Goal: Navigation & Orientation: Find specific page/section

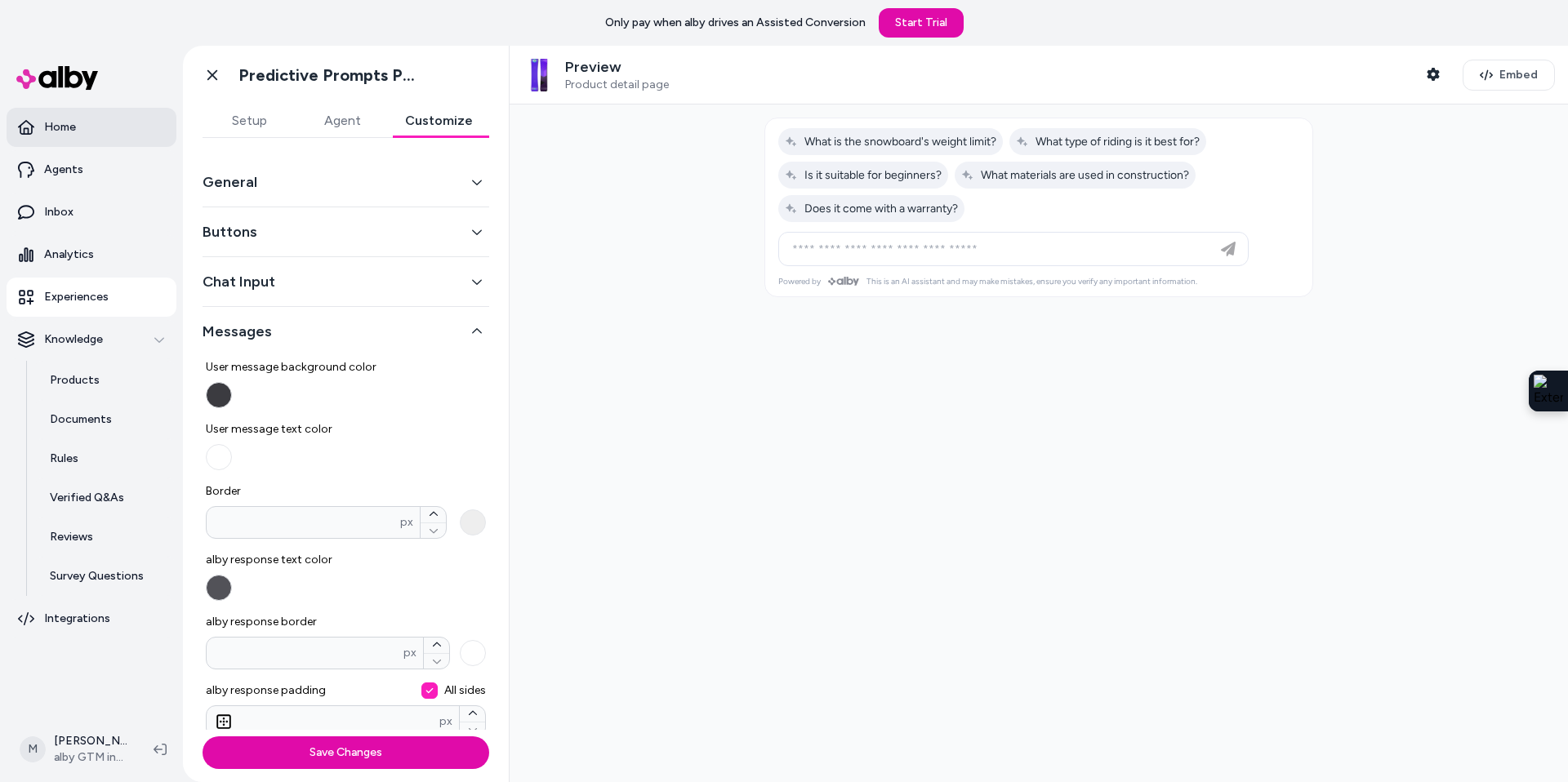
click at [66, 131] on p "Home" at bounding box center [60, 127] width 32 height 17
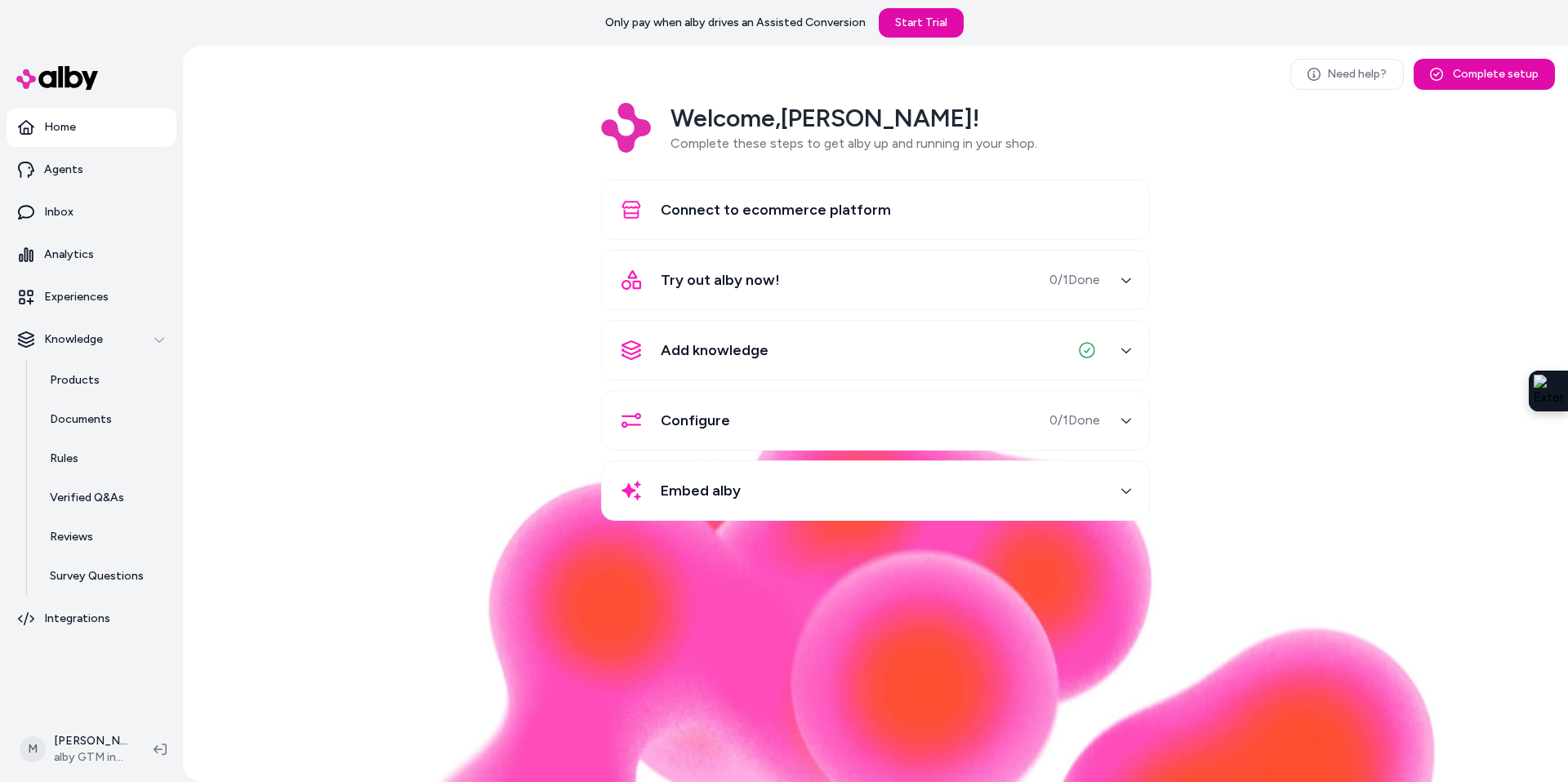
click at [748, 359] on span "Add knowledge" at bounding box center [714, 350] width 107 height 23
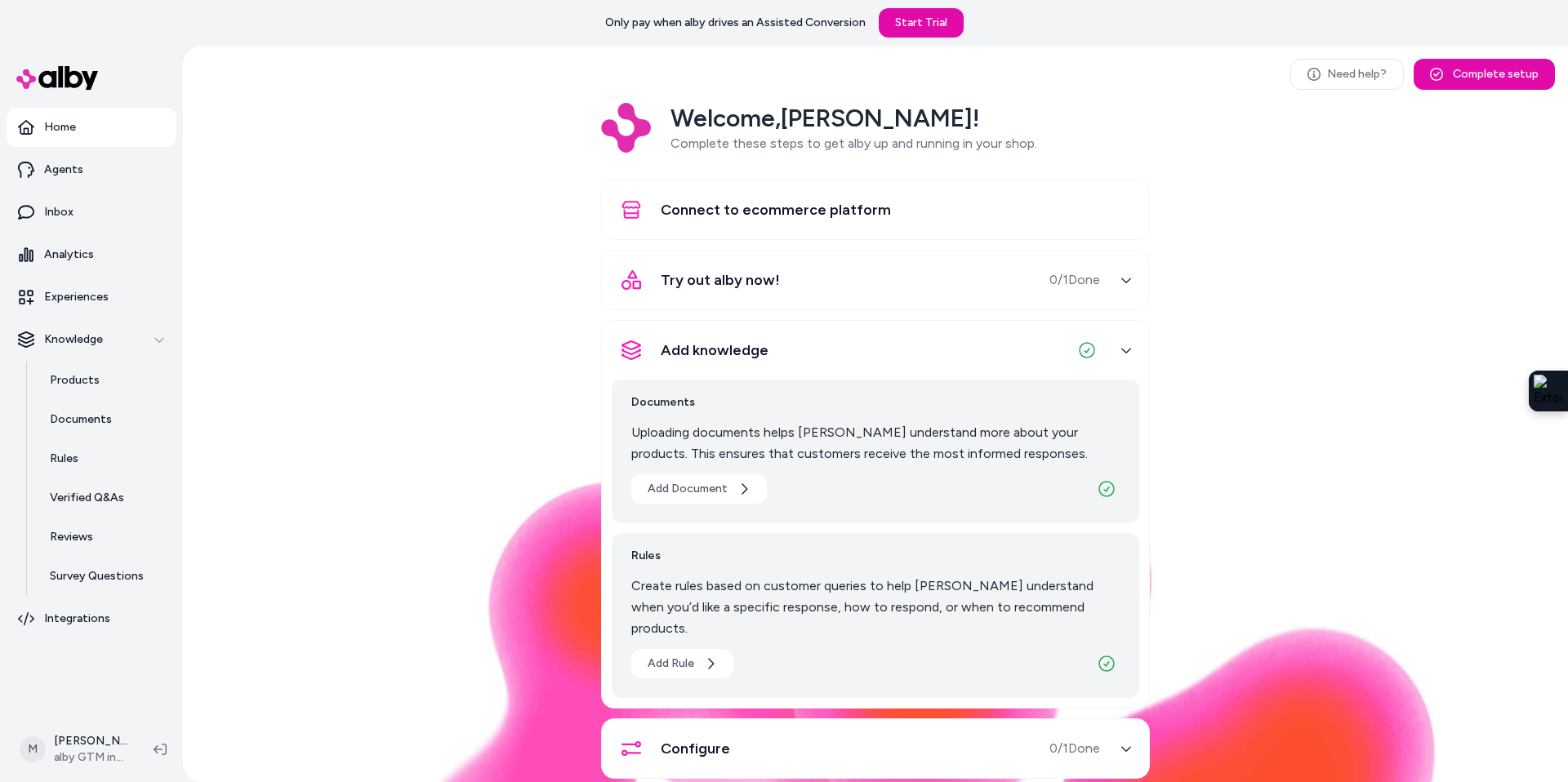
scroll to position [82, 0]
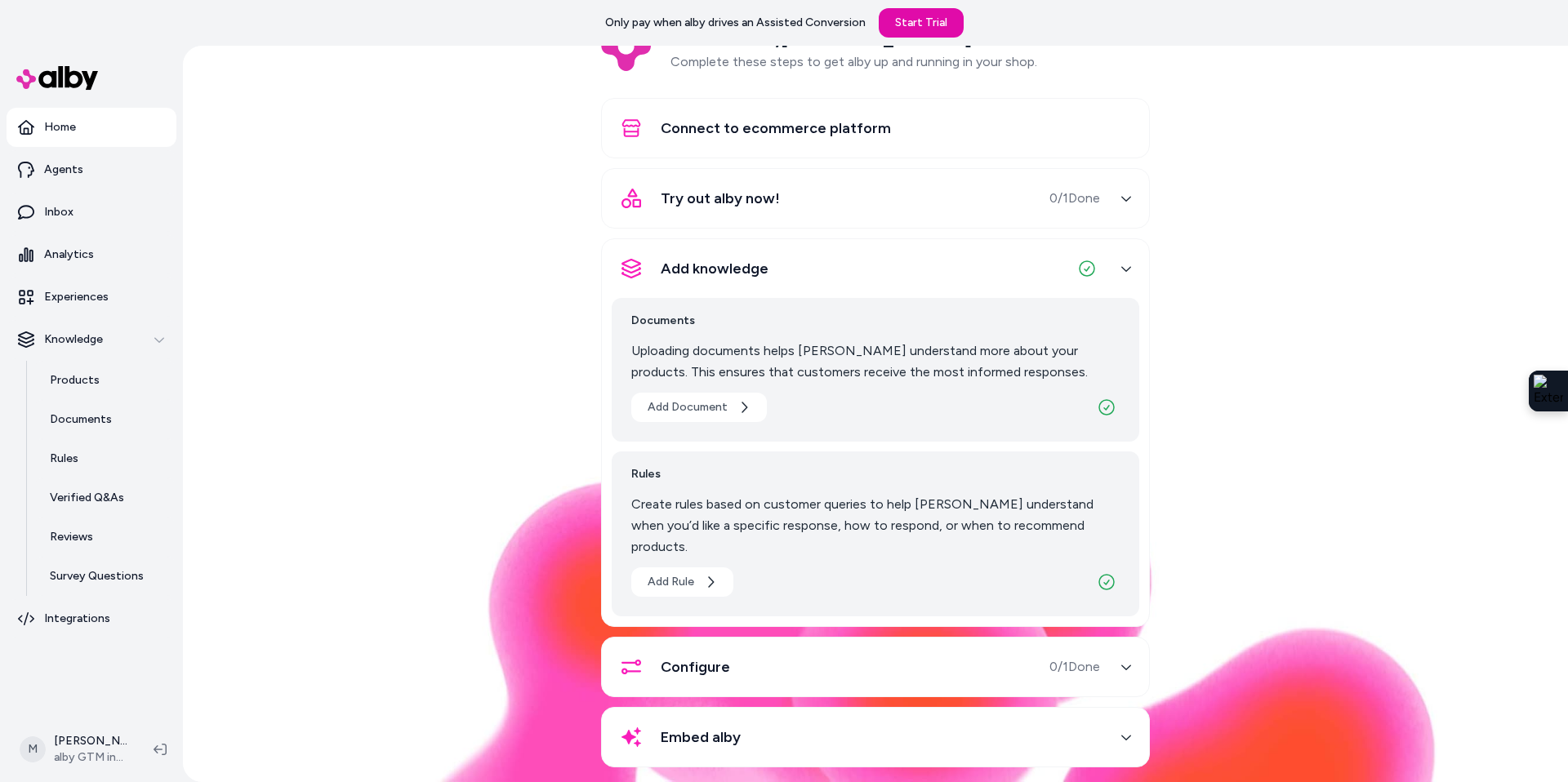
click at [684, 661] on div "Configure" at bounding box center [671, 668] width 118 height 39
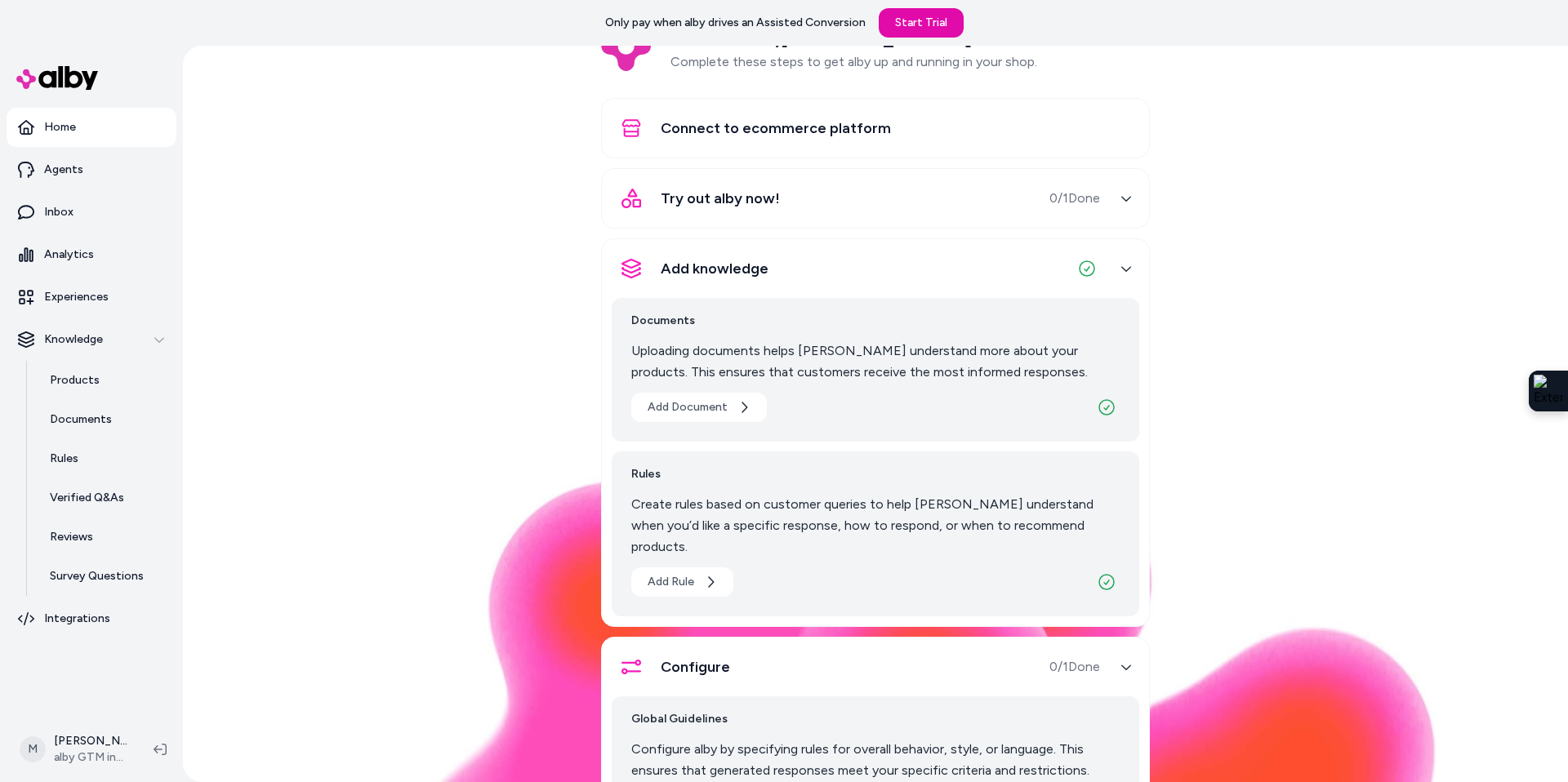
scroll to position [0, 0]
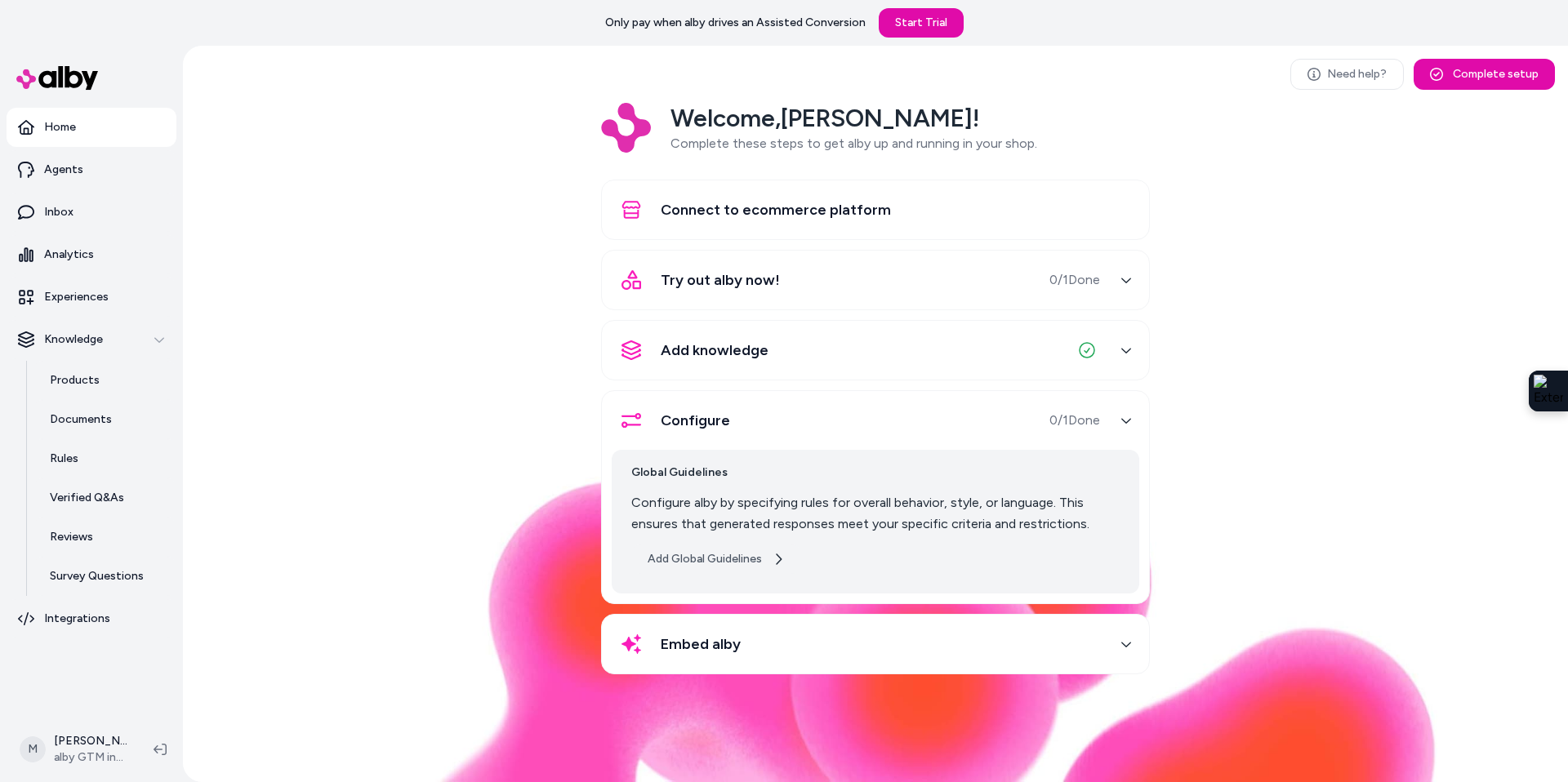
click at [703, 563] on button "Add Global Guidelines" at bounding box center [716, 559] width 170 height 30
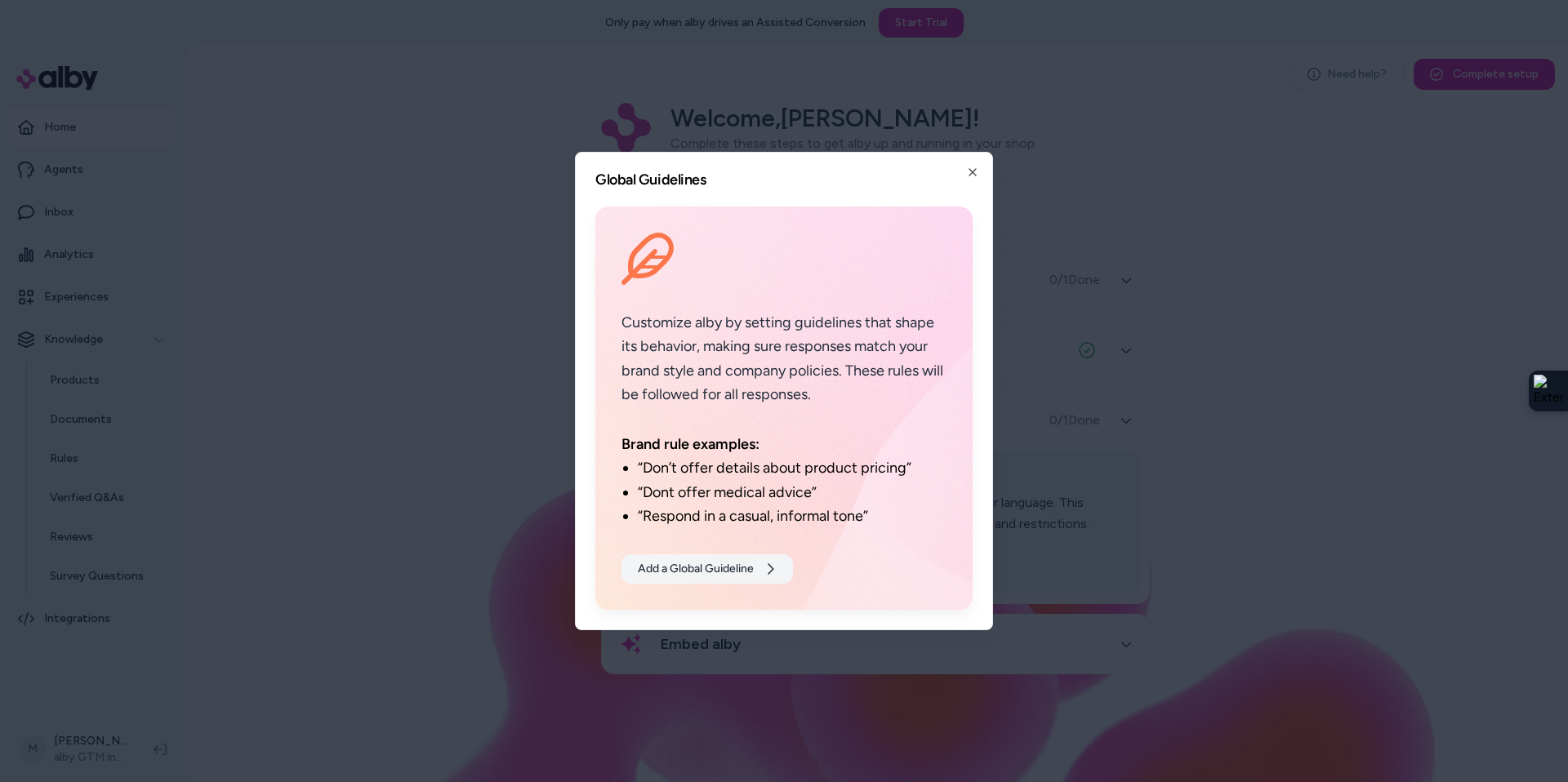
click at [697, 566] on button "Add a Global Guideline" at bounding box center [707, 569] width 172 height 30
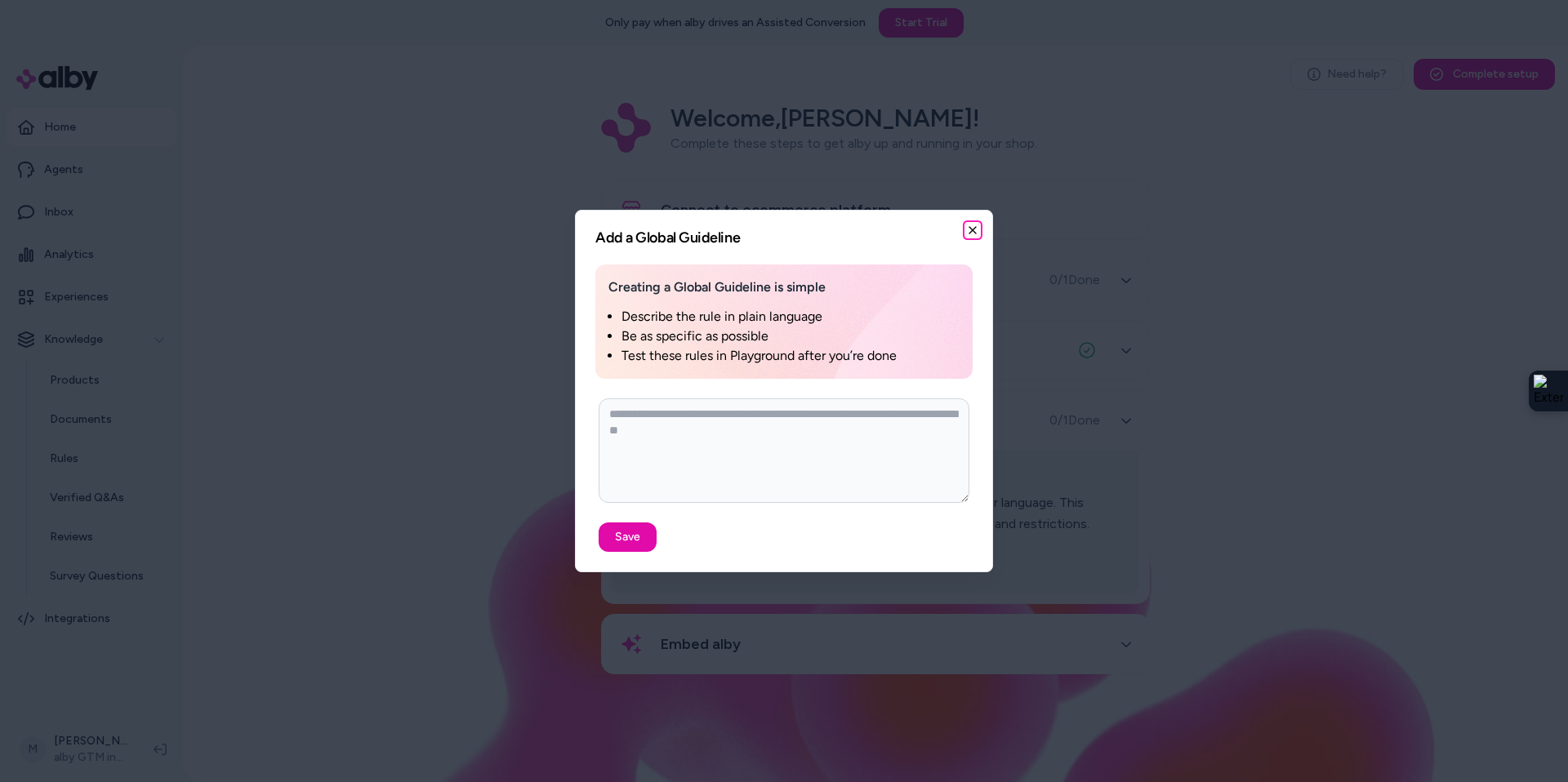
click at [974, 235] on icon "button" at bounding box center [972, 230] width 13 height 13
type textarea "*"
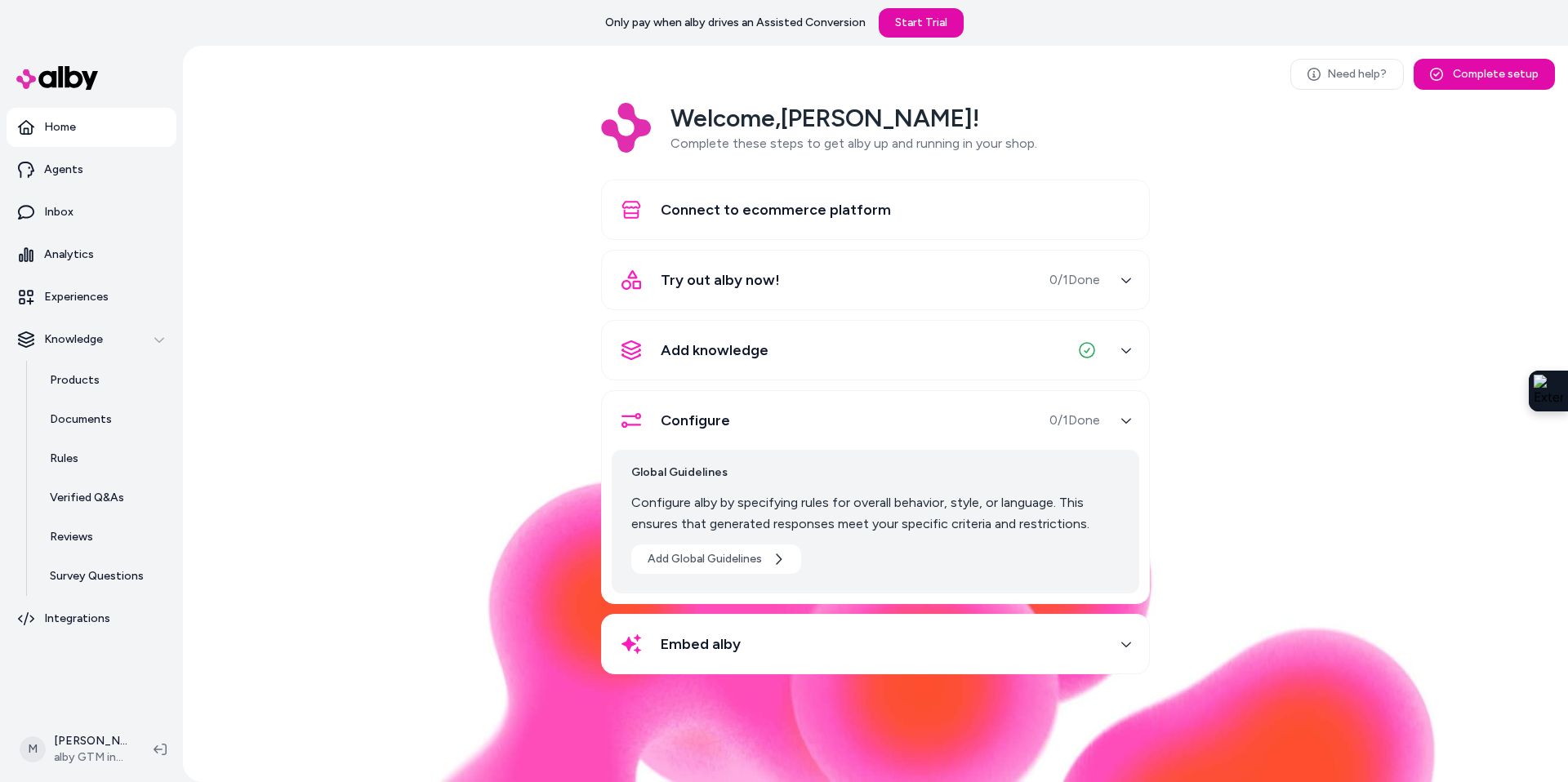
click at [661, 649] on span "Embed alby" at bounding box center [700, 644] width 80 height 23
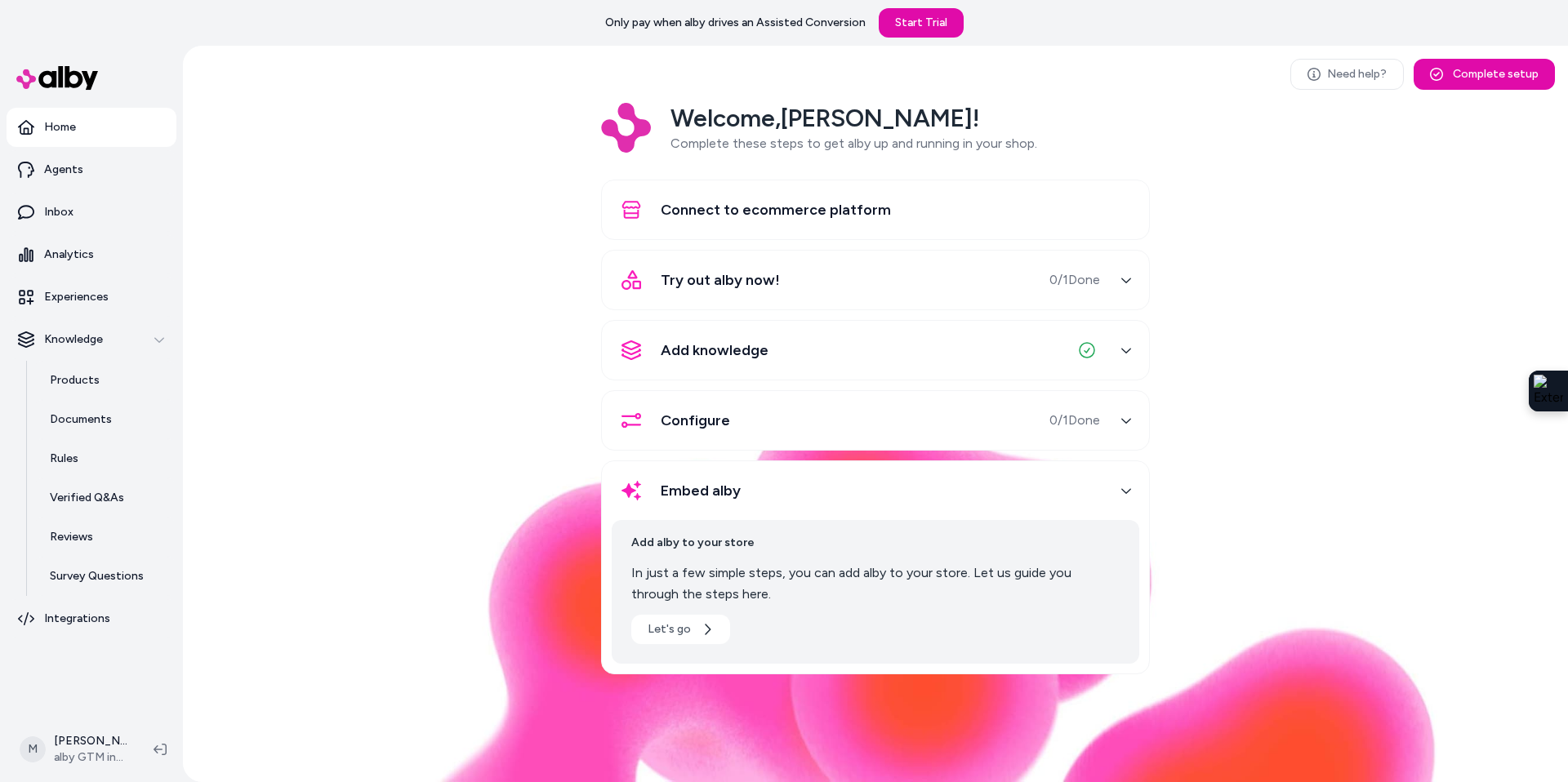
click at [1116, 492] on div "button" at bounding box center [1126, 491] width 27 height 27
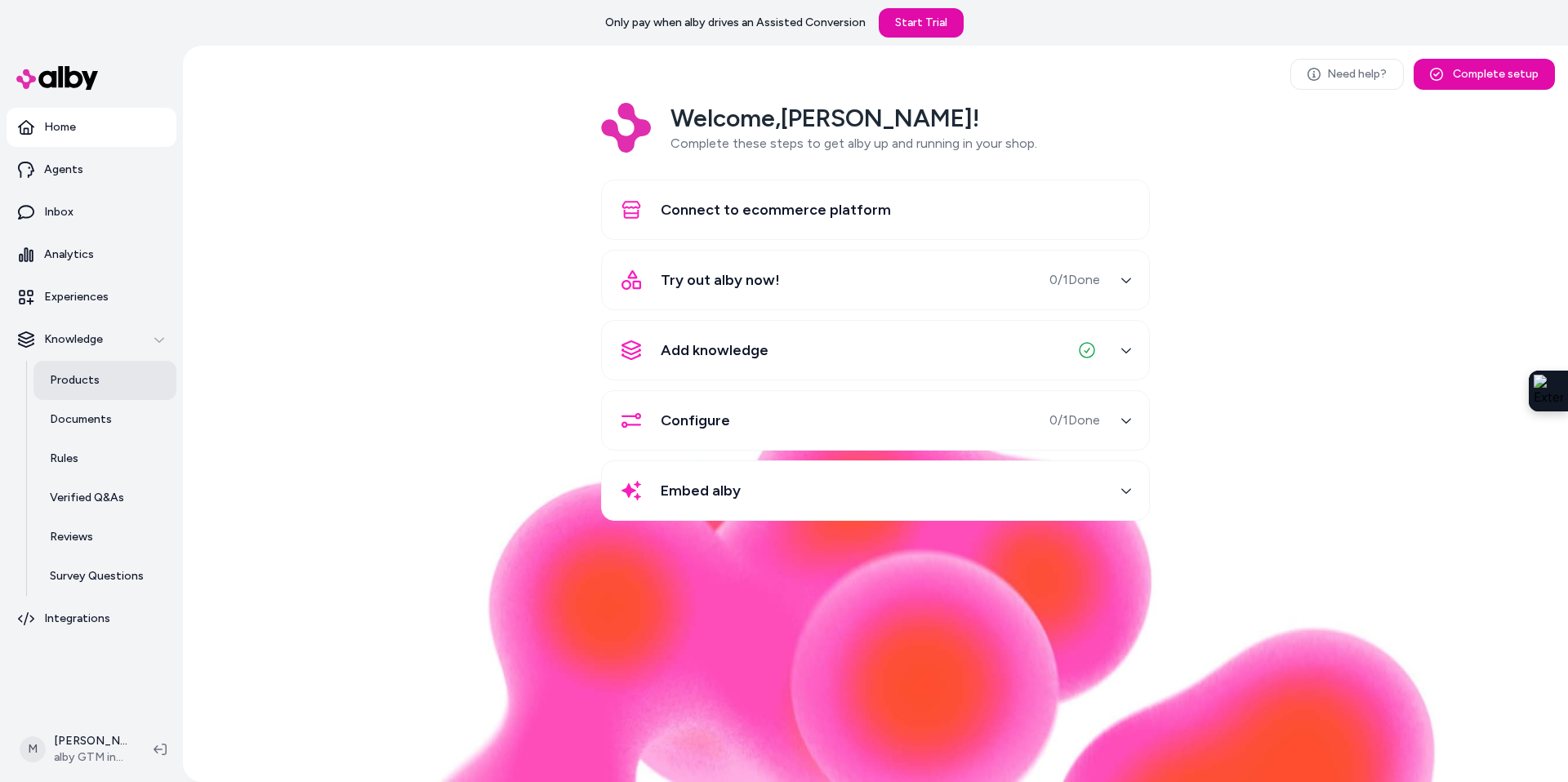
click at [88, 381] on p "Products" at bounding box center [75, 381] width 50 height 17
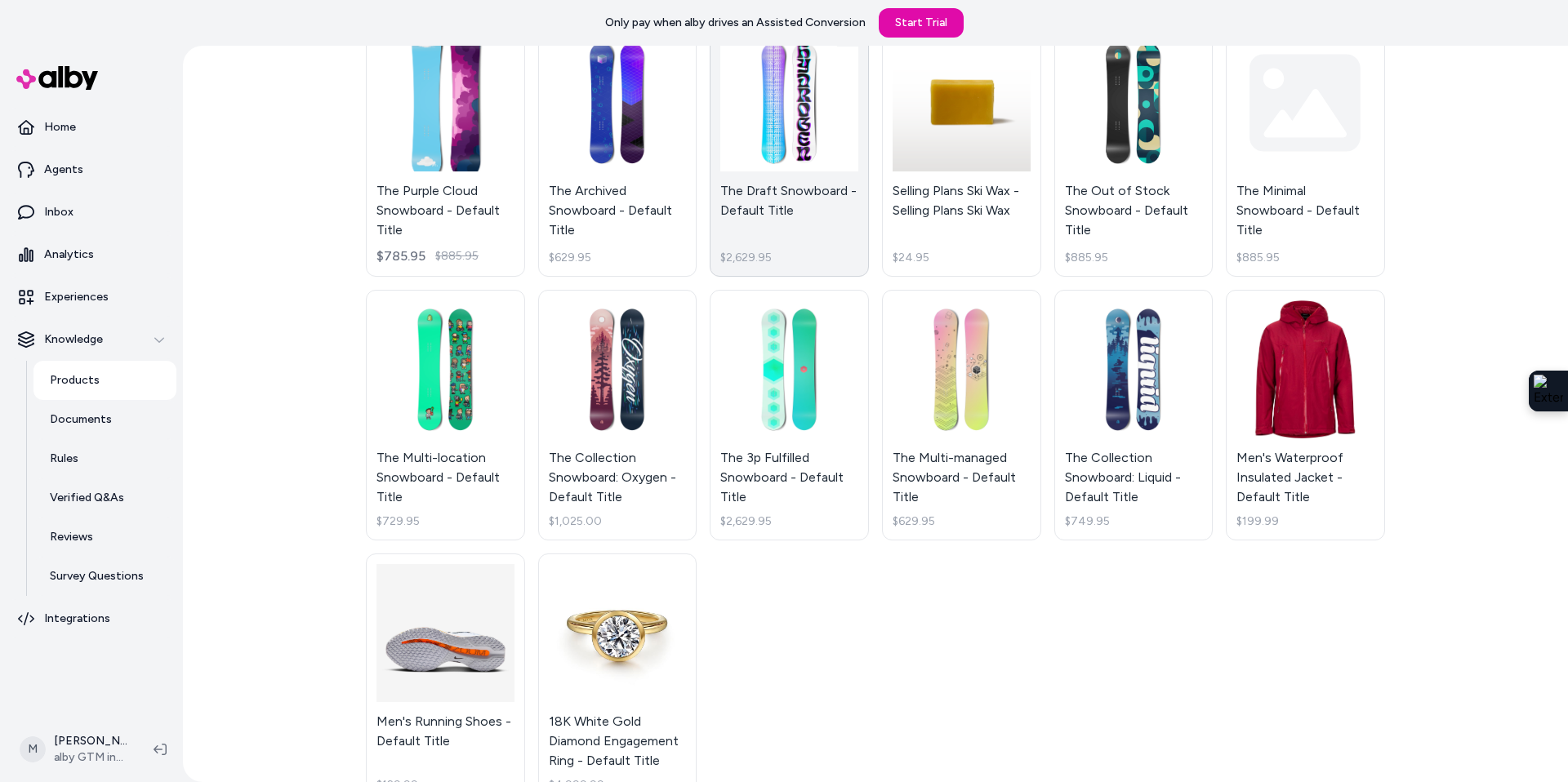
scroll to position [462, 0]
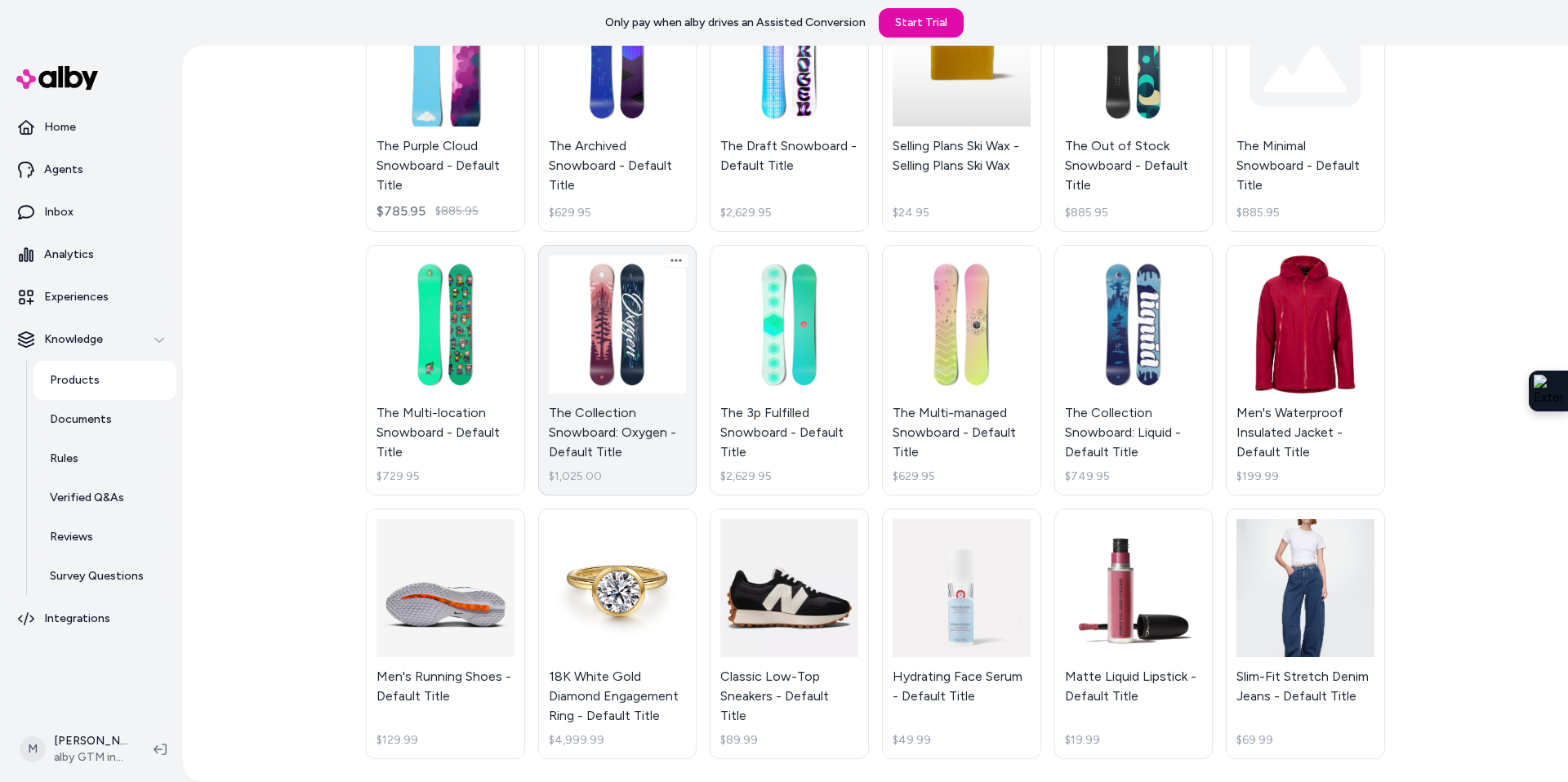
click at [601, 307] on link "The Collection Snowboard: Oxygen - Default Title $1,025.00" at bounding box center [618, 370] width 160 height 250
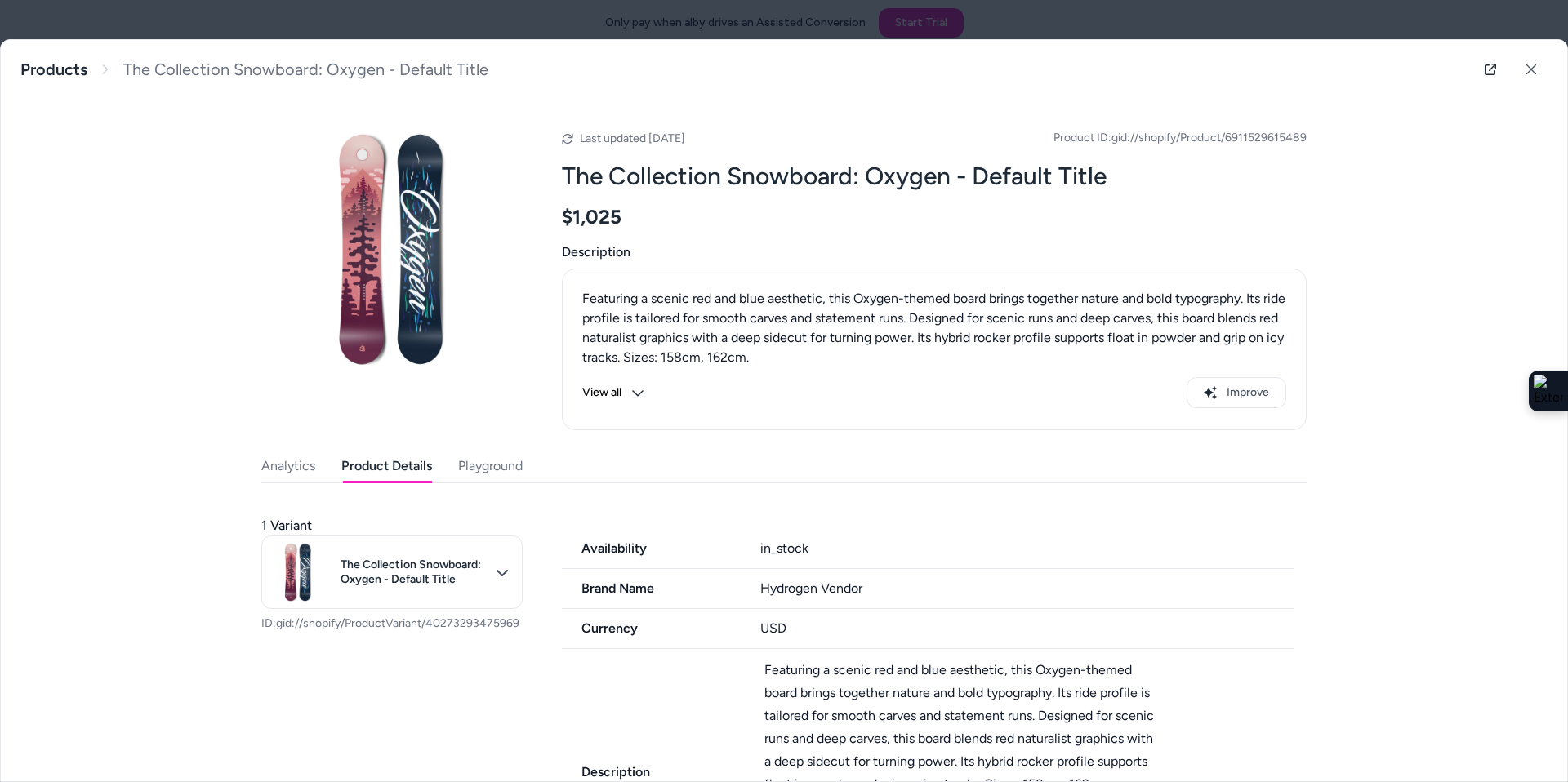
click at [405, 467] on button "Product Details" at bounding box center [387, 465] width 91 height 33
click at [489, 472] on button "Playground" at bounding box center [490, 465] width 64 height 33
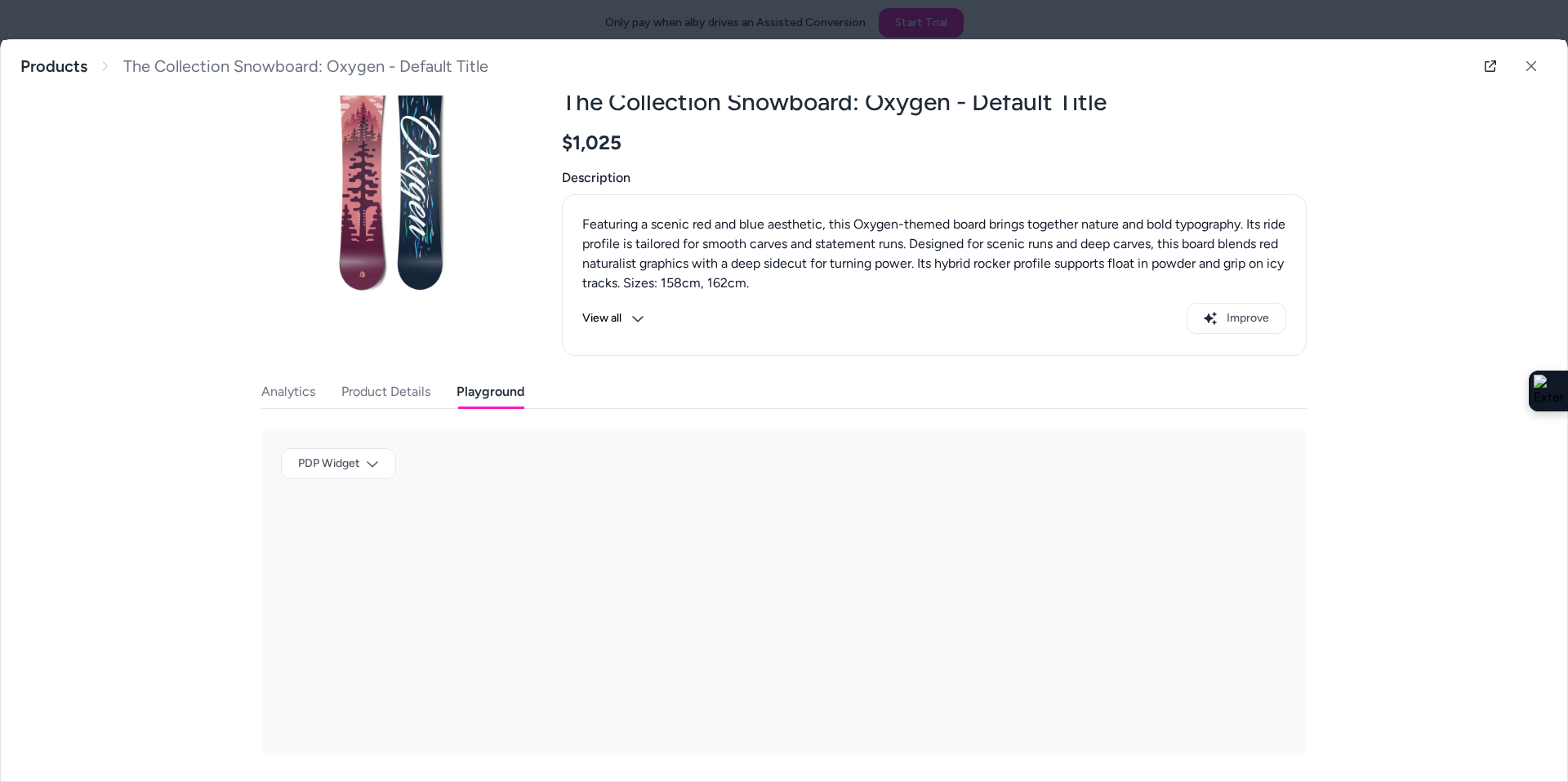
scroll to position [74, 0]
click at [74, 65] on link "Products" at bounding box center [54, 66] width 67 height 21
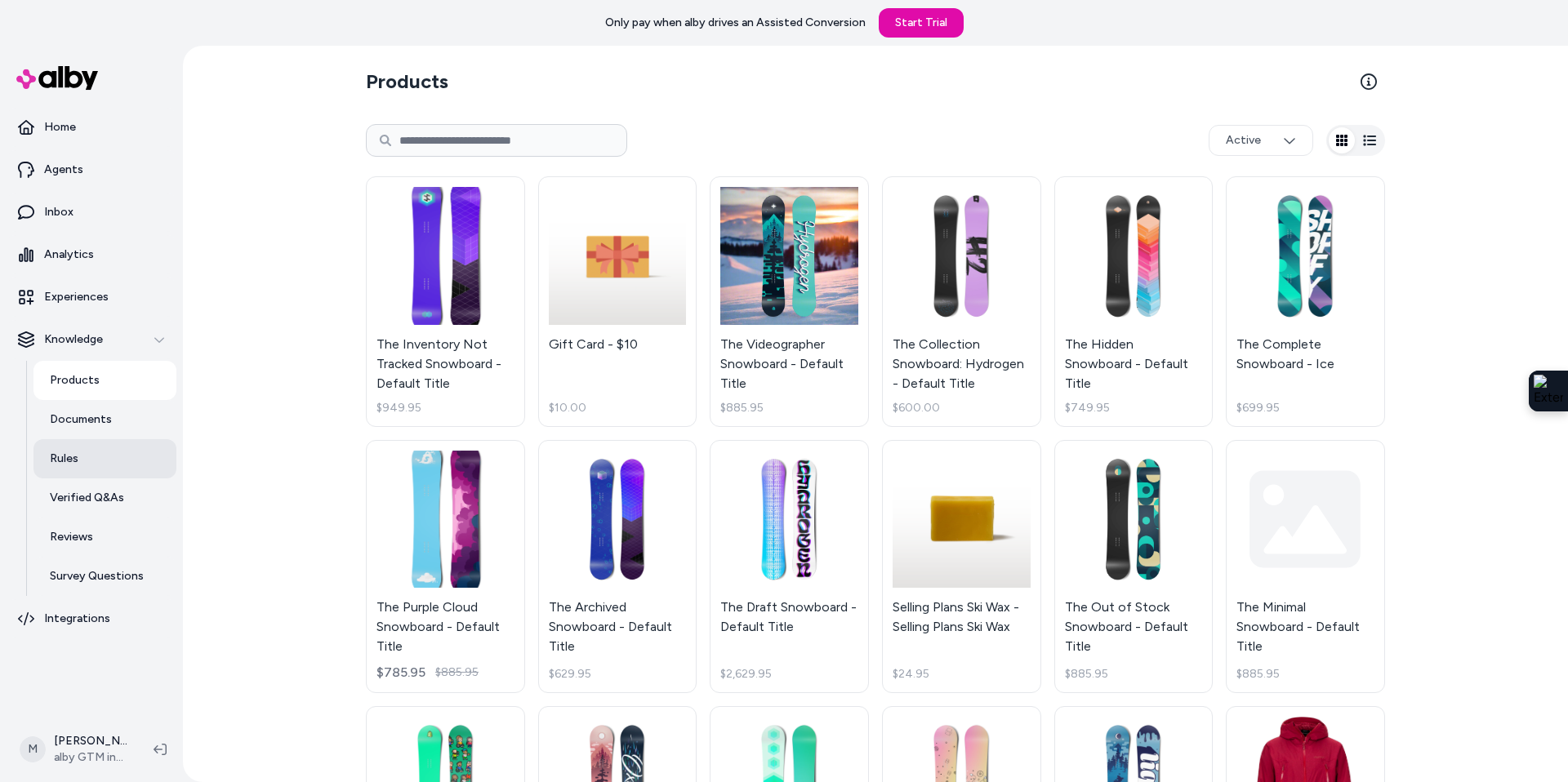
click at [66, 465] on p "Rules" at bounding box center [64, 459] width 29 height 17
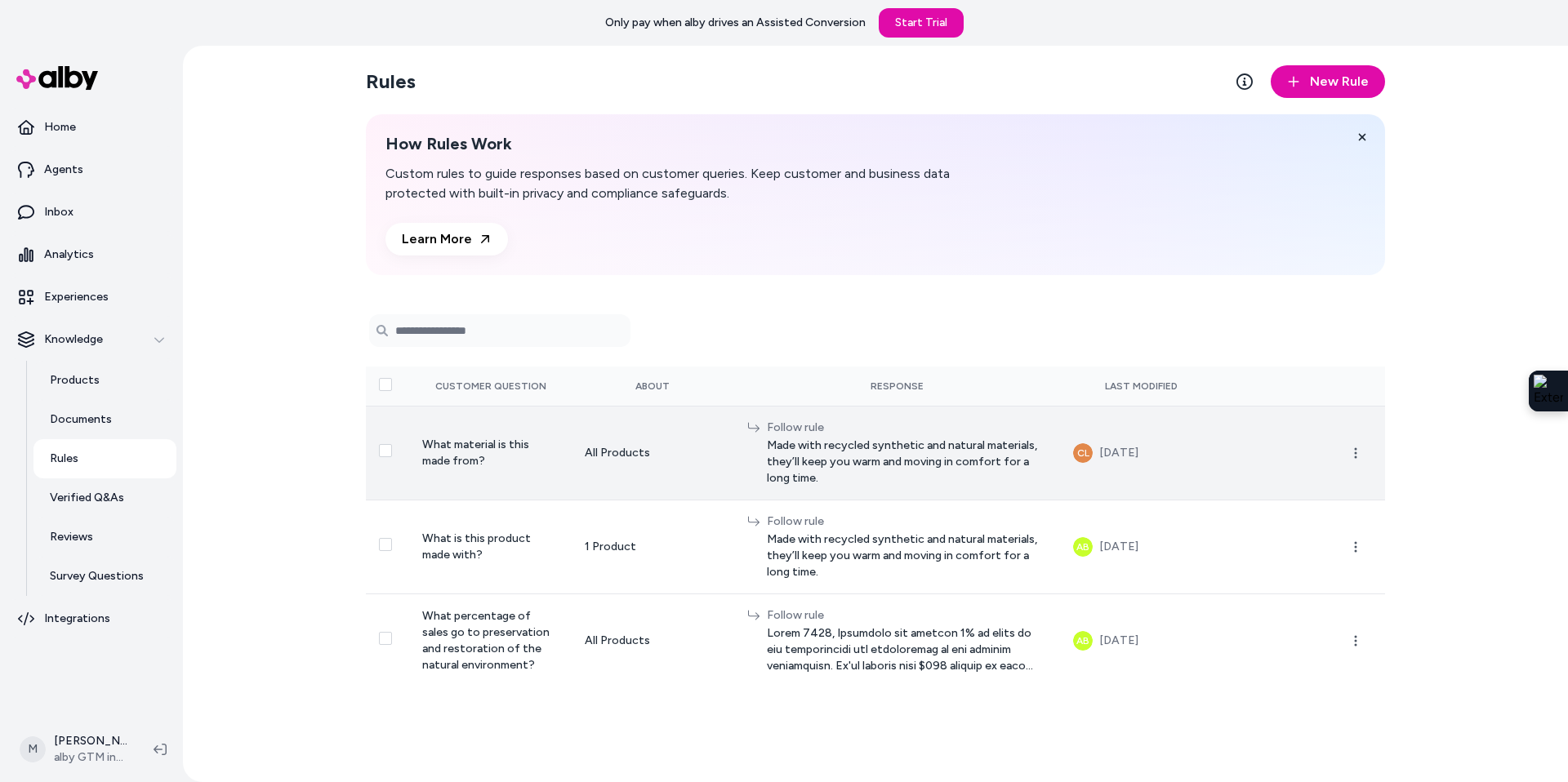
click at [827, 464] on span "Made with recycled synthetic and natural materials, they’ll keep you warm and m…" at bounding box center [907, 462] width 280 height 49
click at [825, 455] on span "Made with recycled synthetic and natural materials, they’ll keep you warm and m…" at bounding box center [907, 462] width 280 height 49
click at [792, 422] on div "Follow rule" at bounding box center [907, 428] width 280 height 17
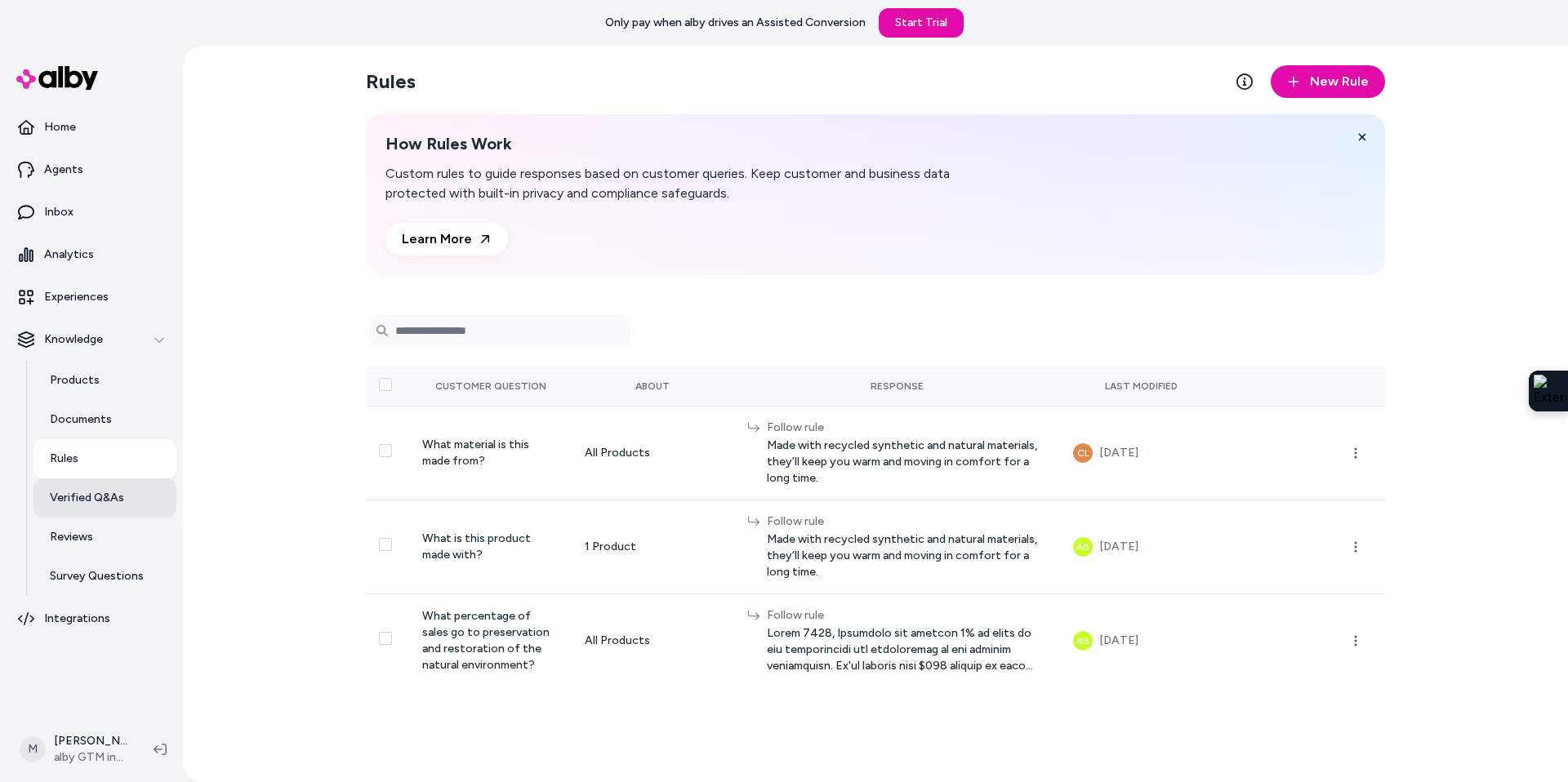
click at [74, 502] on p "Verified Q&As" at bounding box center [87, 498] width 74 height 17
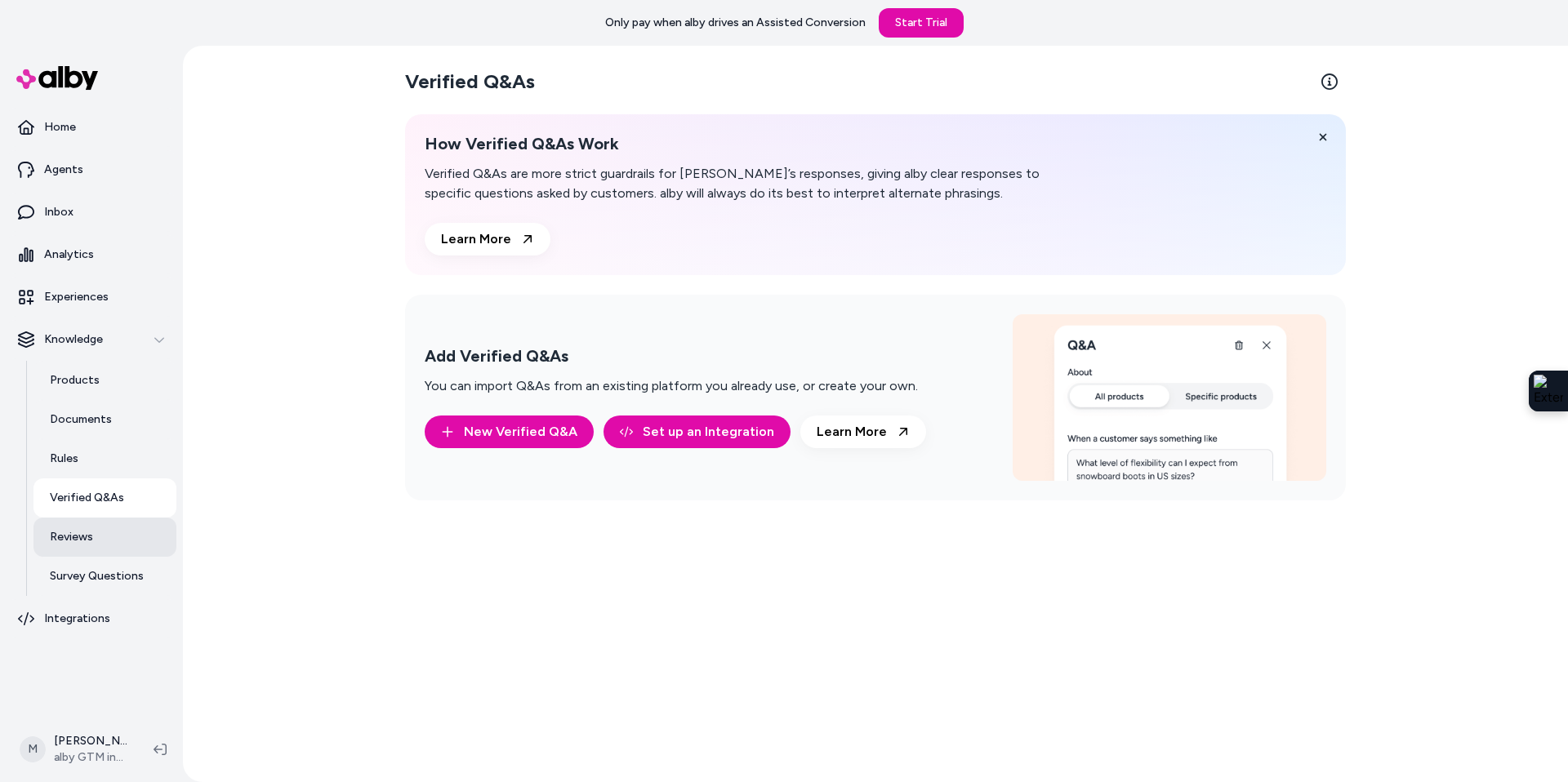
click at [66, 535] on p "Reviews" at bounding box center [72, 537] width 43 height 17
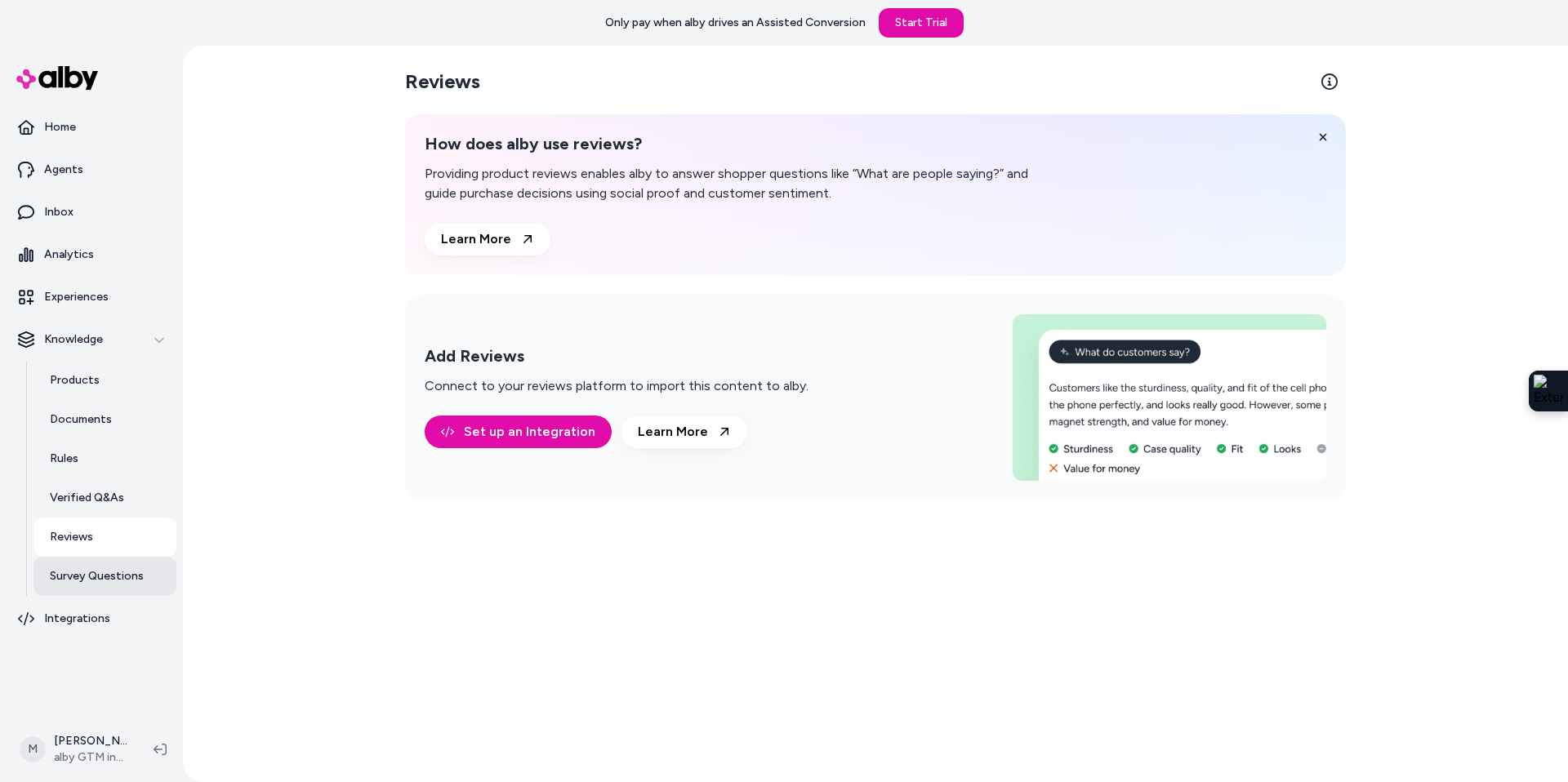
click at [87, 590] on link "Survey Questions" at bounding box center [105, 577] width 143 height 39
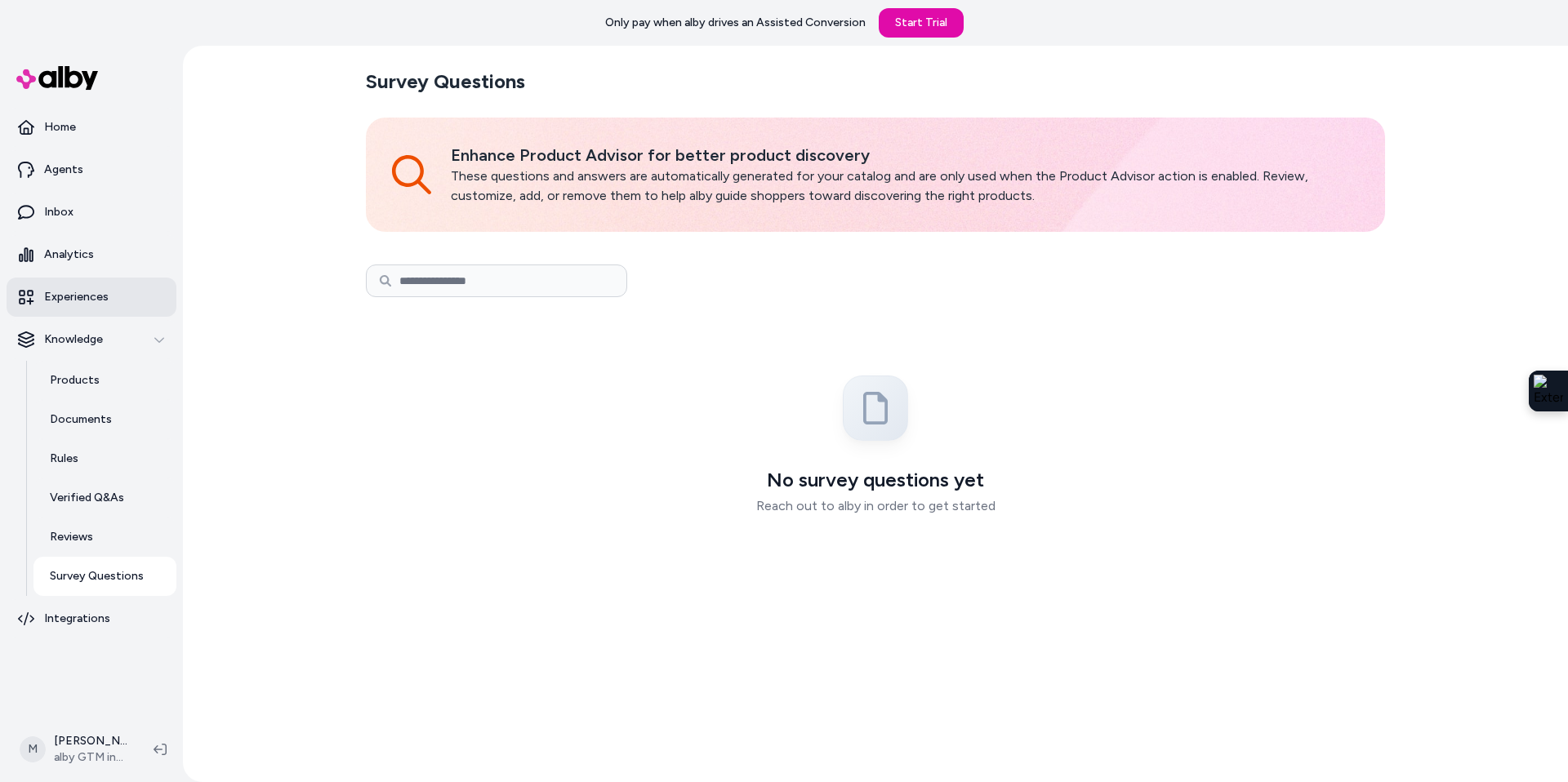
click at [71, 301] on p "Experiences" at bounding box center [76, 297] width 64 height 17
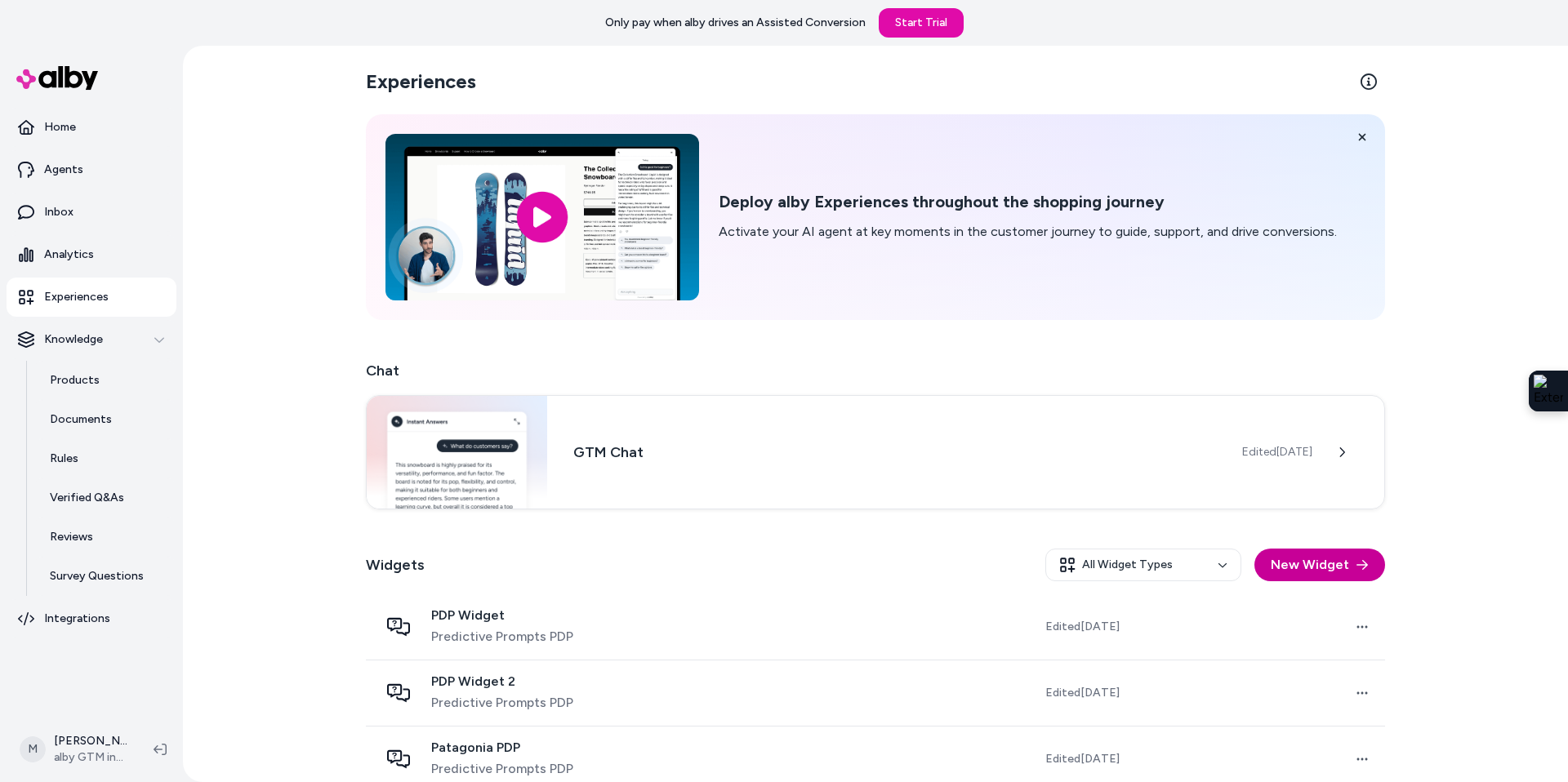
scroll to position [221, 0]
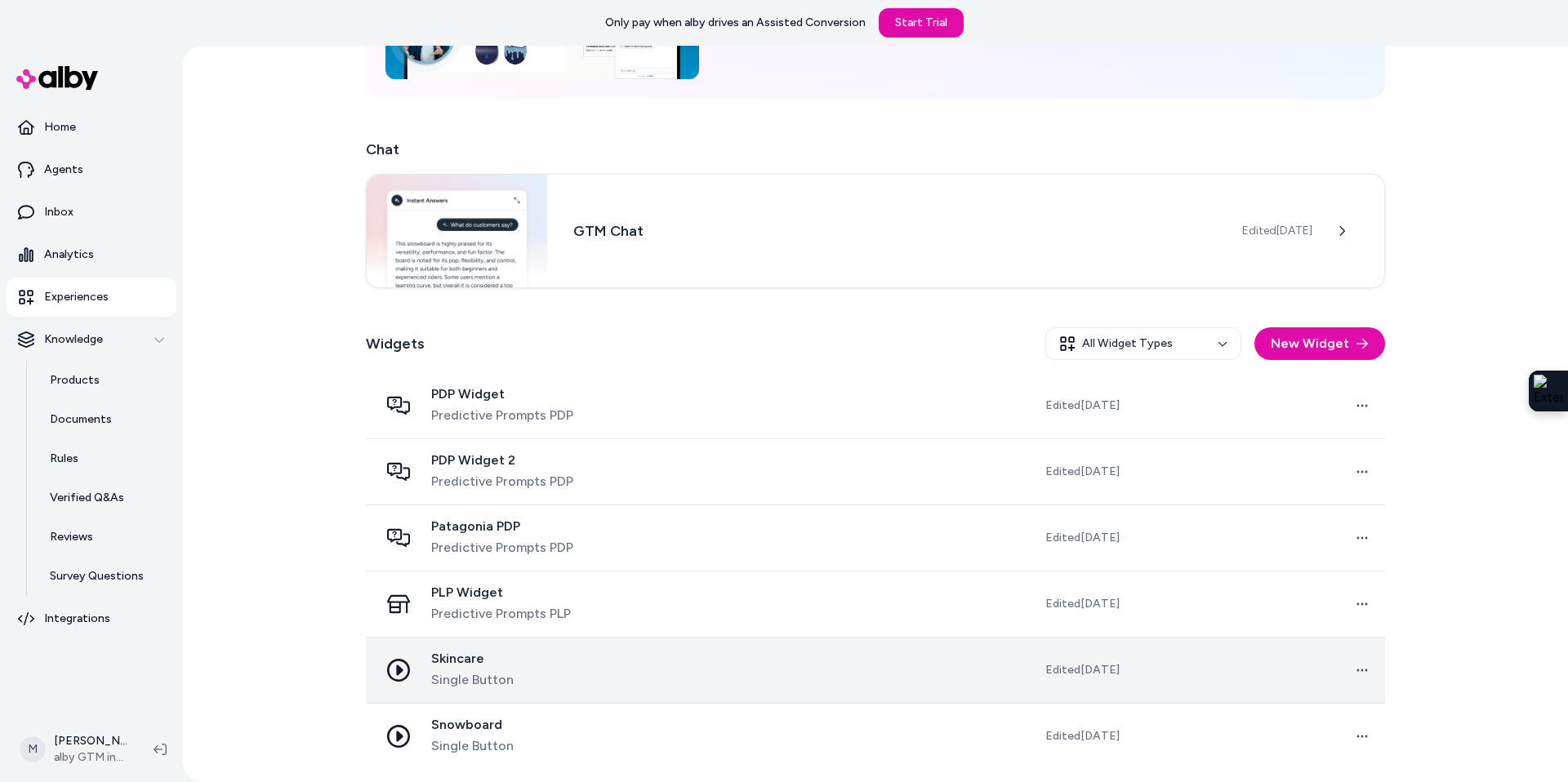
click at [508, 659] on span "Skincare" at bounding box center [472, 659] width 83 height 17
click at [457, 666] on span "Skincare" at bounding box center [472, 659] width 83 height 17
click at [1368, 673] on html "Only pay when [PERSON_NAME] drives an Assisted Conversion Start Trial Home Agen…" at bounding box center [784, 391] width 1568 height 782
click at [1103, 663] on html "Only pay when [PERSON_NAME] drives an Assisted Conversion Start Trial Home Agen…" at bounding box center [784, 391] width 1568 height 782
click at [1084, 667] on span "Edited [DATE]" at bounding box center [1082, 671] width 74 height 17
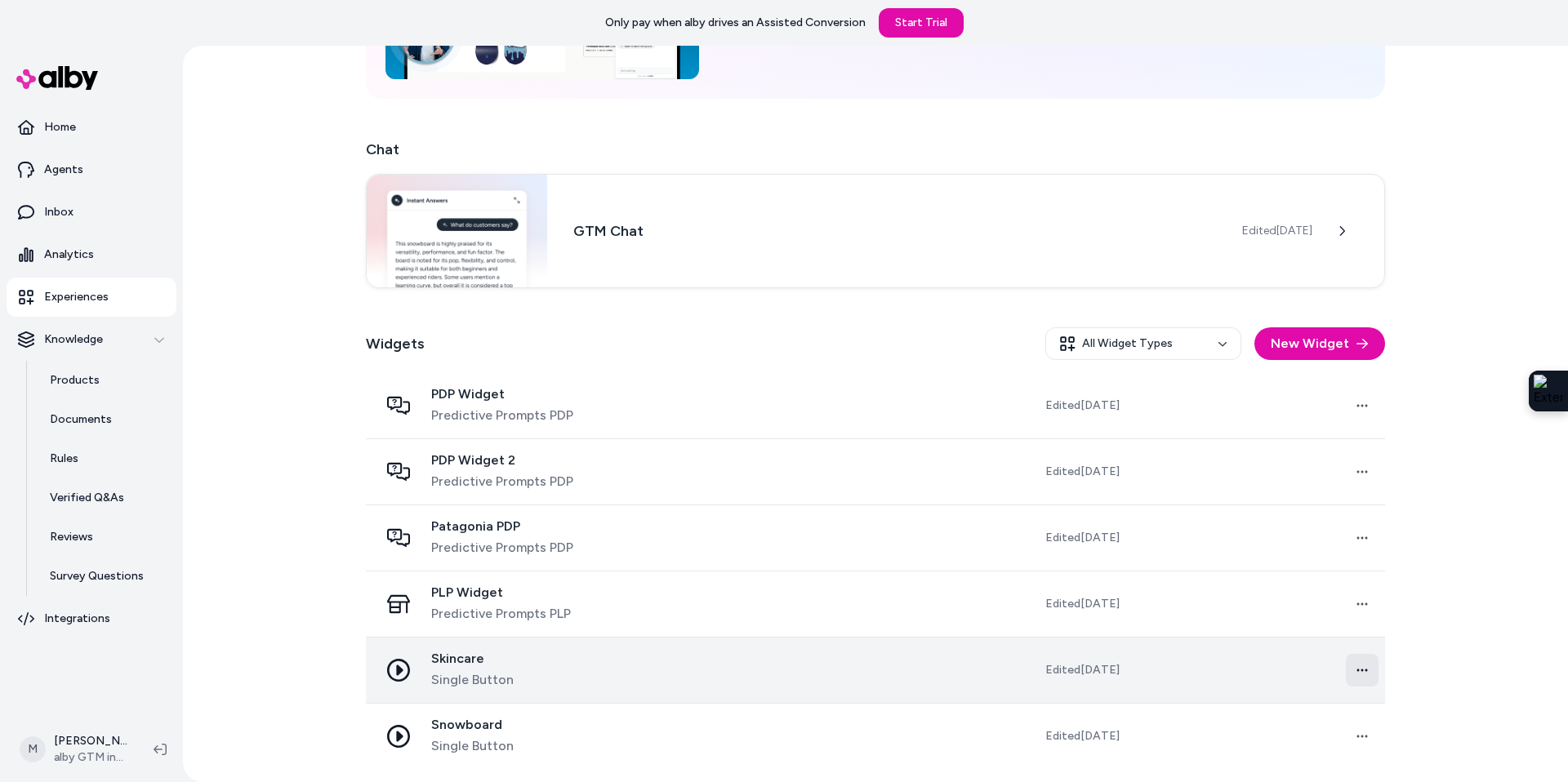
click at [1373, 670] on html "Only pay when [PERSON_NAME] drives an Assisted Conversion Start Trial Home Agen…" at bounding box center [784, 391] width 1568 height 782
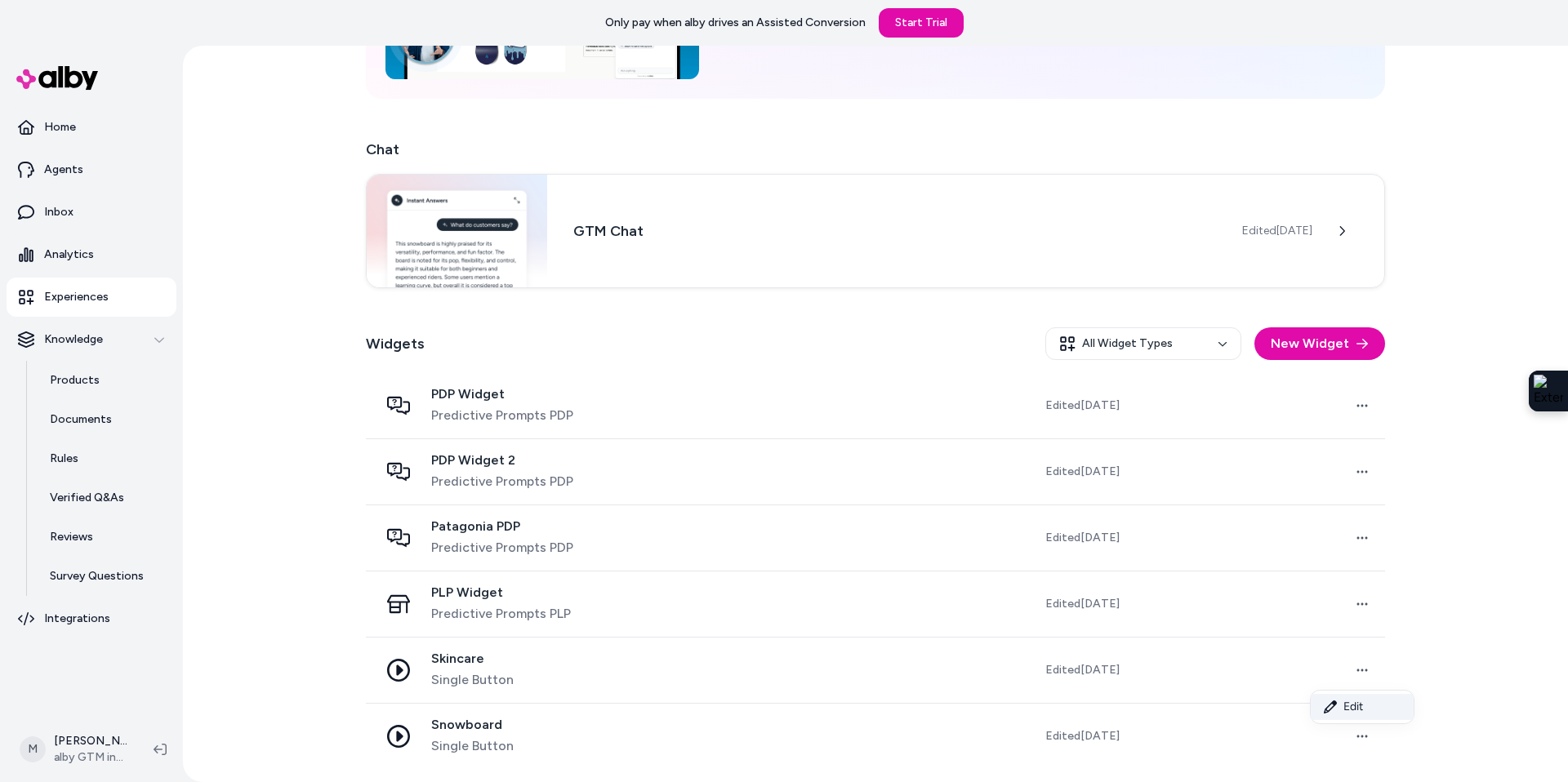
click at [1344, 706] on link "Edit" at bounding box center [1362, 707] width 103 height 27
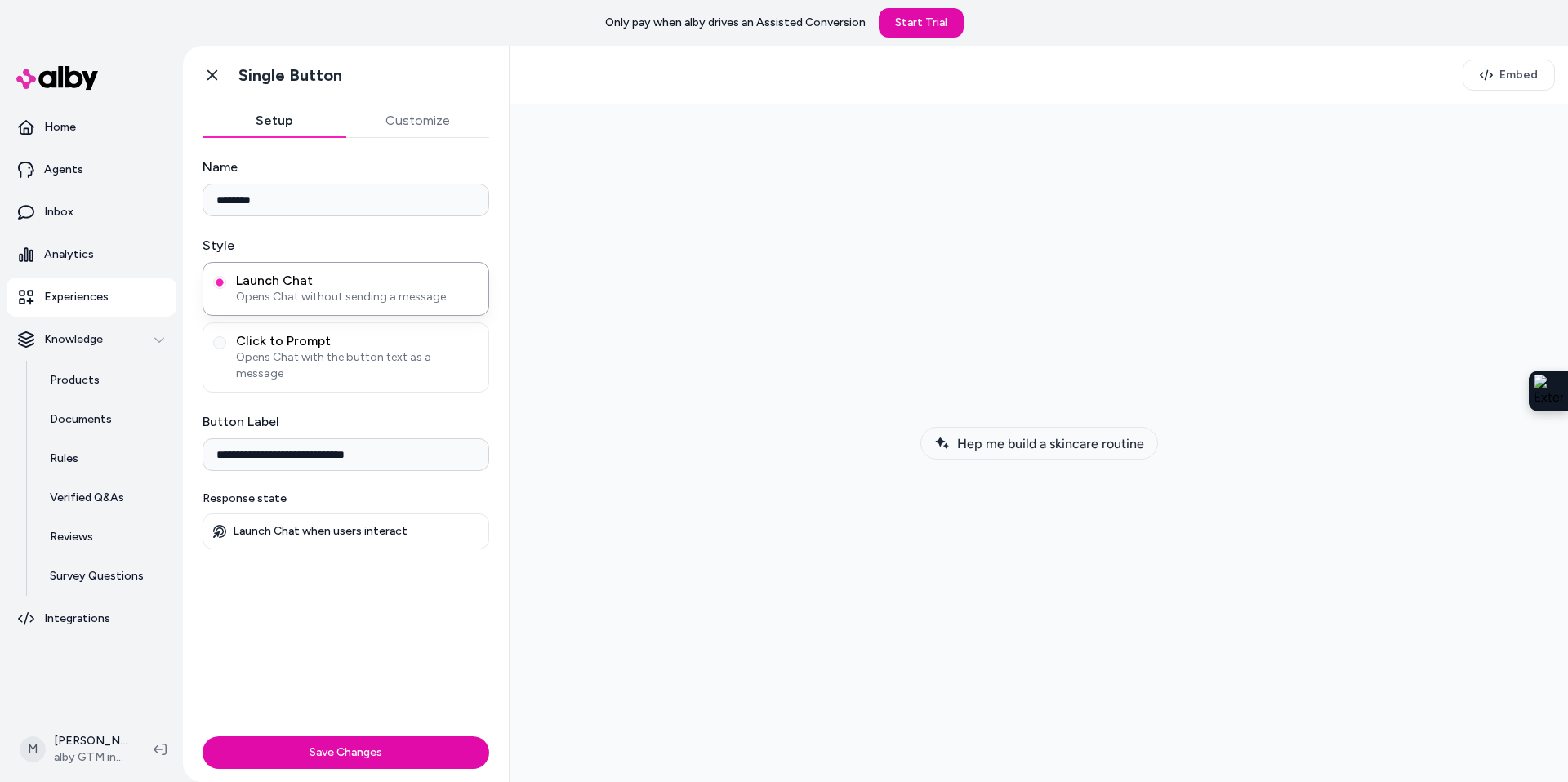
click at [991, 441] on span "Hep me build a skincare routine" at bounding box center [1051, 444] width 187 height 16
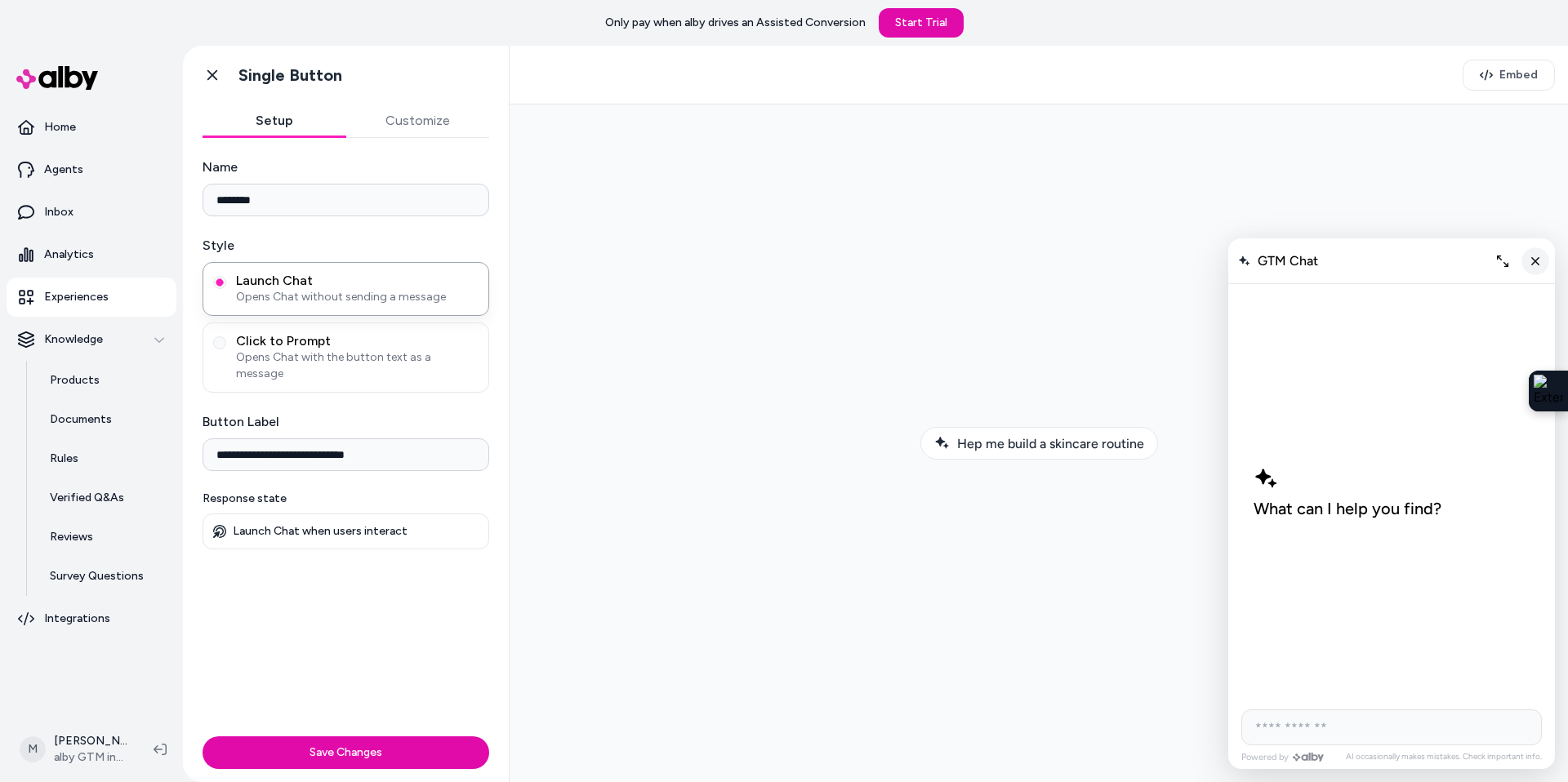
click at [1531, 264] on icon "Close chat" at bounding box center [1535, 261] width 14 height 14
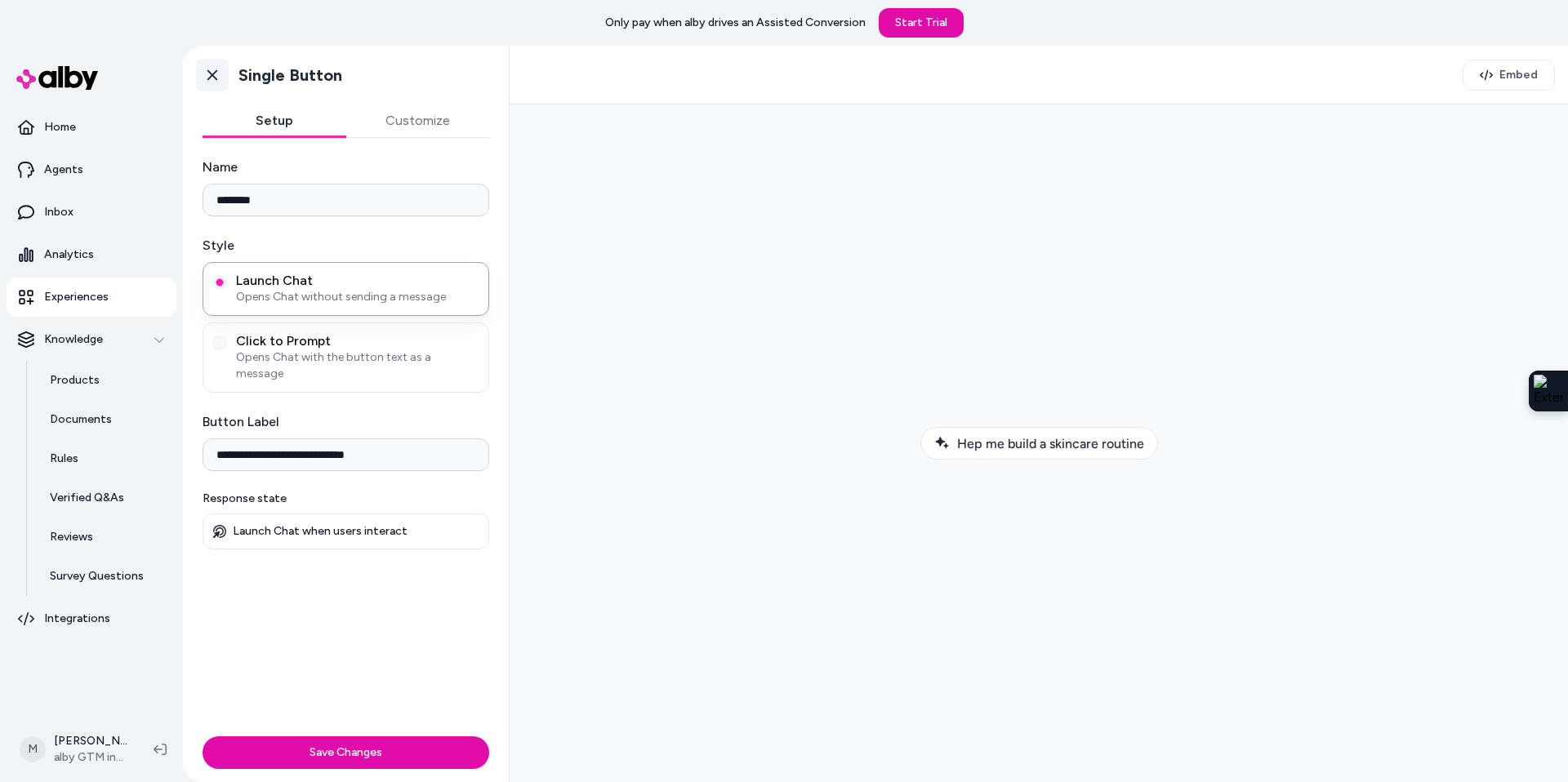
click at [221, 71] on link "Go back" at bounding box center [212, 75] width 33 height 33
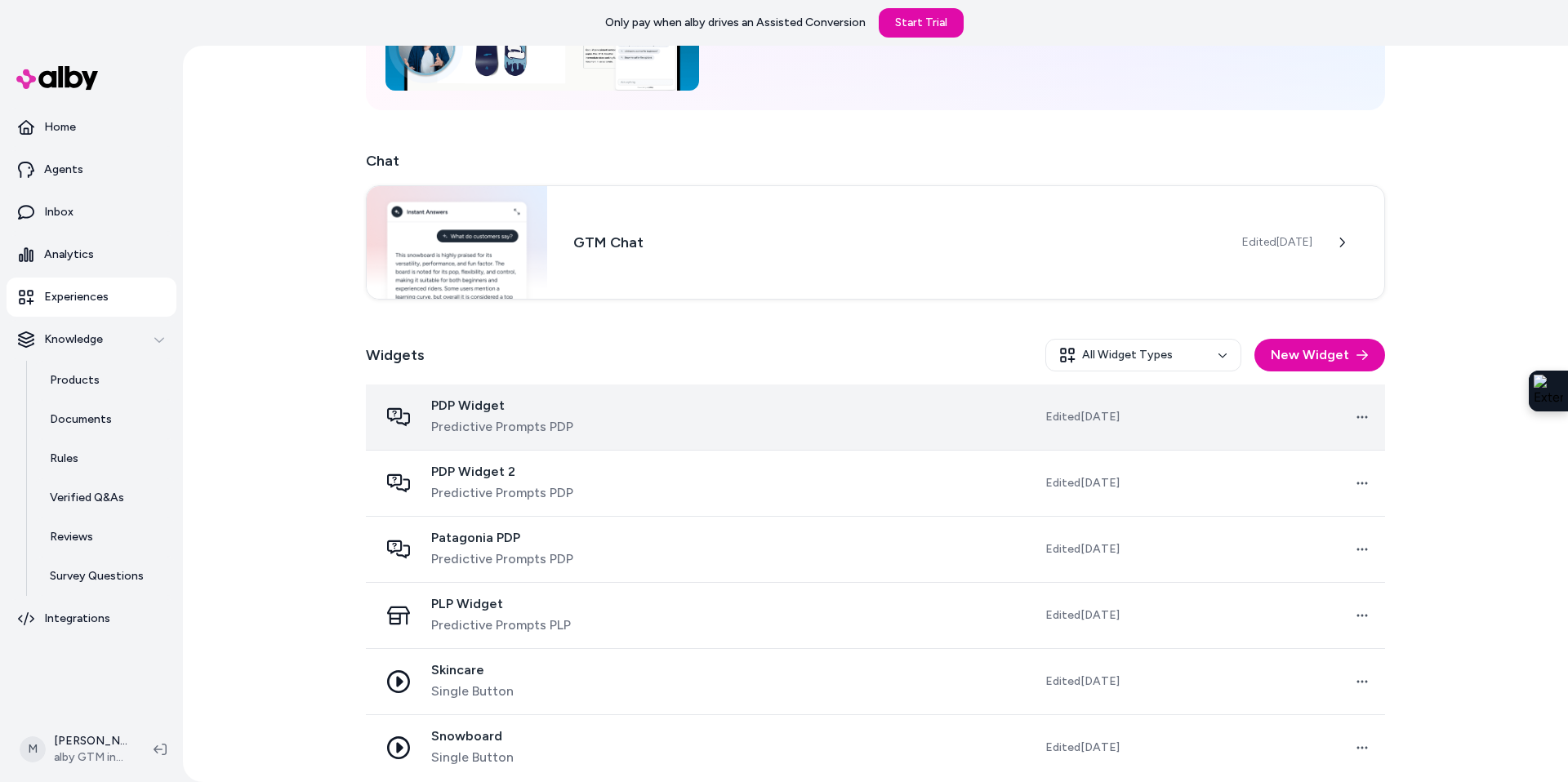
scroll to position [221, 0]
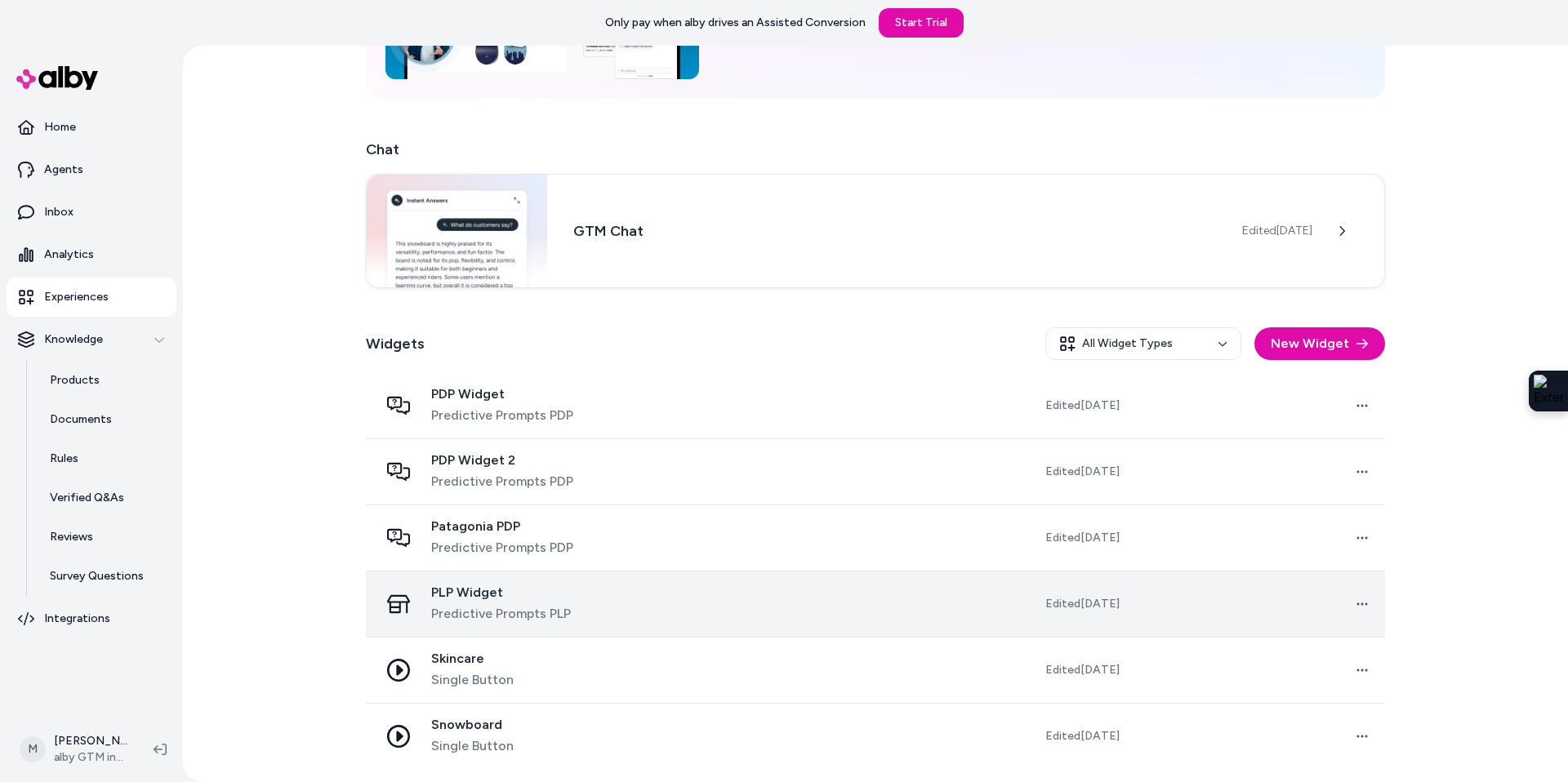
click at [487, 607] on span "Predictive Prompts PLP" at bounding box center [501, 614] width 140 height 20
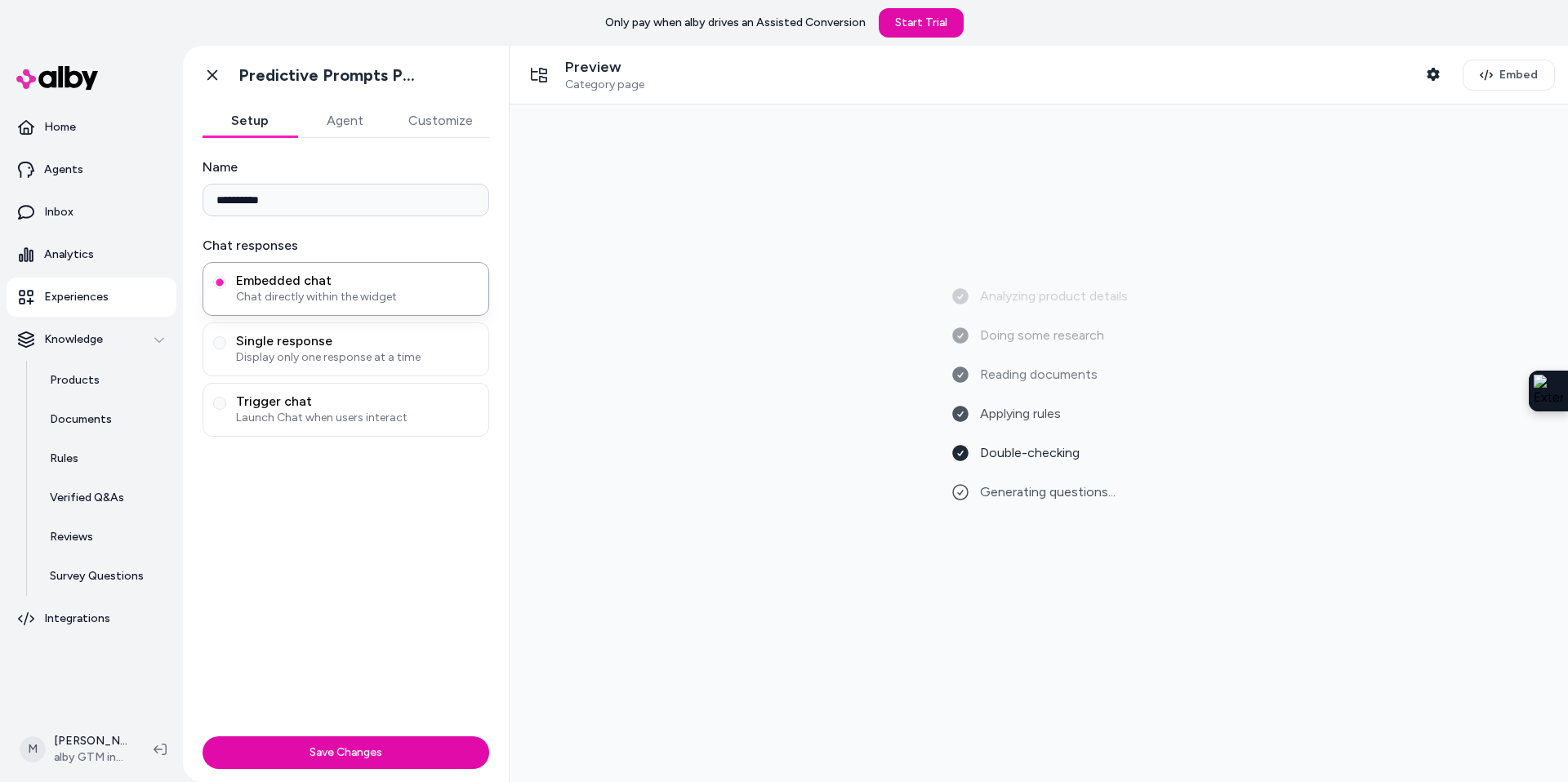
click at [80, 301] on p "Experiences" at bounding box center [76, 297] width 64 height 17
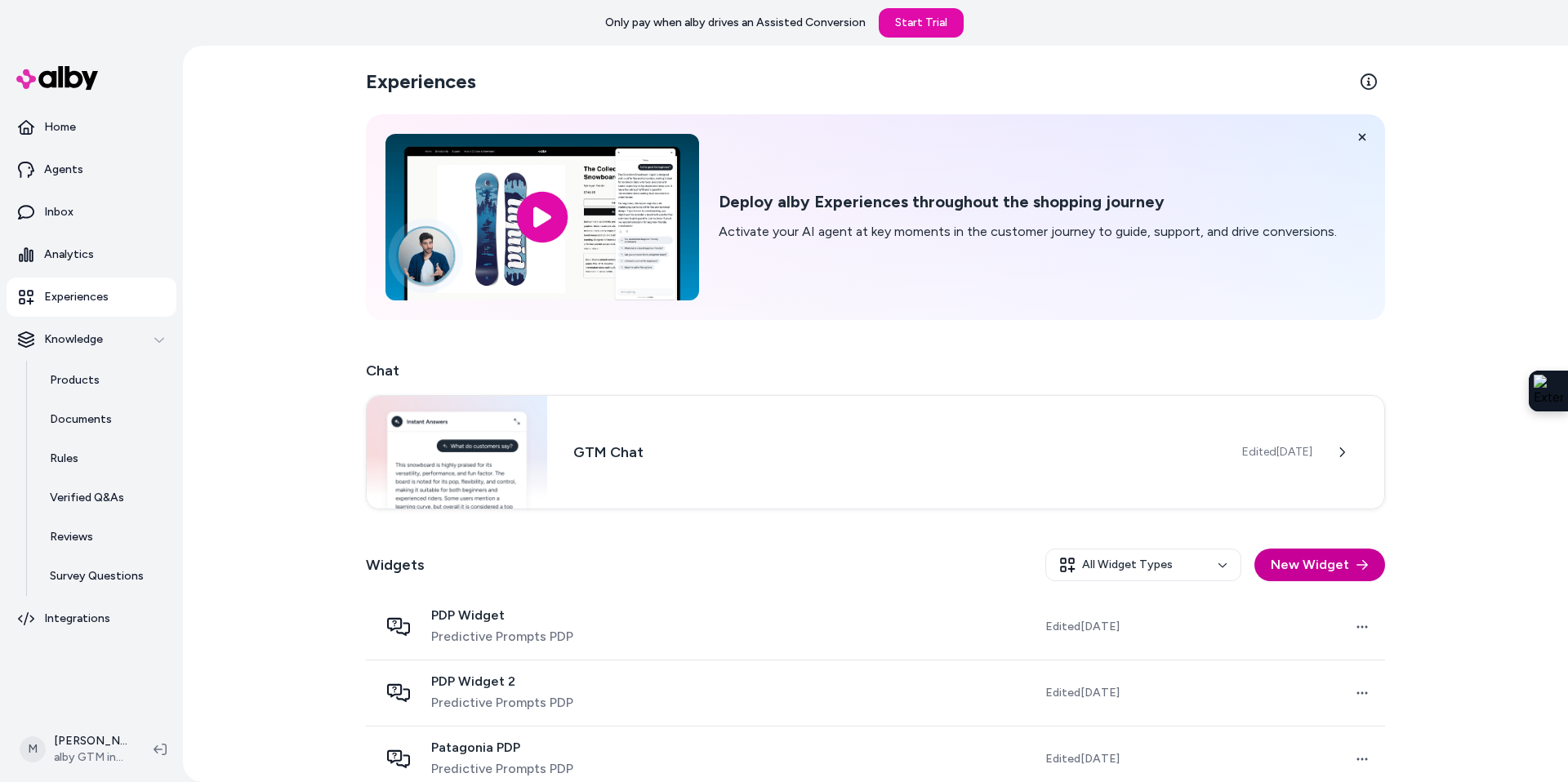
click at [1341, 563] on button "New Widget" at bounding box center [1319, 565] width 131 height 33
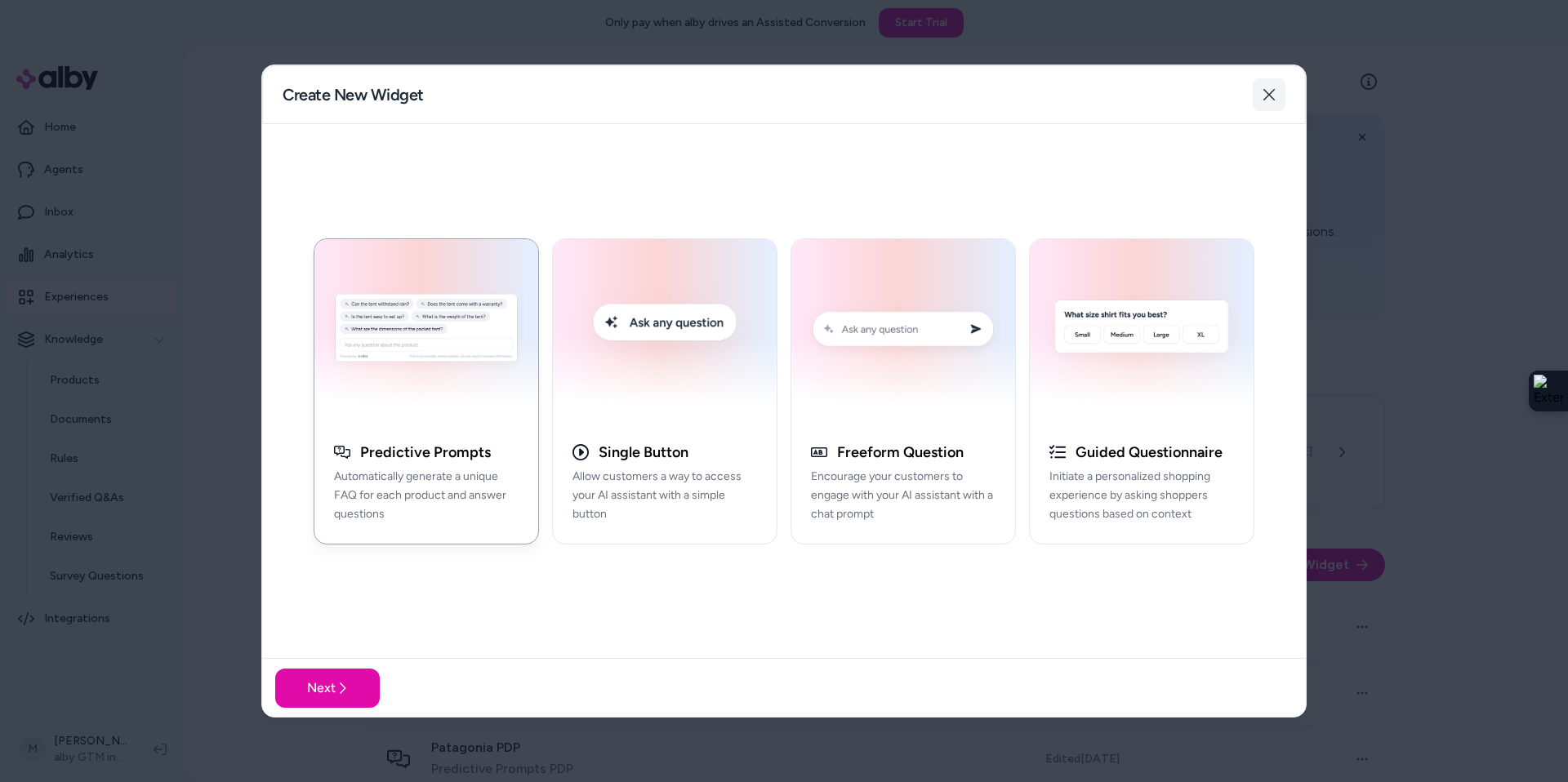
click at [1264, 84] on button "Close" at bounding box center [1269, 95] width 33 height 33
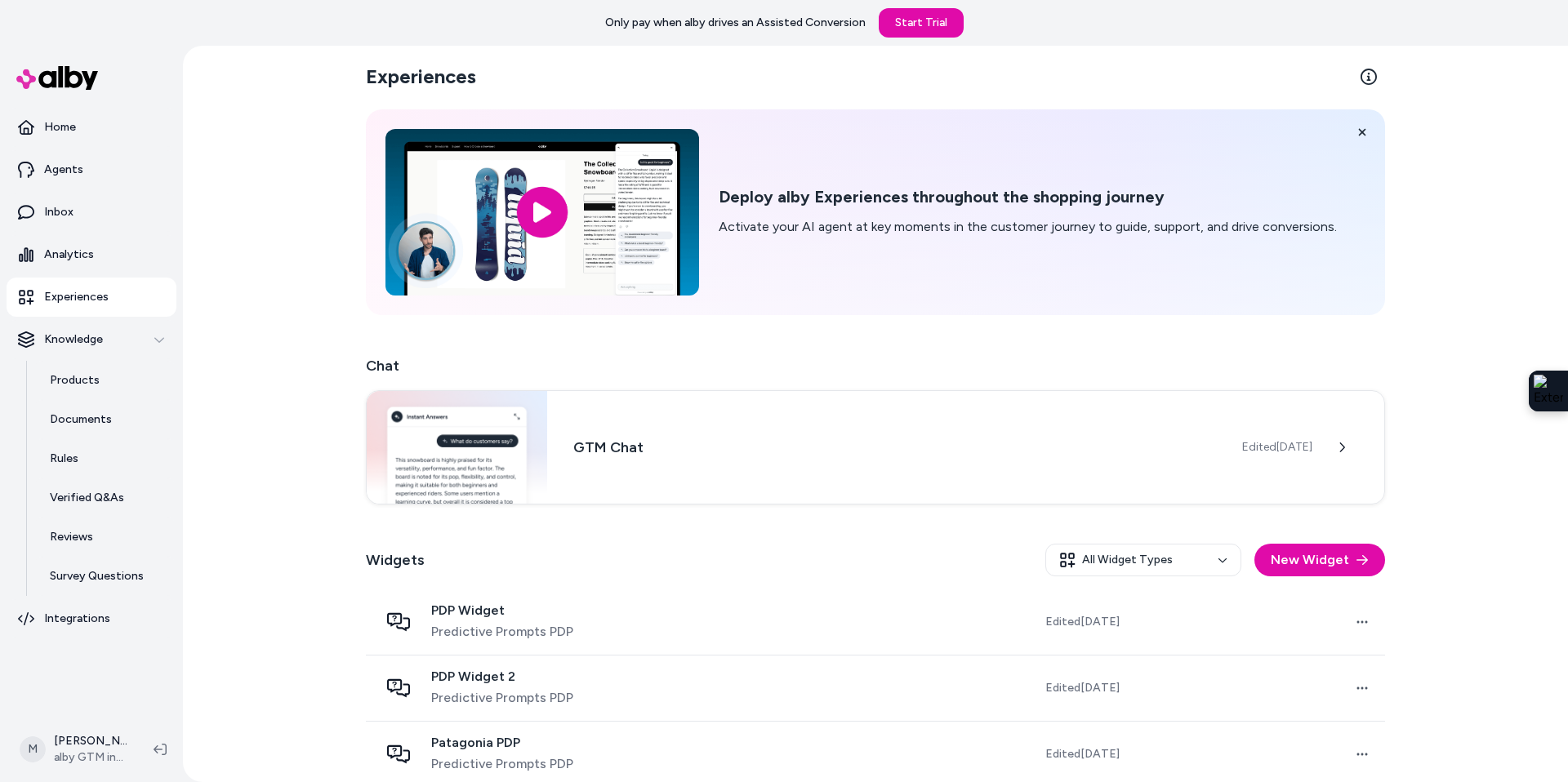
scroll to position [221, 0]
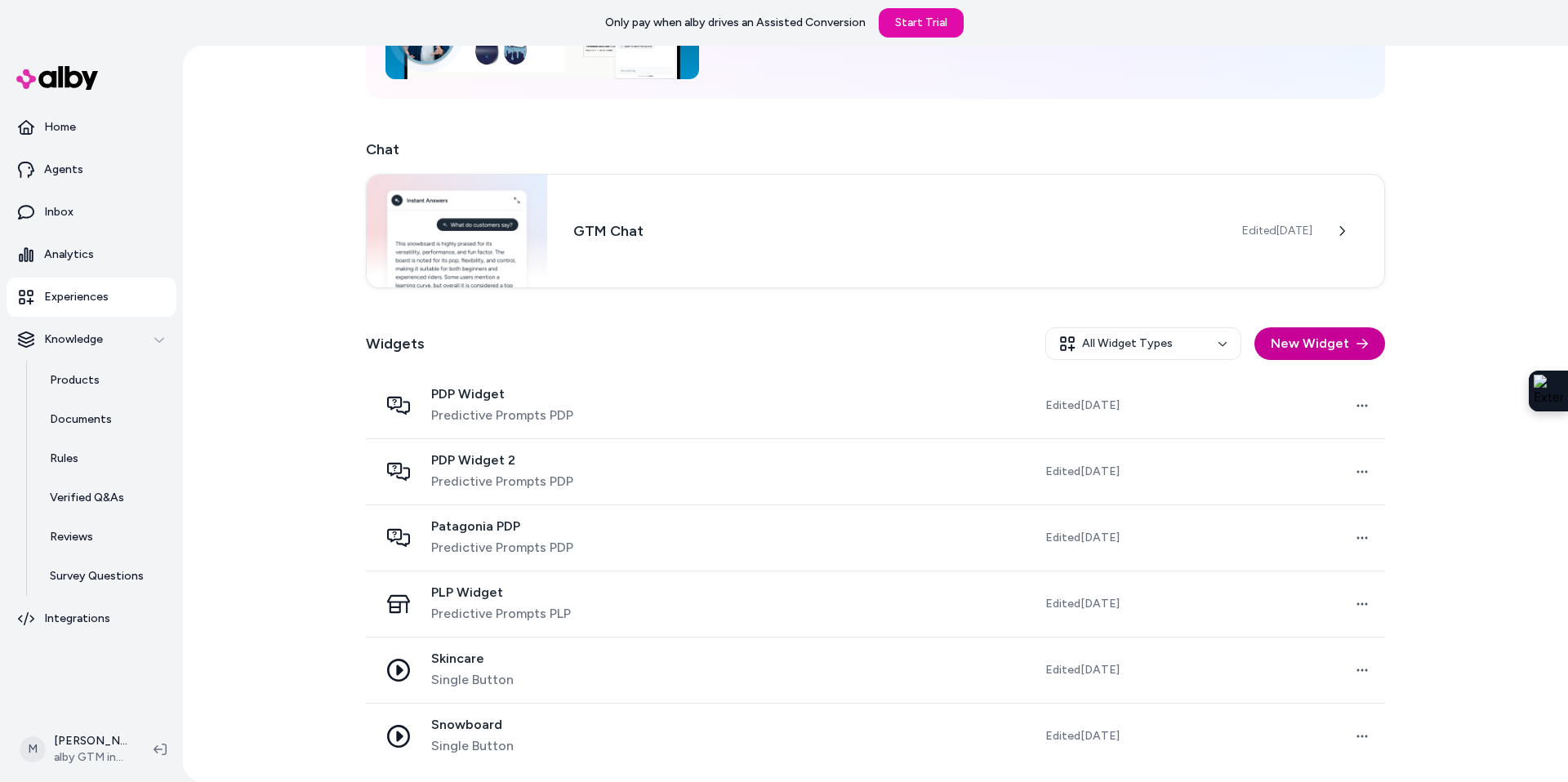
click at [1317, 349] on button "New Widget" at bounding box center [1319, 343] width 131 height 33
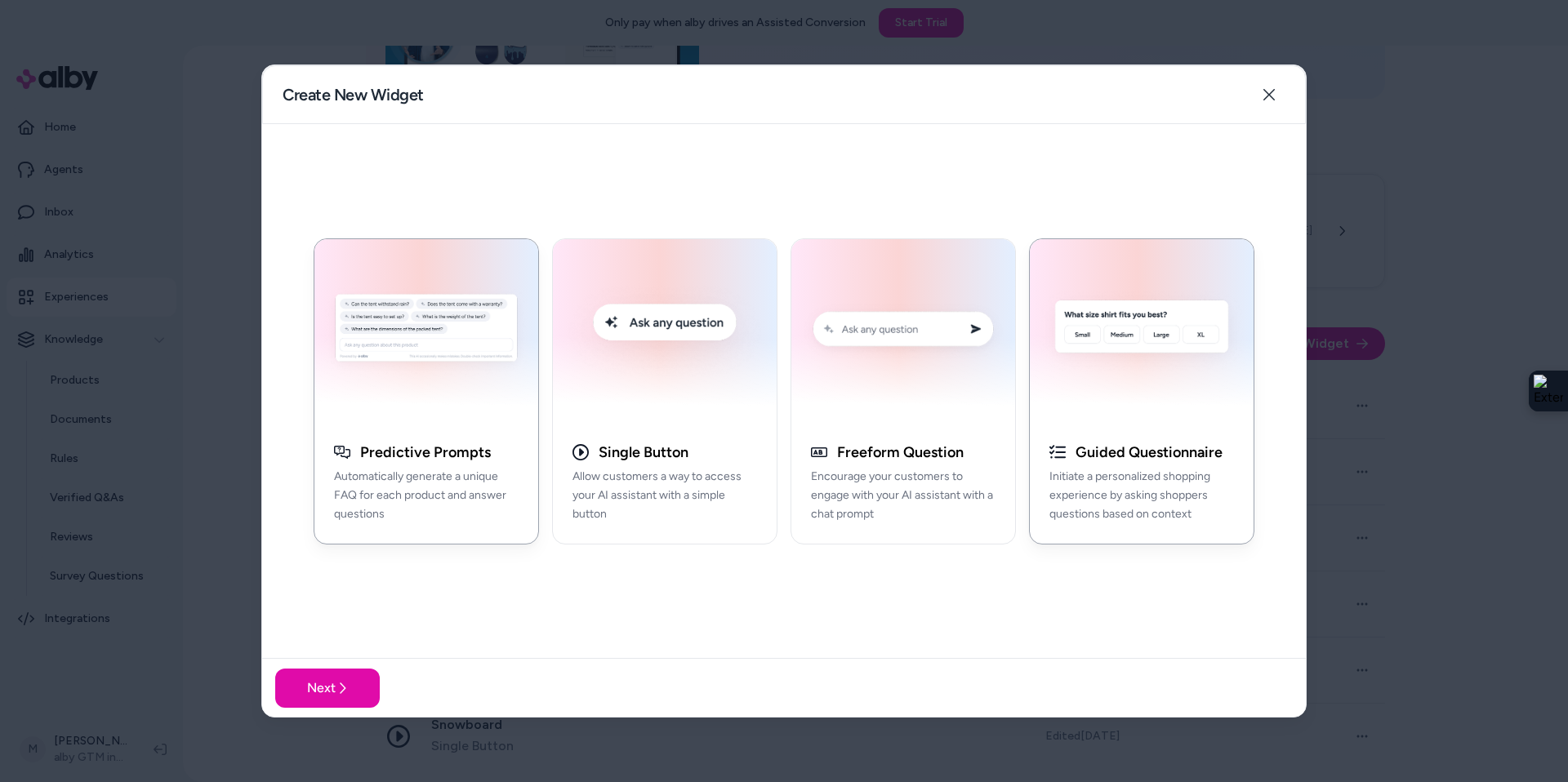
click at [1092, 418] on div "button" at bounding box center [1141, 331] width 224 height 184
click at [340, 688] on icon at bounding box center [341, 688] width 13 height 13
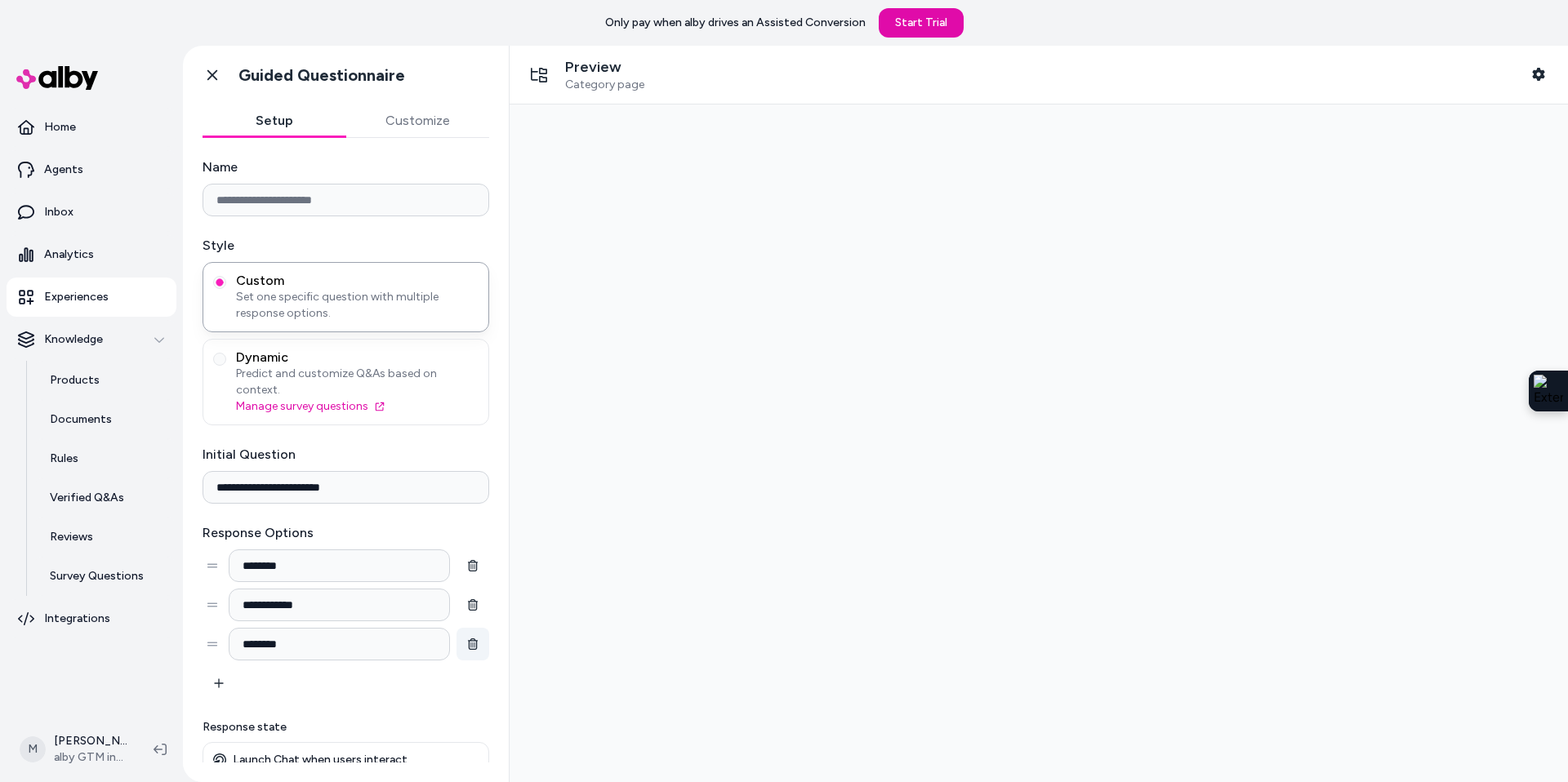
scroll to position [40, 0]
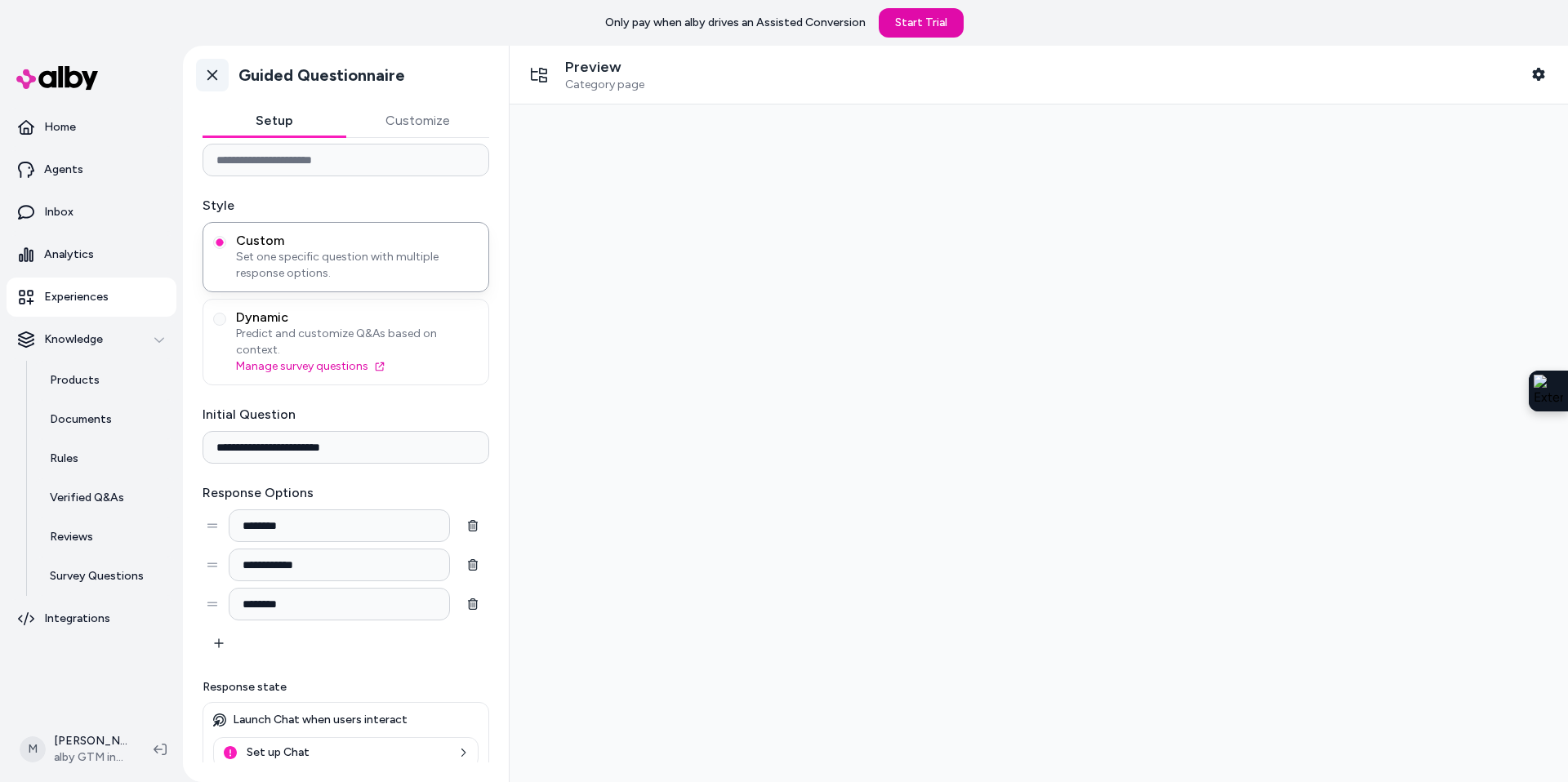
click at [218, 76] on icon at bounding box center [212, 75] width 17 height 17
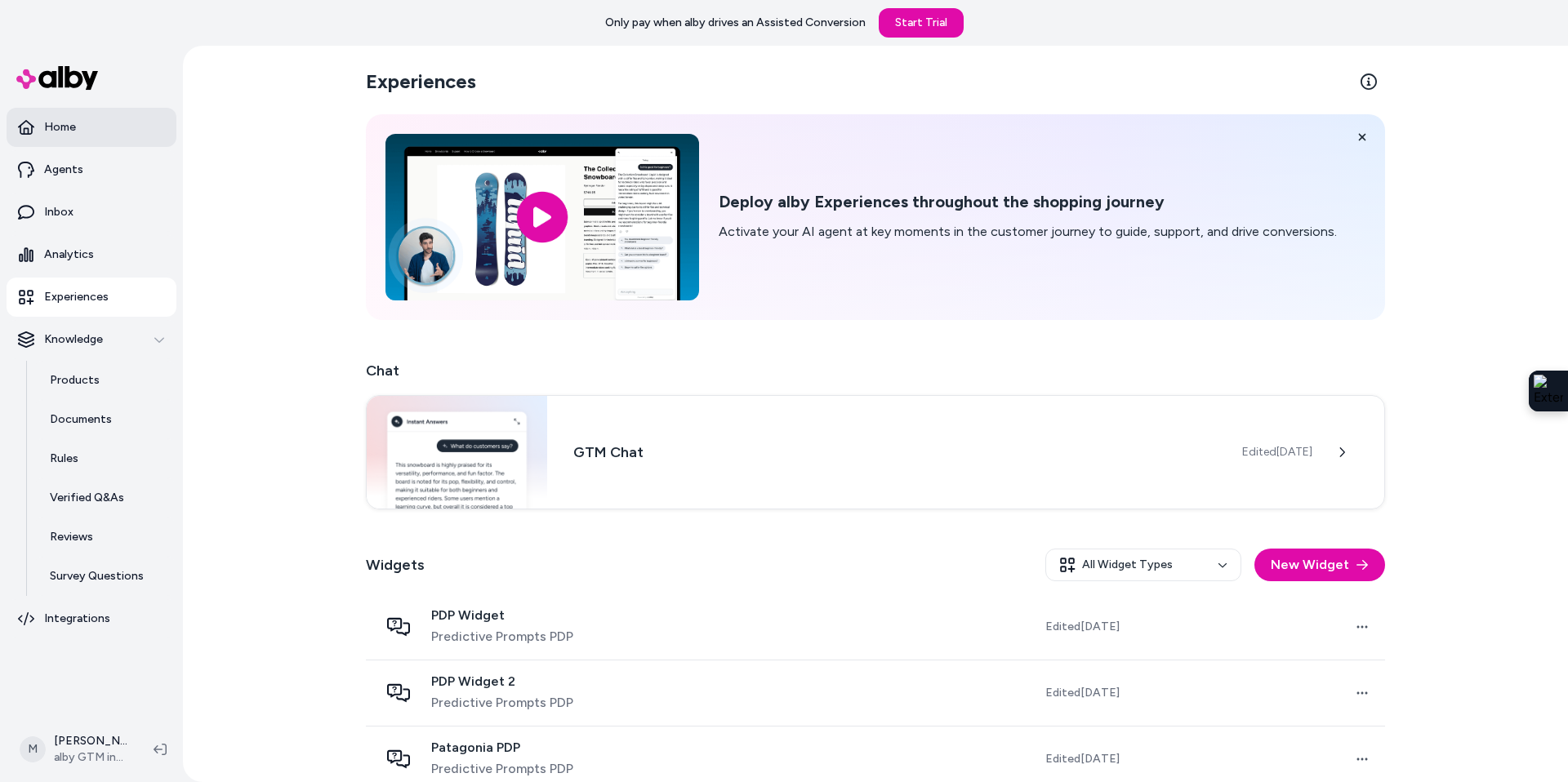
click at [98, 116] on link "Home" at bounding box center [92, 127] width 170 height 39
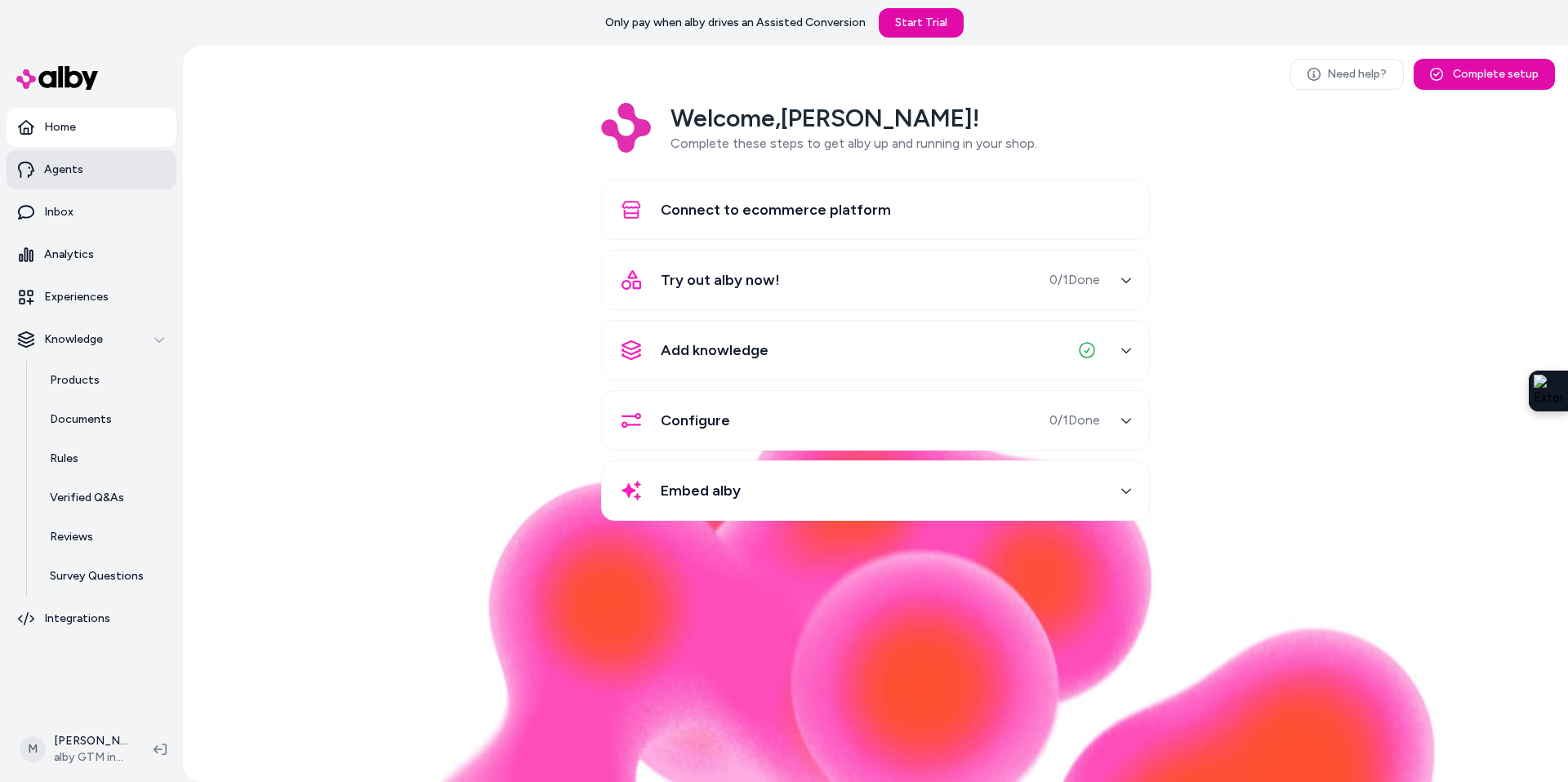
click at [49, 178] on p "Agents" at bounding box center [64, 170] width 39 height 17
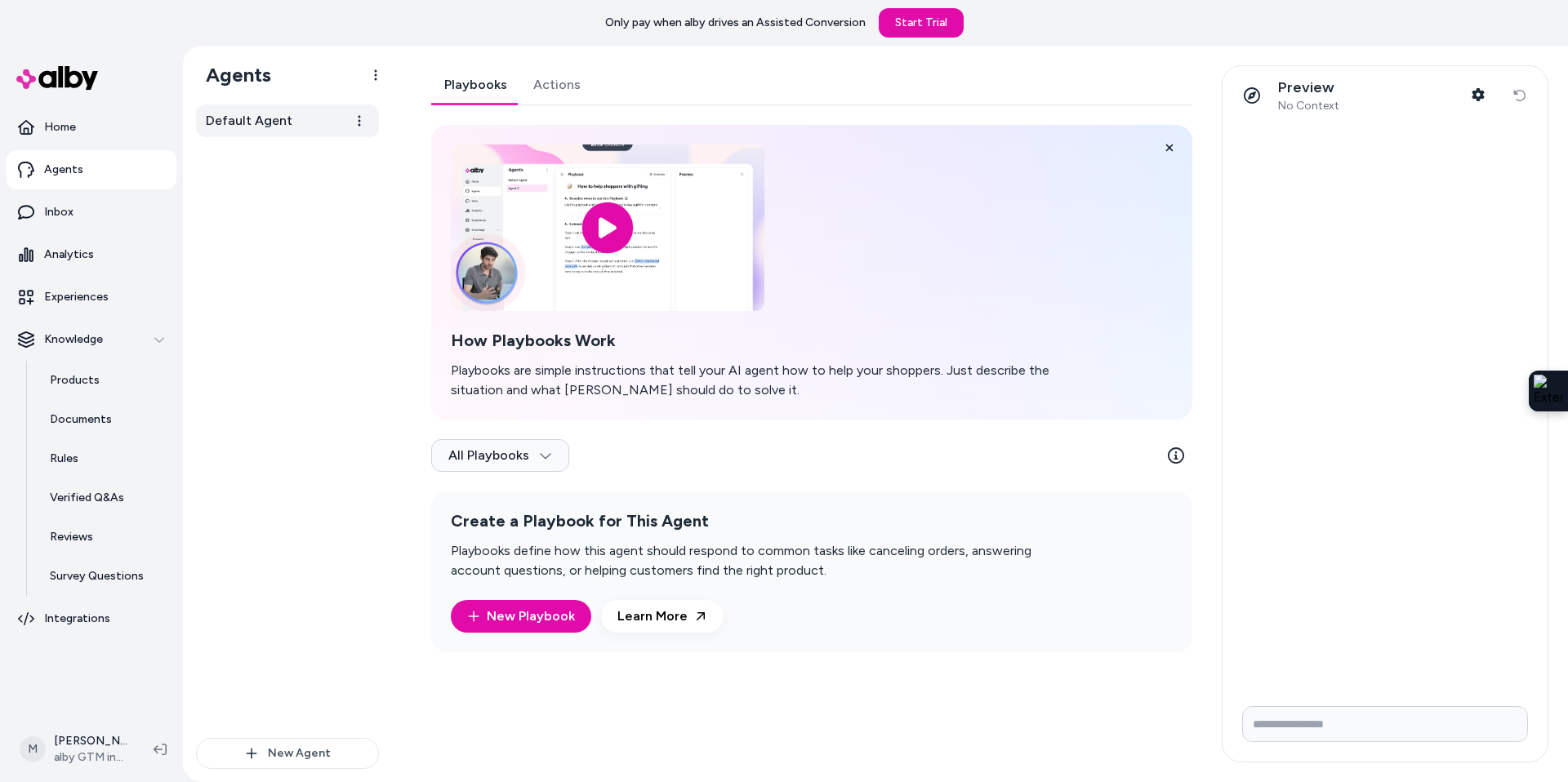
click at [256, 126] on span "Default Agent" at bounding box center [249, 121] width 87 height 20
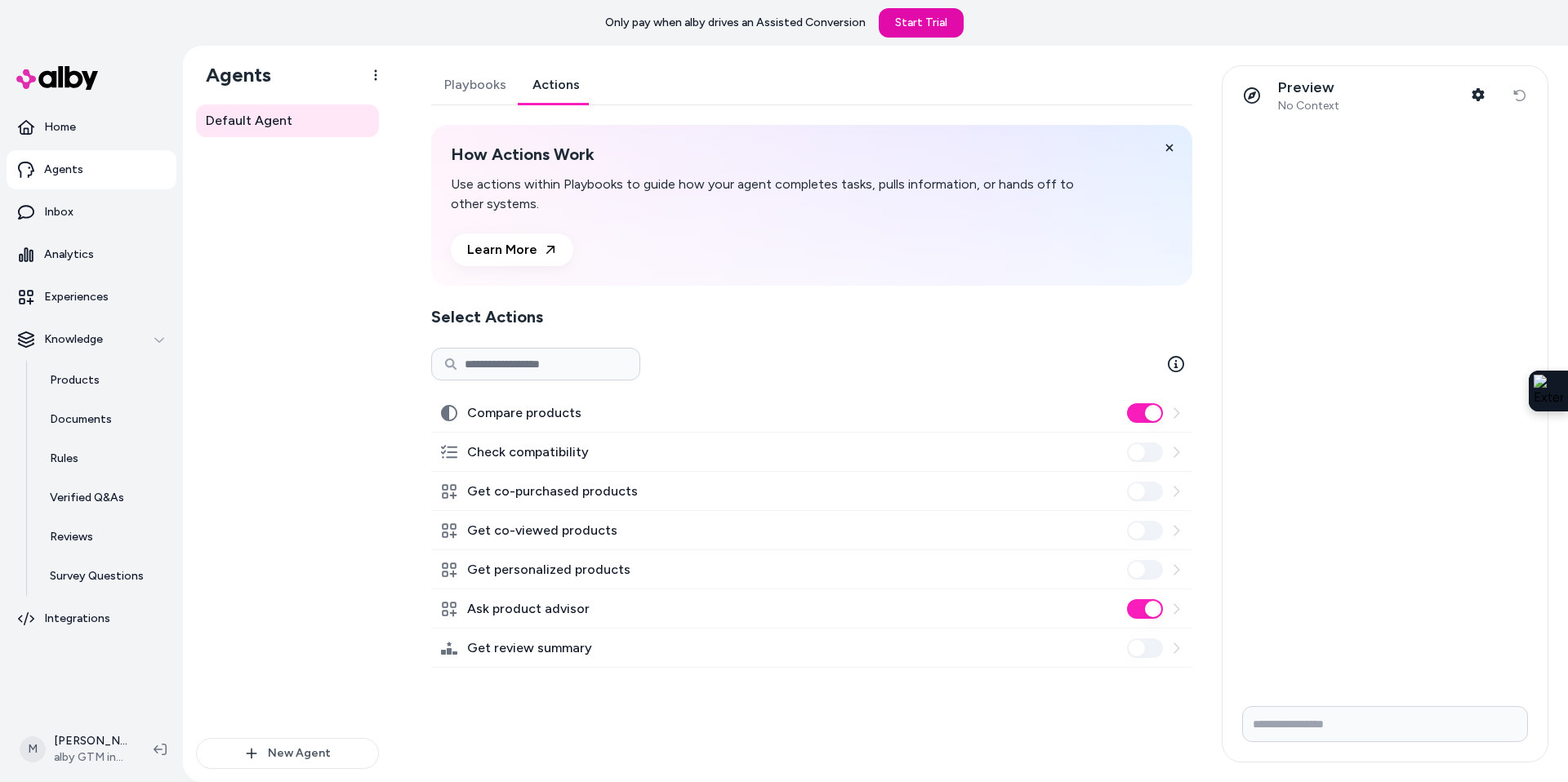
click at [559, 78] on link "Actions" at bounding box center [556, 85] width 74 height 39
click at [499, 610] on label "Ask product advisor" at bounding box center [529, 609] width 122 height 20
click at [1127, 610] on button "Ask product advisor" at bounding box center [1145, 609] width 36 height 20
click at [535, 610] on label "Ask product advisor" at bounding box center [529, 609] width 122 height 20
click at [519, 610] on label "Ask product advisor" at bounding box center [529, 609] width 122 height 20
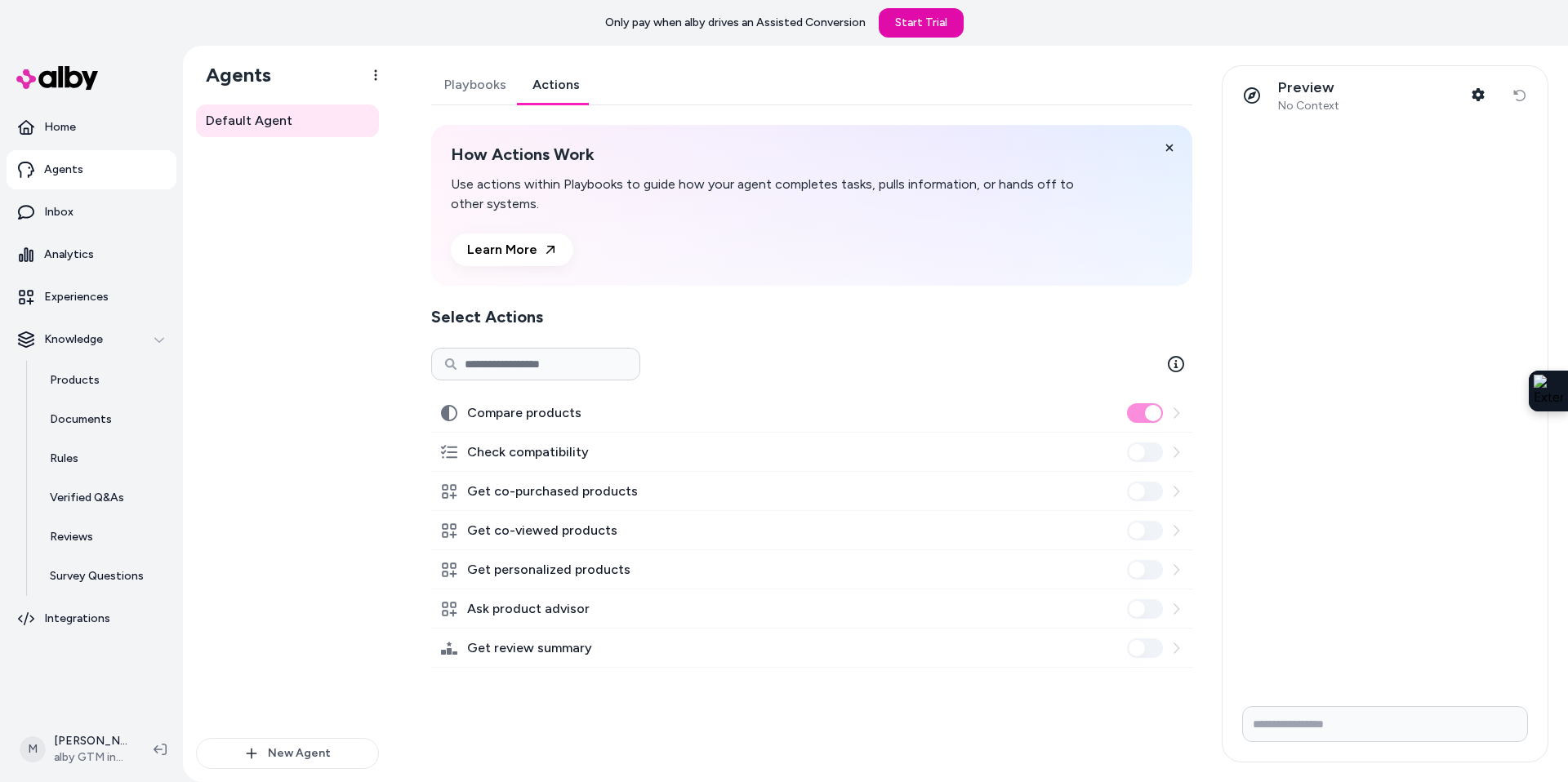
click at [519, 610] on label "Ask product advisor" at bounding box center [529, 609] width 122 height 20
click at [1156, 604] on button "Ask product advisor" at bounding box center [1145, 609] width 36 height 20
click at [51, 213] on p "Inbox" at bounding box center [59, 212] width 30 height 17
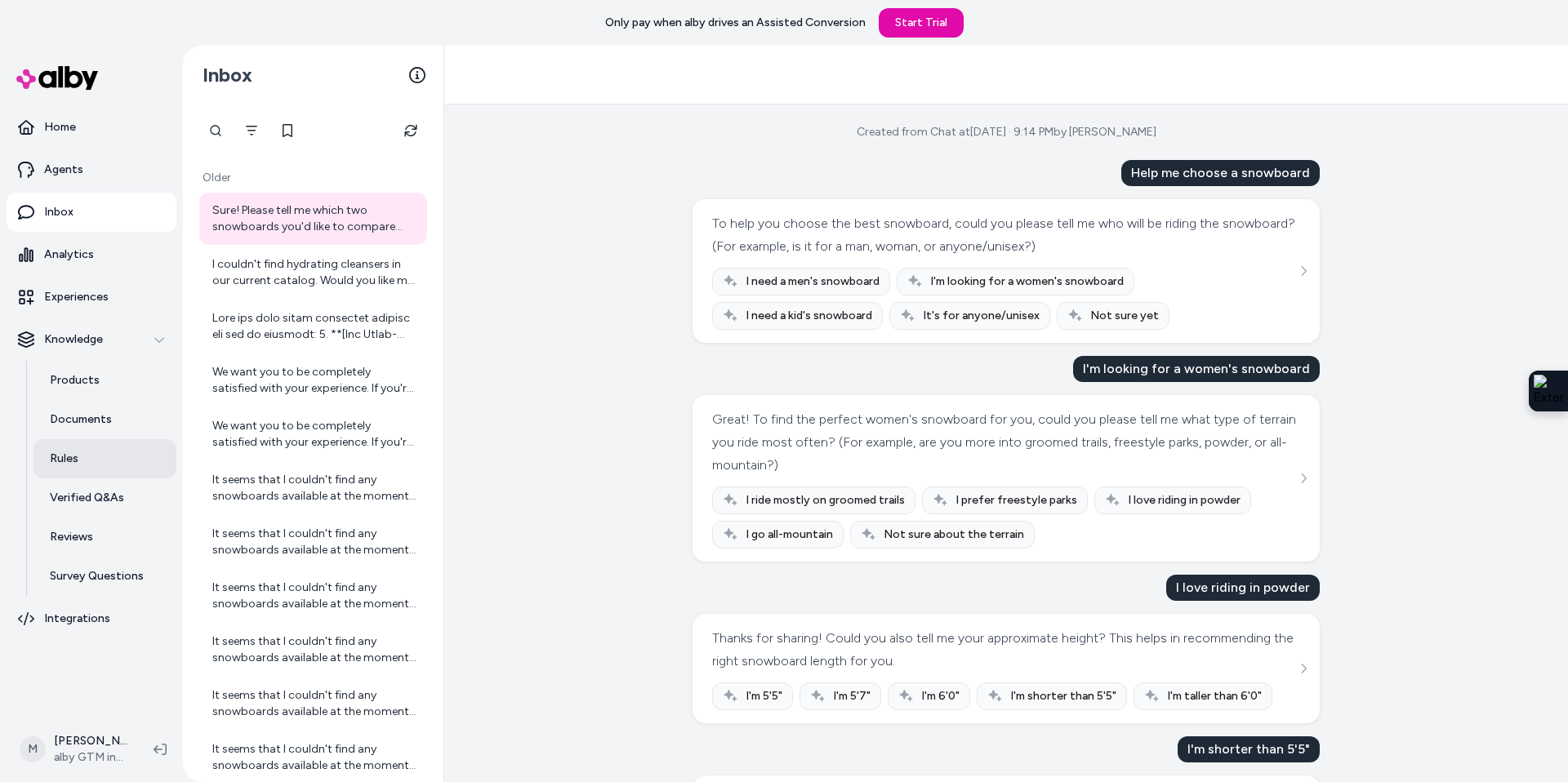
click at [68, 473] on link "Rules" at bounding box center [105, 460] width 143 height 39
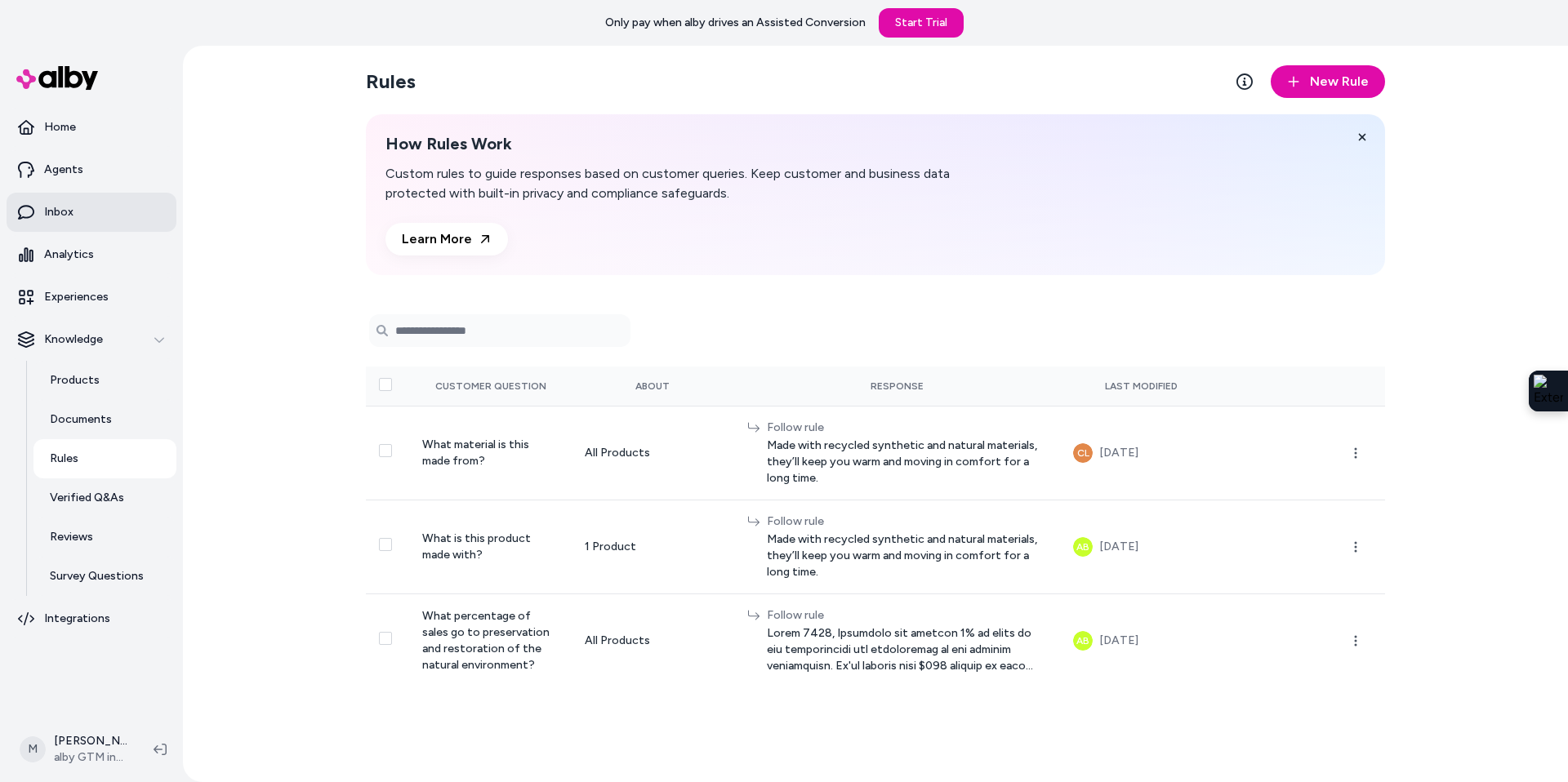
click at [73, 210] on link "Inbox" at bounding box center [92, 212] width 170 height 39
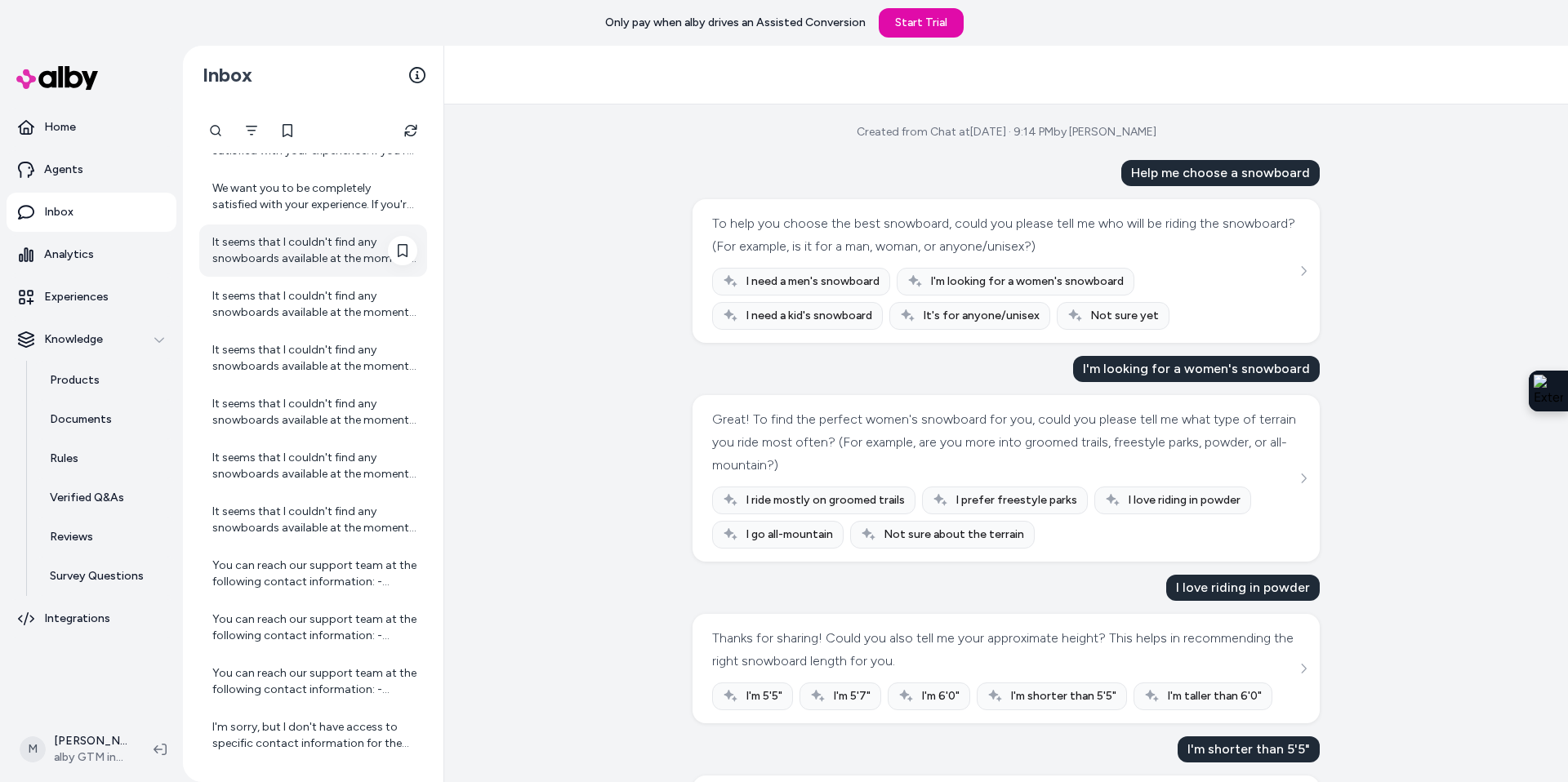
scroll to position [239, 0]
click at [64, 391] on link "Products" at bounding box center [105, 381] width 143 height 39
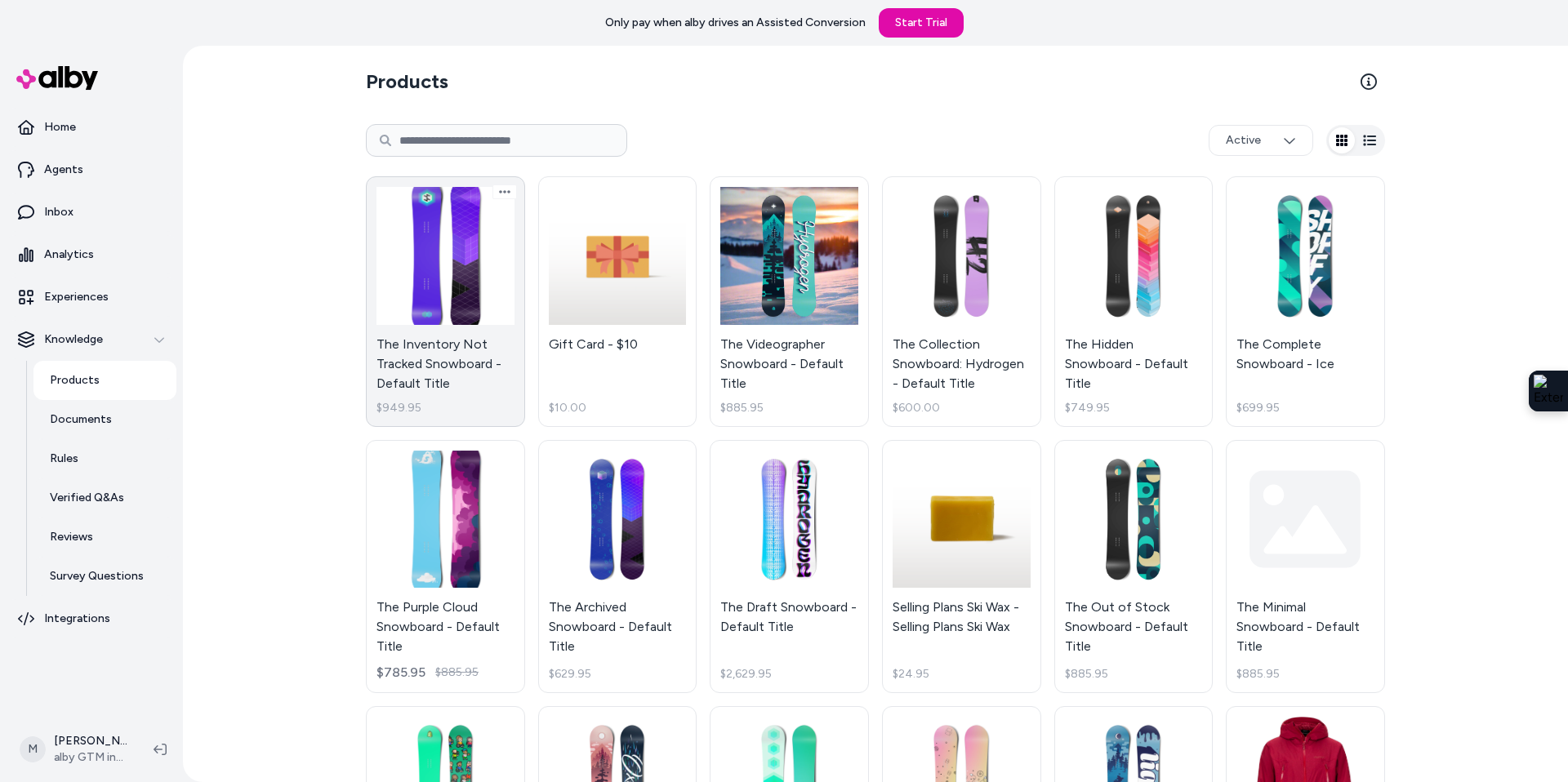
click at [463, 298] on link "The Inventory Not Tracked Snowboard - Default Title $949.95" at bounding box center [446, 302] width 160 height 250
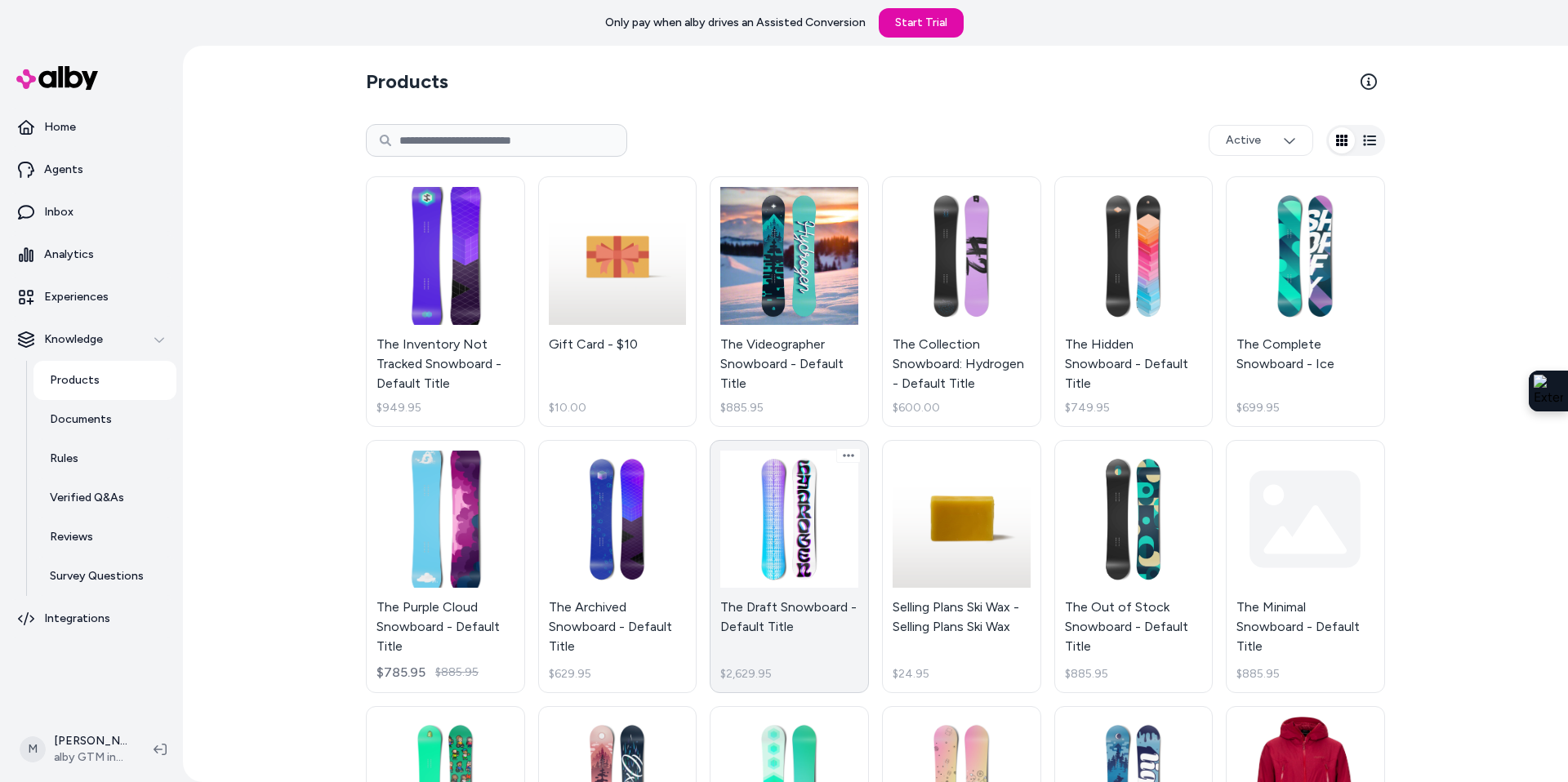
click at [824, 610] on link "The Draft Snowboard - Default Title $2,629.95" at bounding box center [790, 567] width 160 height 254
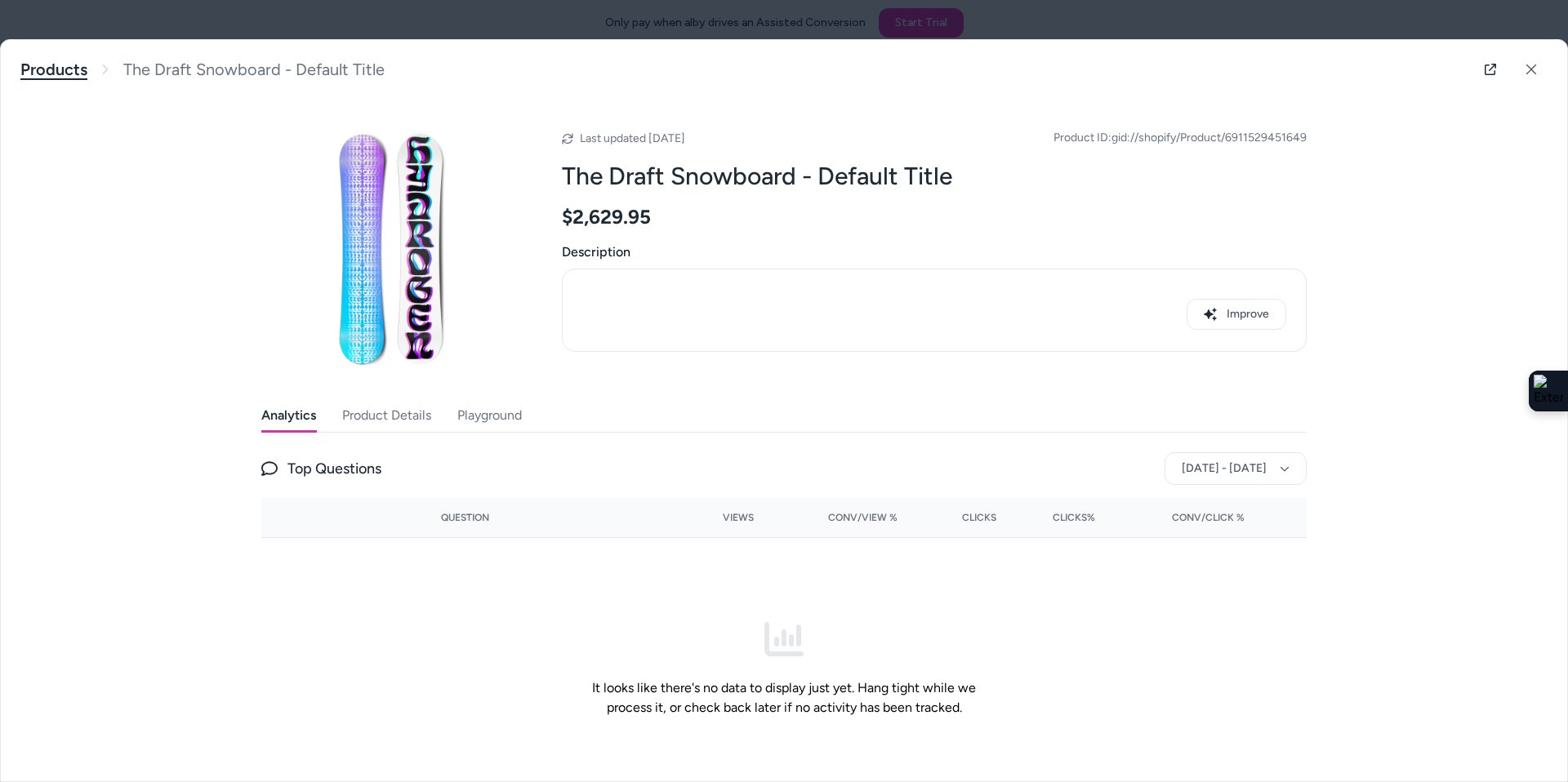
click at [61, 67] on link "Products" at bounding box center [54, 69] width 67 height 21
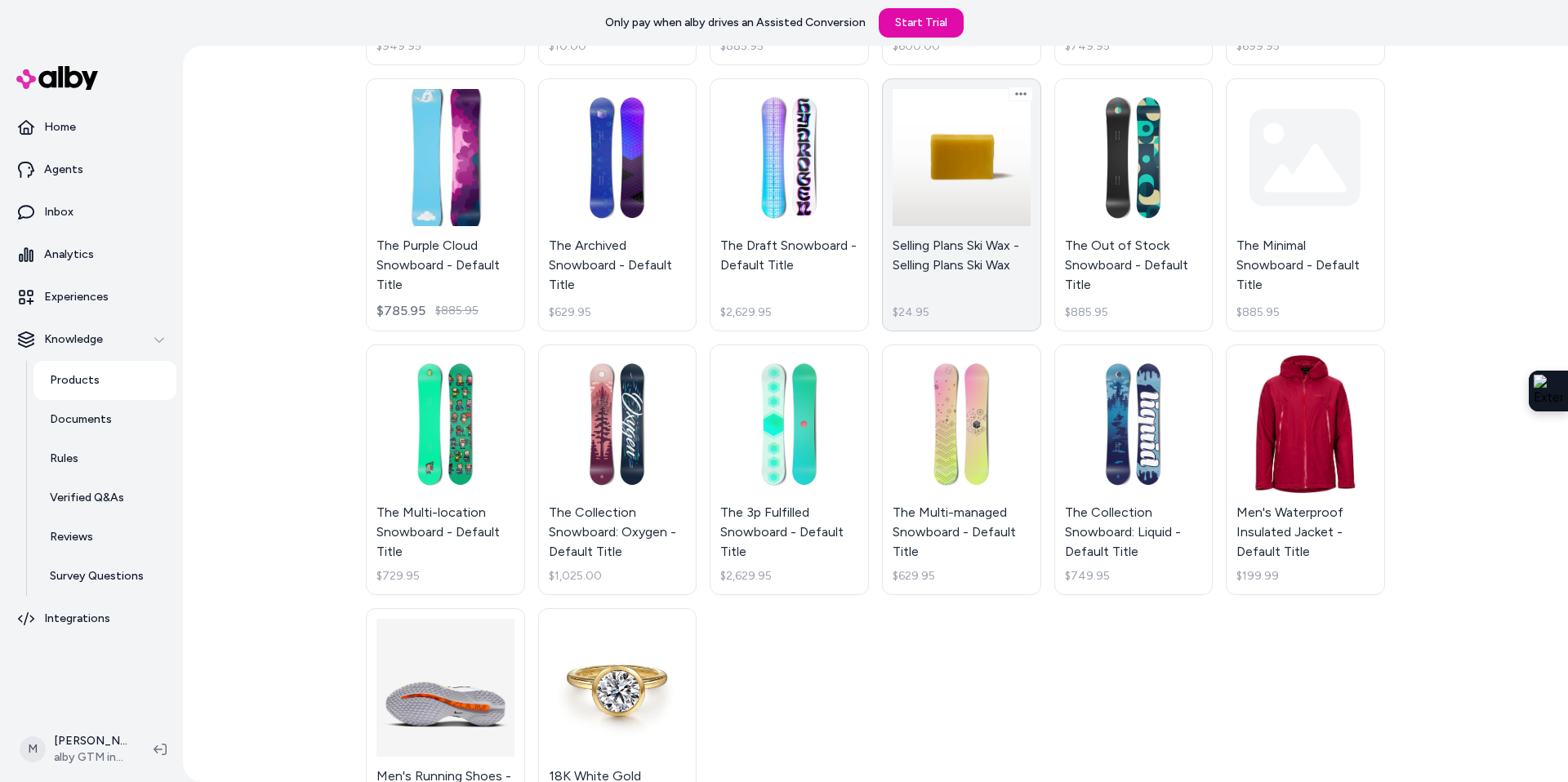
scroll to position [364, 0]
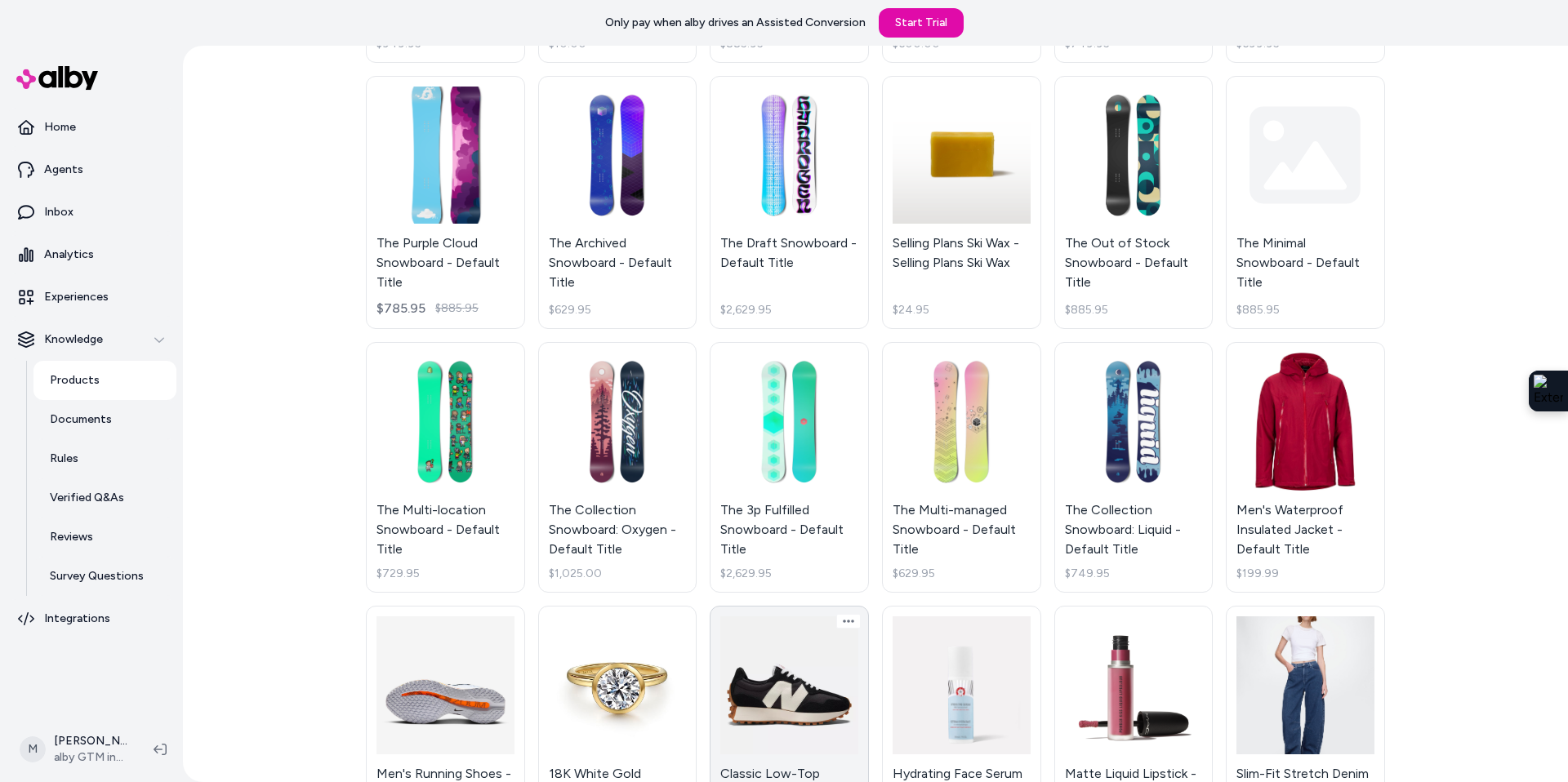
click at [770, 757] on link "Classic Low-Top Sneakers - Default Title $89.99" at bounding box center [790, 732] width 160 height 250
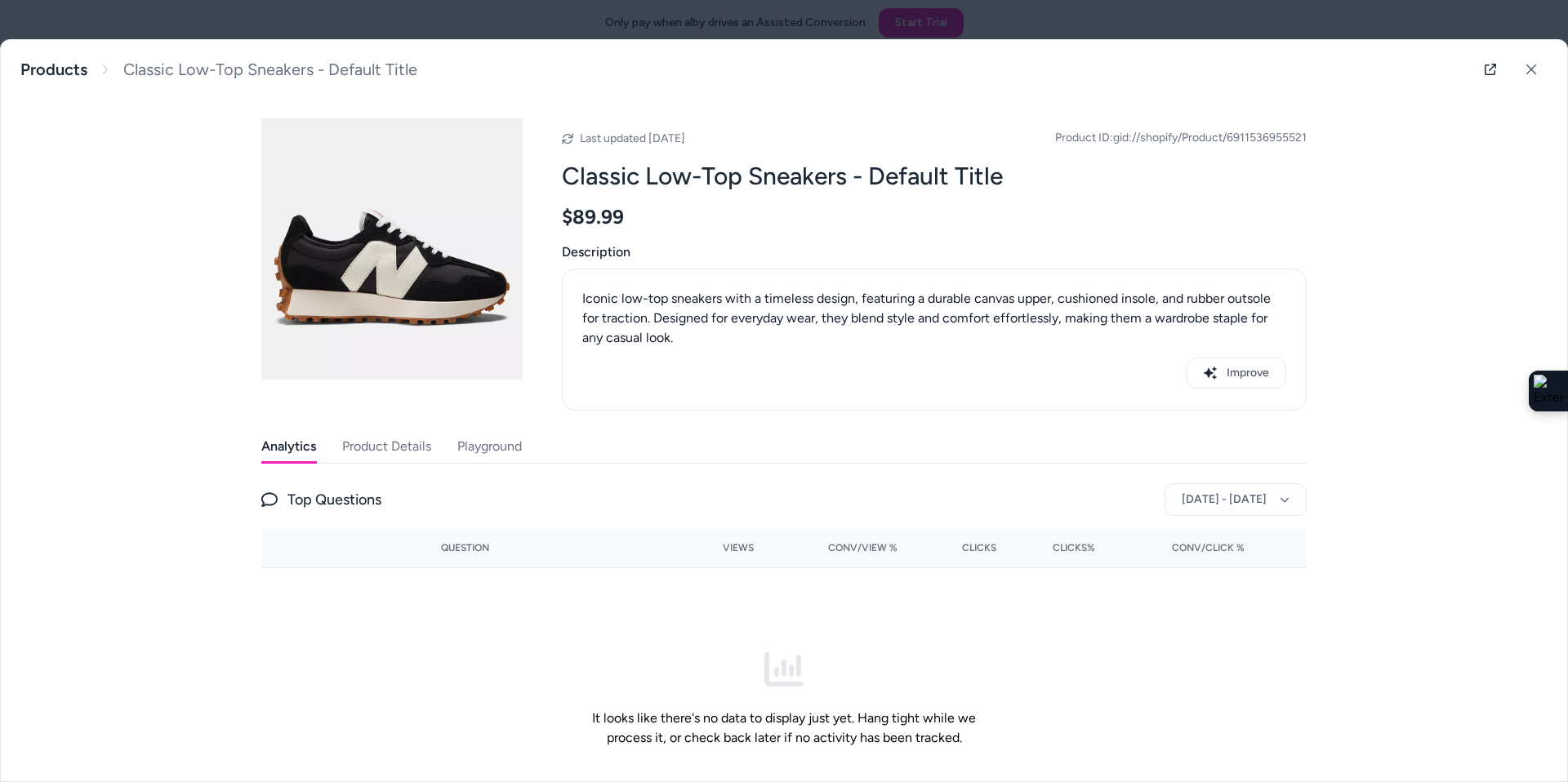
scroll to position [74, 0]
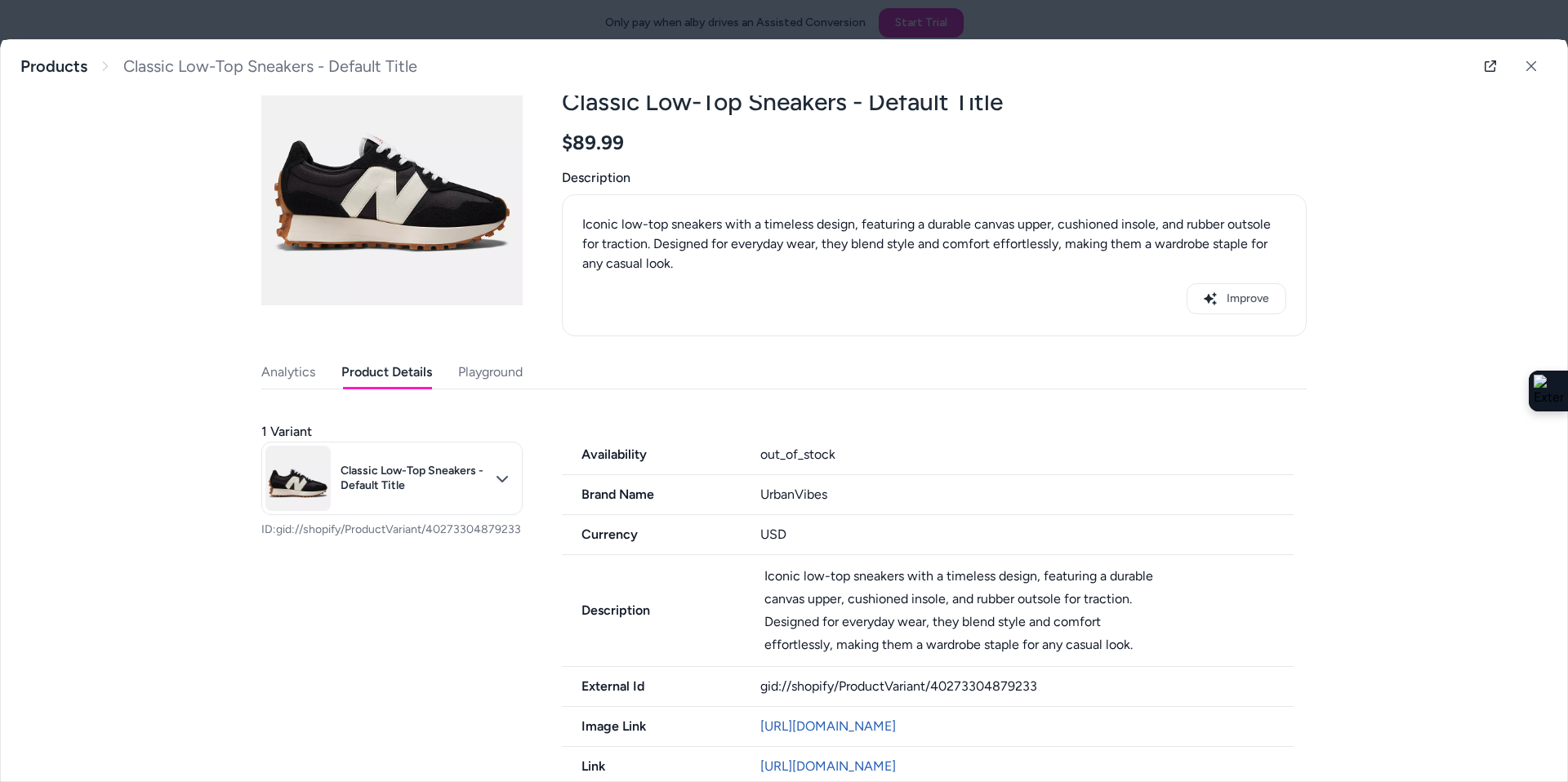
click at [405, 364] on button "Product Details" at bounding box center [387, 372] width 91 height 33
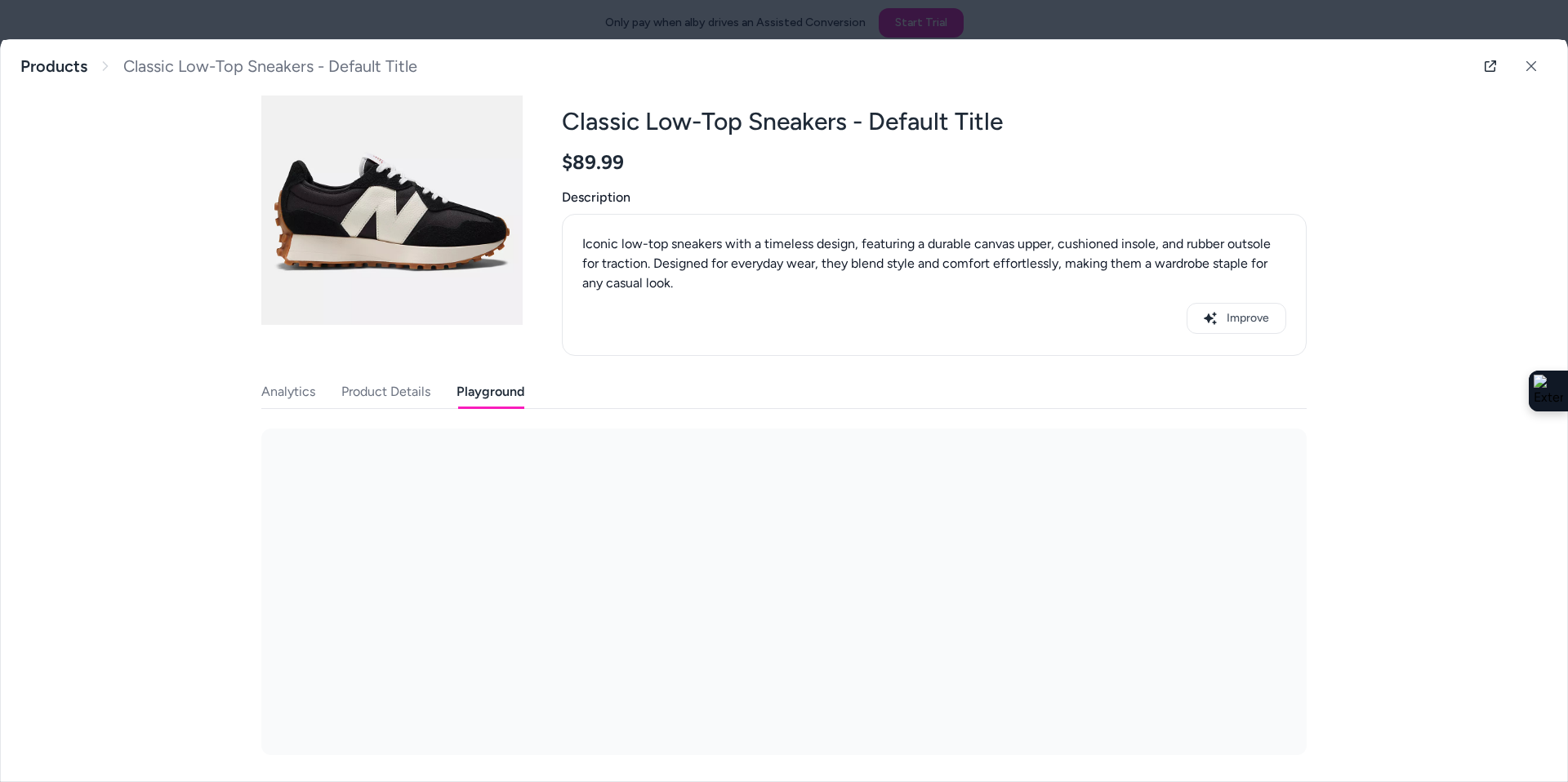
click at [499, 376] on button "Playground" at bounding box center [490, 391] width 68 height 33
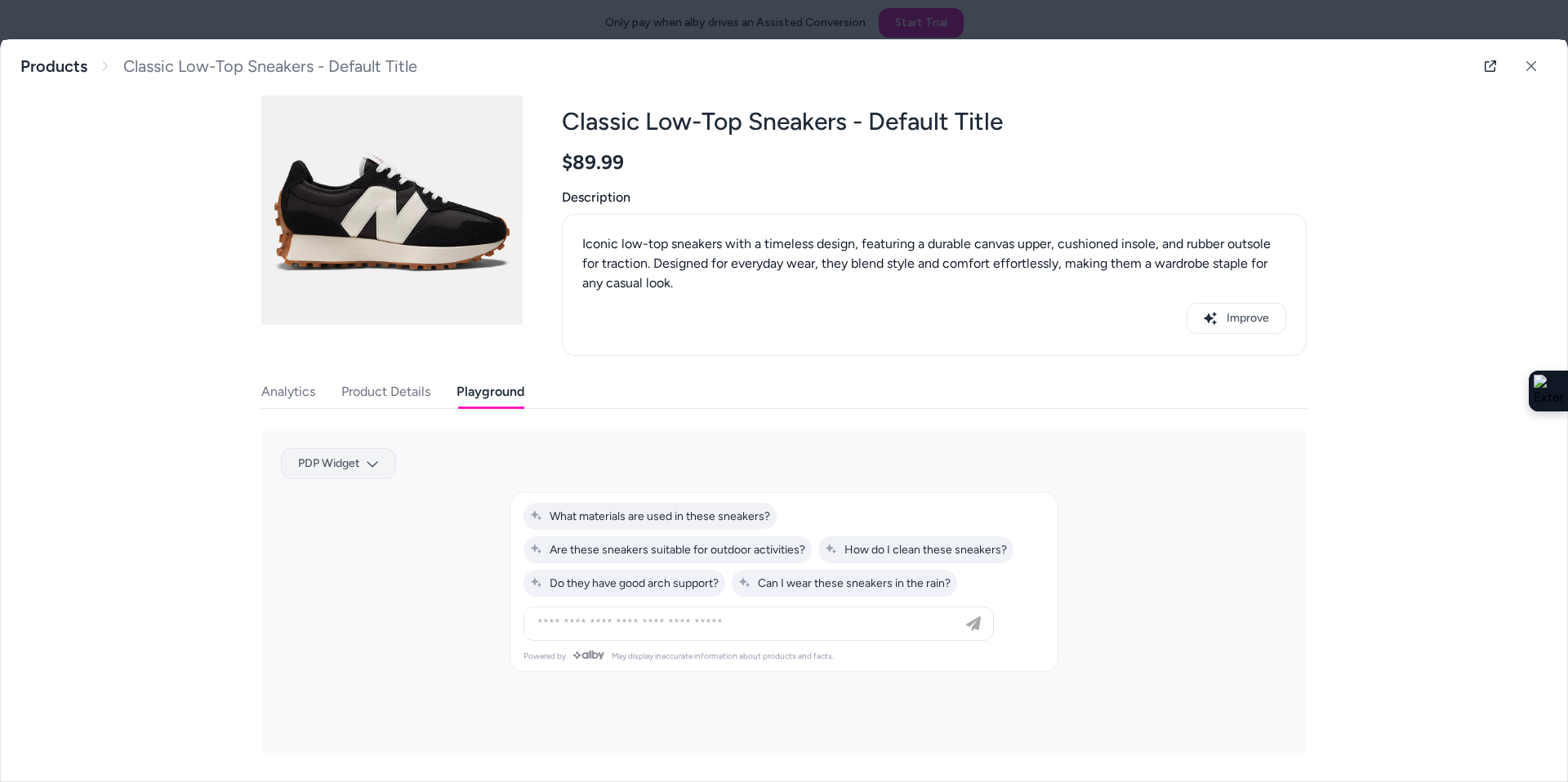
click at [376, 463] on body "Only pay when alby drives an Assisted Conversion Start Trial Home Agents Inbox …" at bounding box center [784, 391] width 1568 height 782
click at [336, 528] on div "PDP Widget 2" at bounding box center [339, 526] width 103 height 27
click at [385, 465] on body "Only pay when alby drives an Assisted Conversion Start Trial Home Agents Inbox …" at bounding box center [784, 391] width 1568 height 782
click at [366, 492] on div "PDP Widget" at bounding box center [344, 500] width 103 height 27
click at [372, 463] on body "Only pay when alby drives an Assisted Conversion Start Trial Home Agents Inbox …" at bounding box center [784, 391] width 1568 height 782
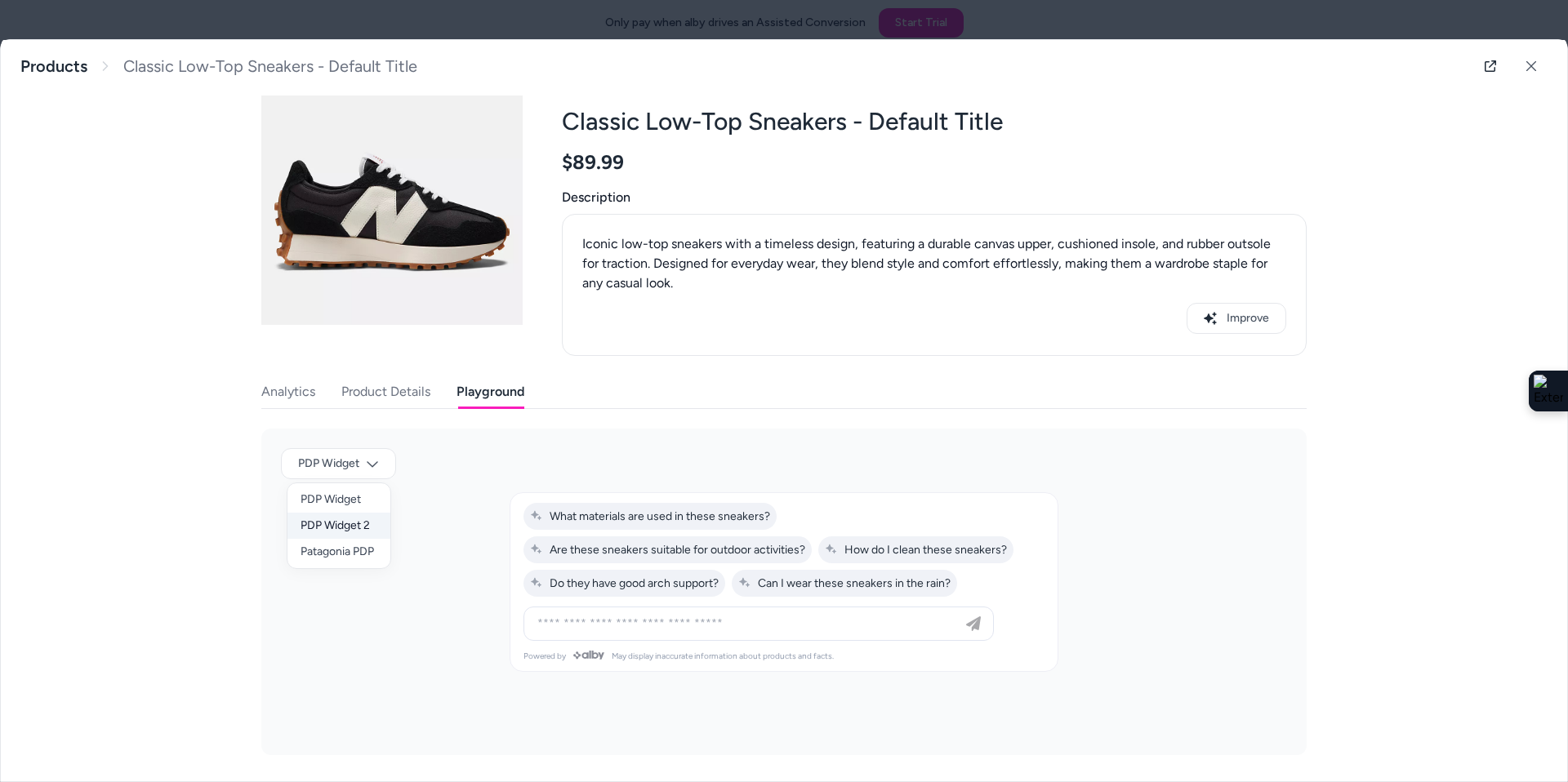
click at [341, 522] on div "PDP Widget 2" at bounding box center [339, 526] width 103 height 27
click at [389, 467] on body "Only pay when alby drives an Assisted Conversion Start Trial Home Agents Inbox …" at bounding box center [784, 391] width 1568 height 782
click at [341, 551] on div "Patagonia PDP" at bounding box center [344, 552] width 103 height 27
click at [1529, 71] on icon at bounding box center [1532, 66] width 12 height 12
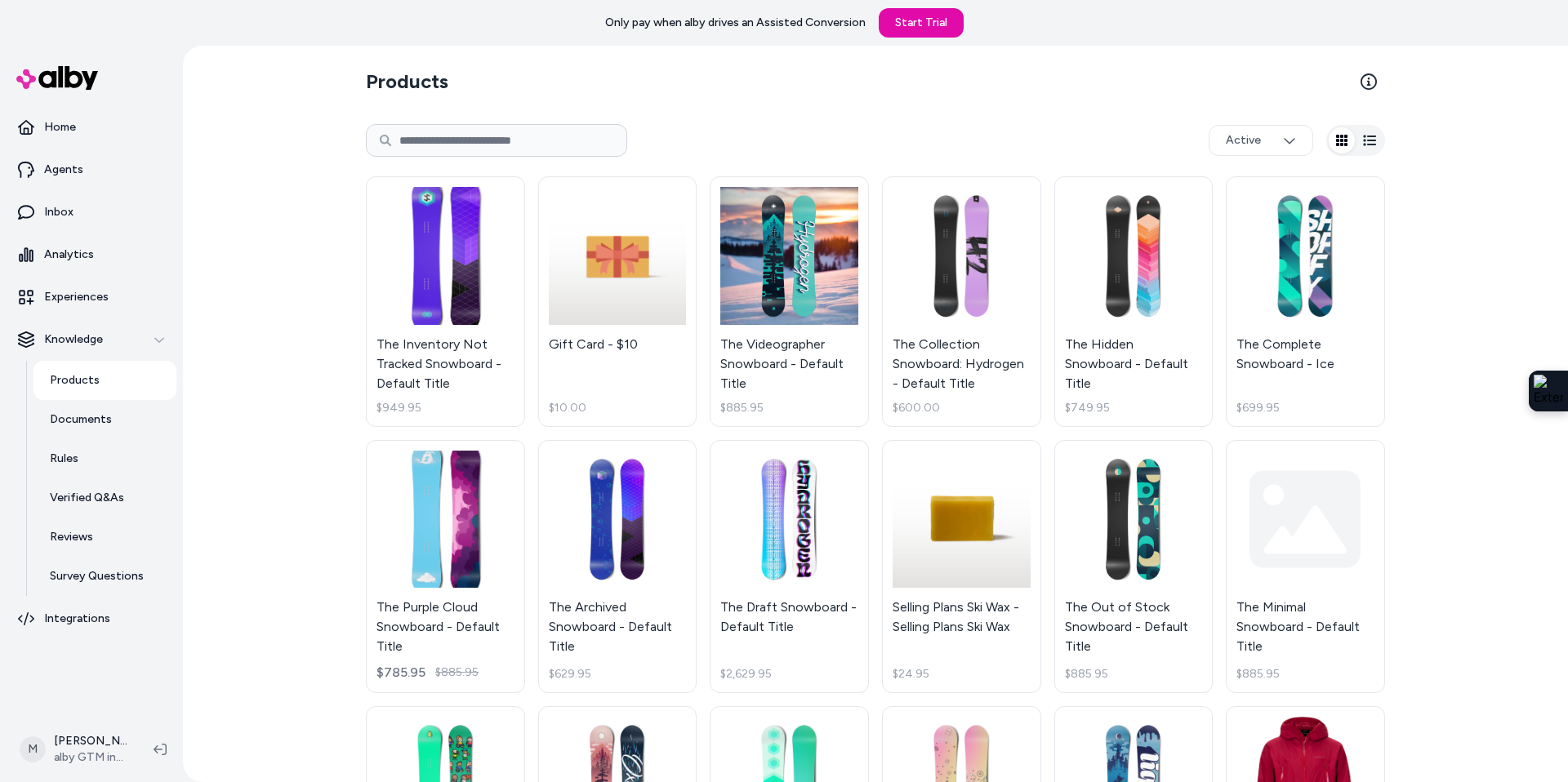
click at [465, 131] on input at bounding box center [496, 140] width 261 height 33
type input "********"
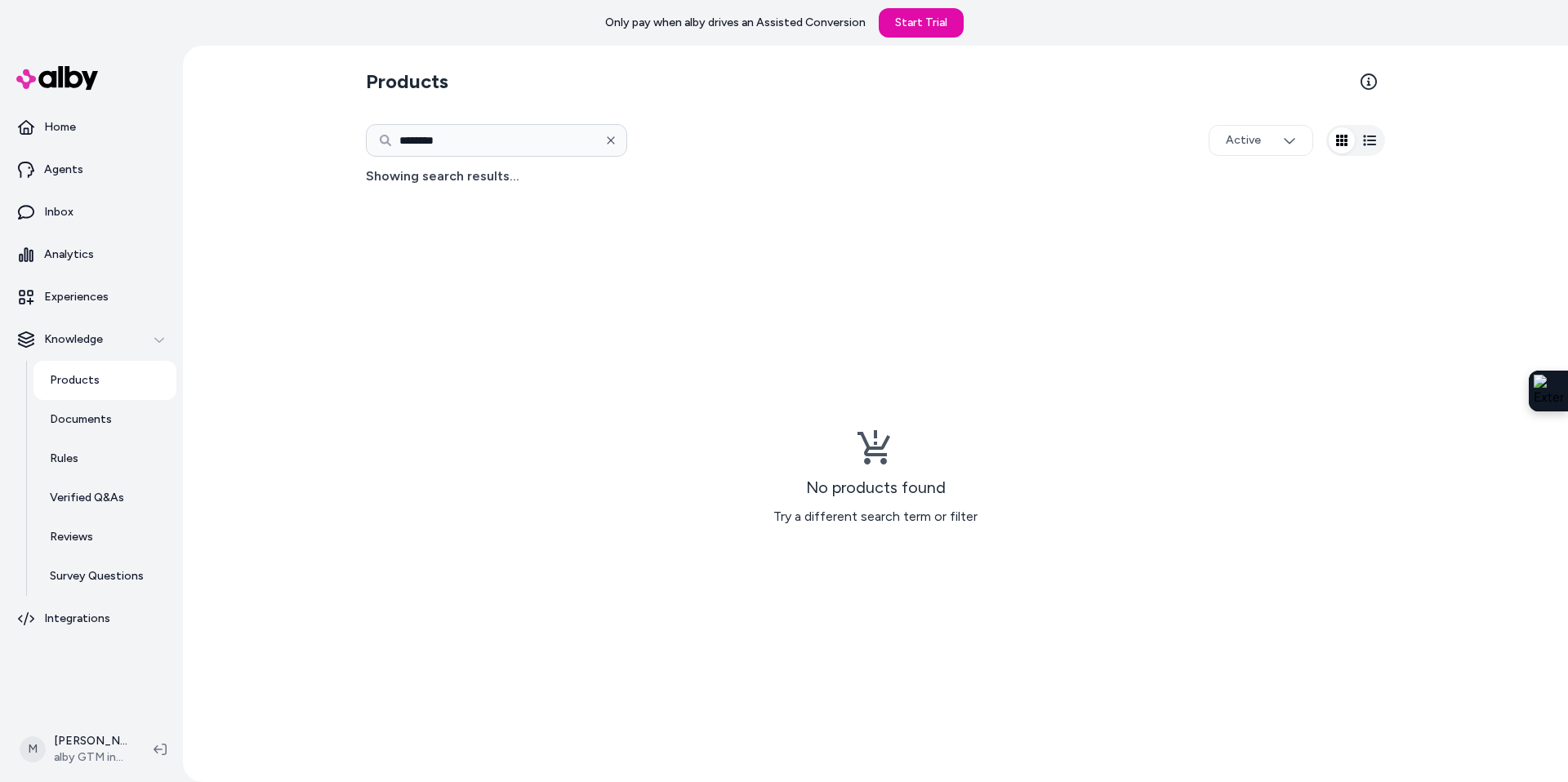
click at [607, 144] on icon "button" at bounding box center [611, 141] width 12 height 12
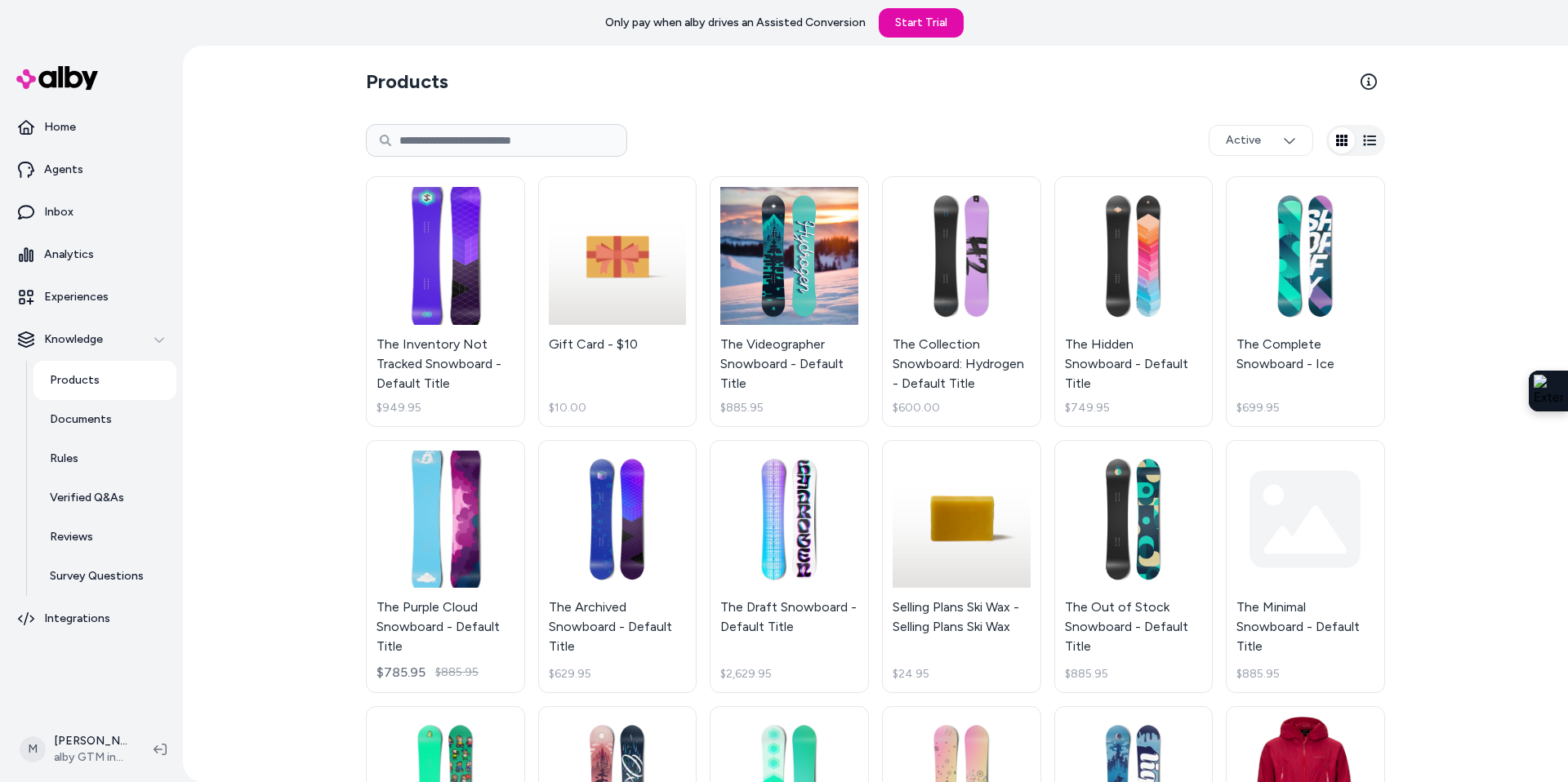
scroll to position [462, 0]
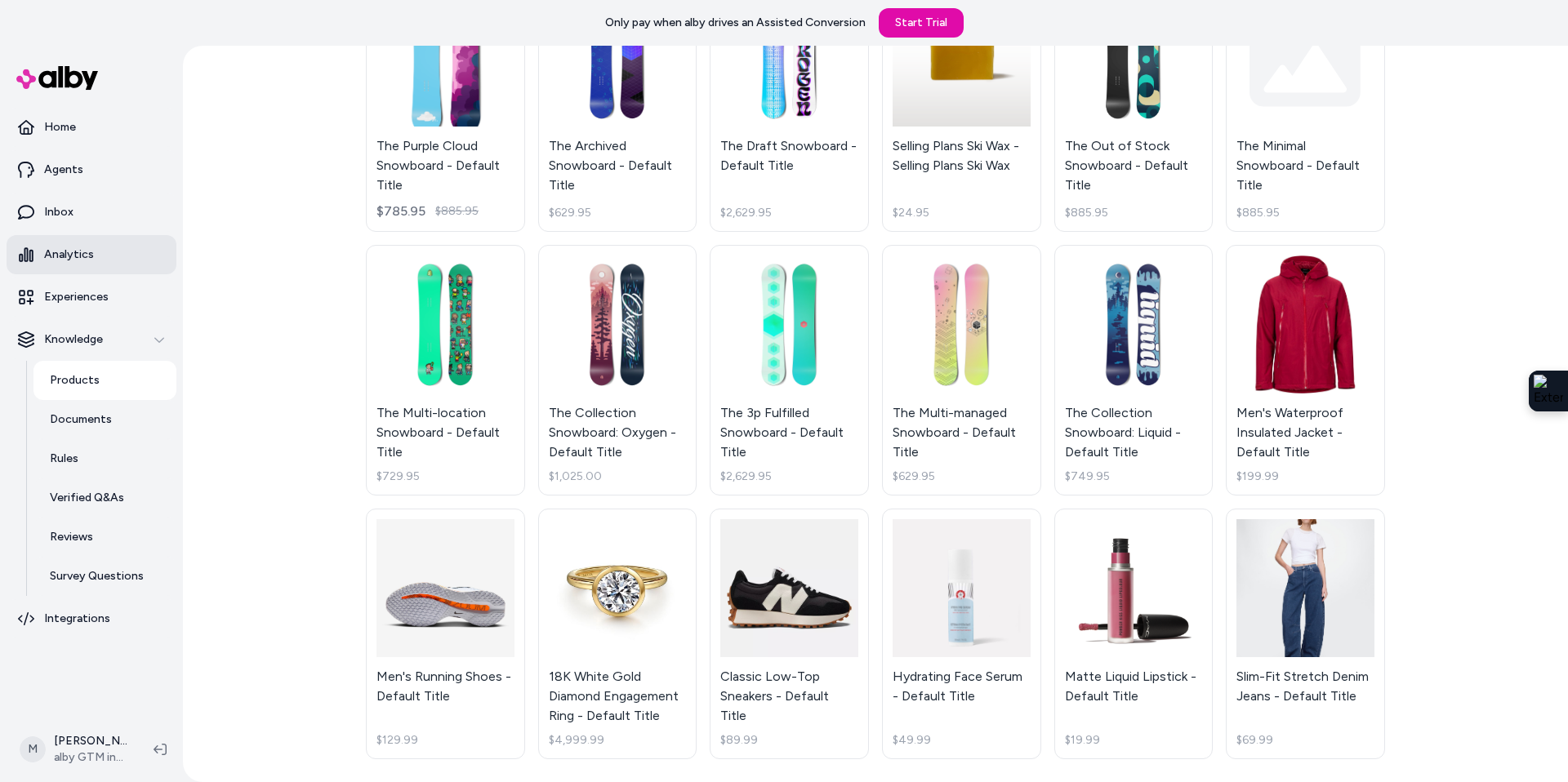
click at [79, 256] on p "Analytics" at bounding box center [69, 254] width 50 height 17
